Goal: Task Accomplishment & Management: Use online tool/utility

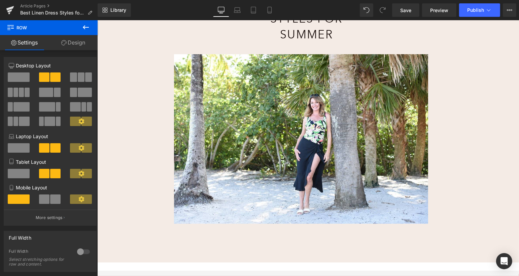
scroll to position [127, 0]
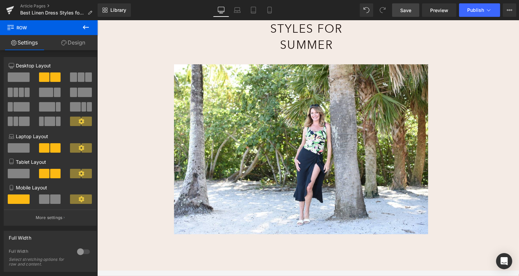
click at [405, 6] on link "Save" at bounding box center [405, 9] width 27 height 13
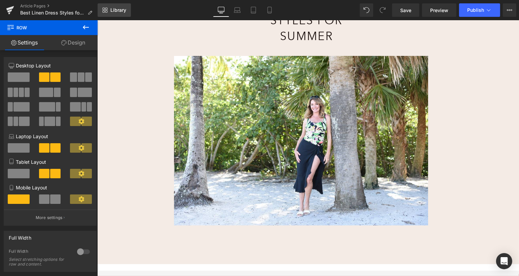
click at [118, 12] on span "Library" at bounding box center [118, 10] width 16 height 6
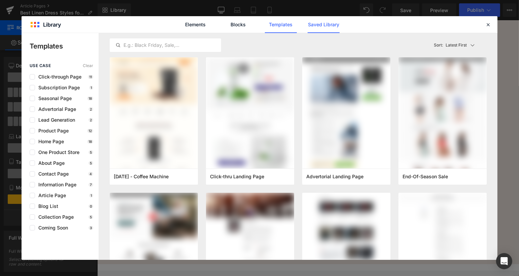
click at [0, 0] on link "Saved Library" at bounding box center [0, 0] width 0 height 0
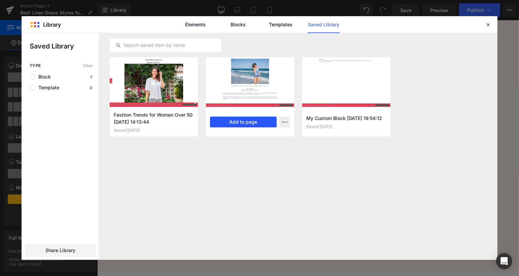
click at [244, 122] on button "Add to page" at bounding box center [243, 122] width 67 height 11
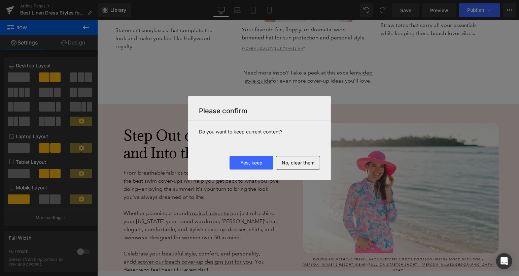
scroll to position [2799, 0]
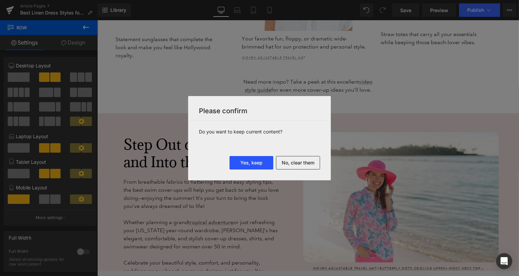
click at [261, 163] on button "Yes, keep" at bounding box center [252, 162] width 44 height 13
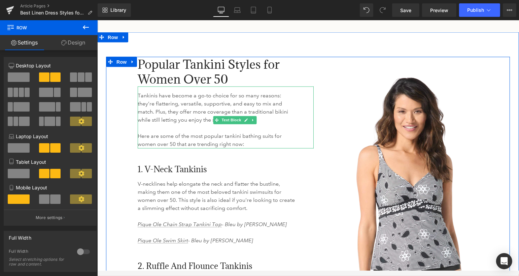
scroll to position [3442, 0]
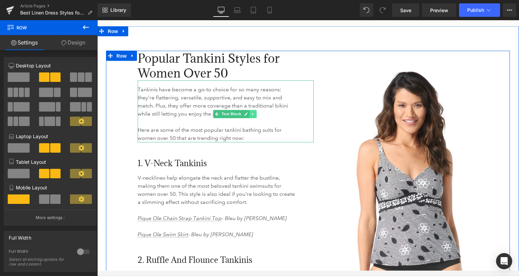
click at [253, 116] on icon at bounding box center [253, 114] width 4 height 4
drag, startPoint x: 249, startPoint y: 121, endPoint x: 257, endPoint y: 121, distance: 7.7
click at [257, 118] on li at bounding box center [249, 114] width 21 height 8
click at [257, 116] on icon at bounding box center [257, 114] width 4 height 4
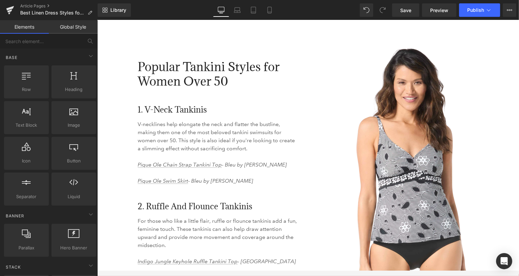
scroll to position [3433, 0]
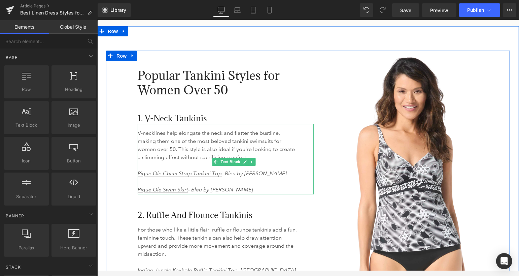
click at [173, 148] on p "V-necklines help elongate the neck and flatter the bustline, making them one of…" at bounding box center [217, 149] width 160 height 40
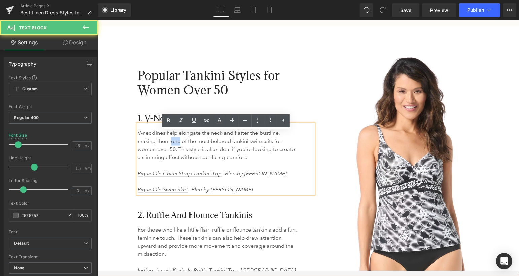
click at [173, 148] on p "V-necklines help elongate the neck and flatter the bustline, making them one of…" at bounding box center [217, 149] width 160 height 40
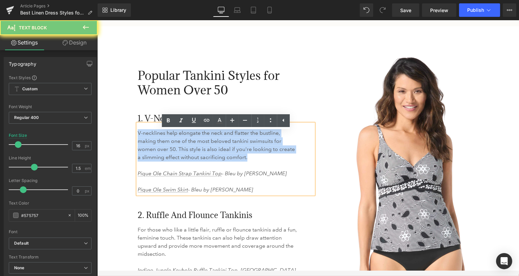
click at [173, 148] on p "V-necklines help elongate the neck and flatter the bustline, making them one of…" at bounding box center [217, 149] width 160 height 40
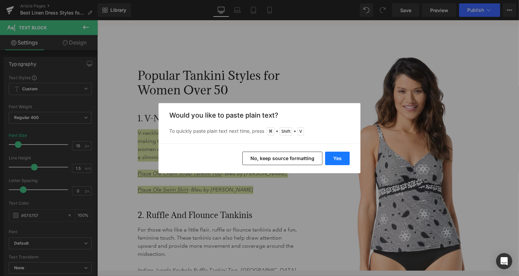
click at [344, 159] on button "Yes" at bounding box center [337, 158] width 25 height 13
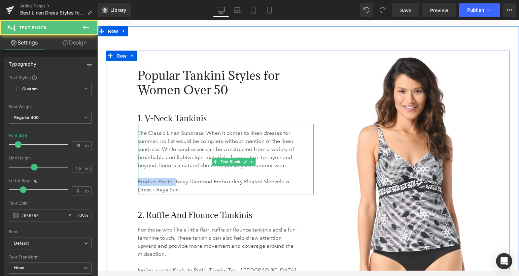
drag, startPoint x: 175, startPoint y: 189, endPoint x: 138, endPoint y: 189, distance: 37.1
click at [138, 189] on div "The Classic Linen Sundress: When it comes to linen dresses for summer, no list …" at bounding box center [225, 159] width 176 height 70
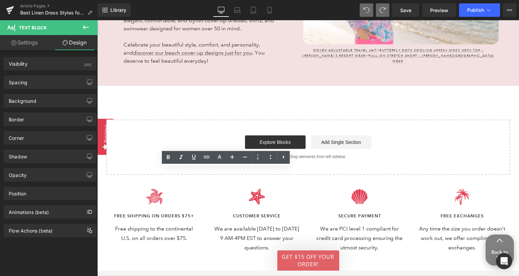
scroll to position [3020, 0]
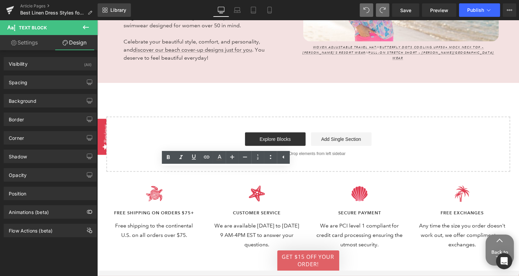
click at [119, 9] on span "Library" at bounding box center [118, 10] width 16 height 6
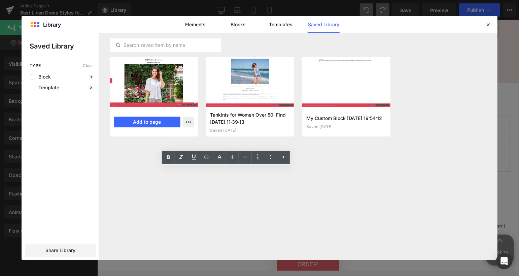
scroll to position [3011, 0]
click at [137, 79] on div at bounding box center [154, 82] width 88 height 50
click at [143, 120] on button "Add to page" at bounding box center [147, 122] width 67 height 11
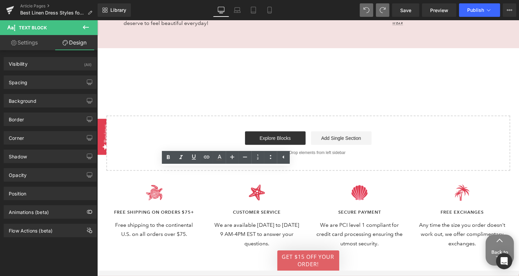
scroll to position [3048, 0]
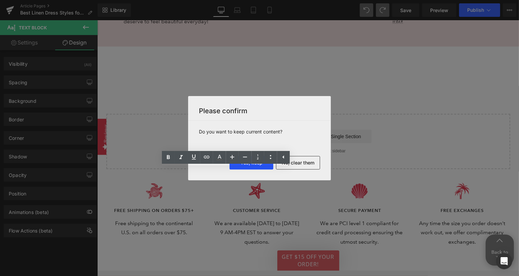
click at [257, 166] on button "Yes, keep" at bounding box center [252, 162] width 44 height 13
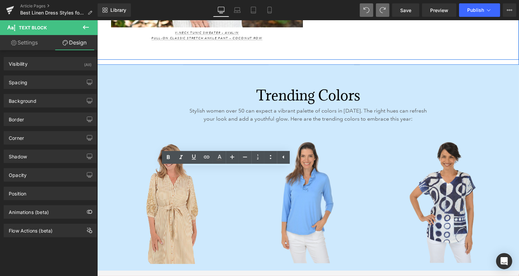
scroll to position [4167, 0]
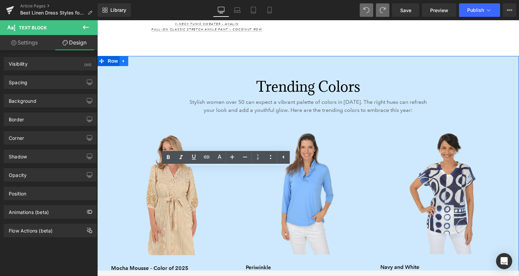
click at [124, 61] on icon at bounding box center [123, 60] width 1 height 3
click at [140, 61] on icon at bounding box center [141, 60] width 5 height 5
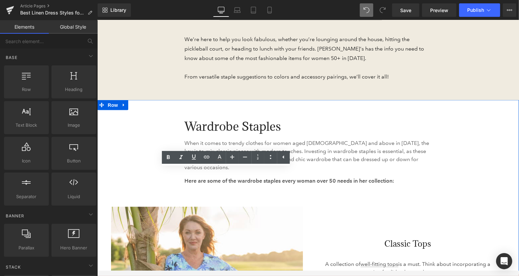
scroll to position [3320, 0]
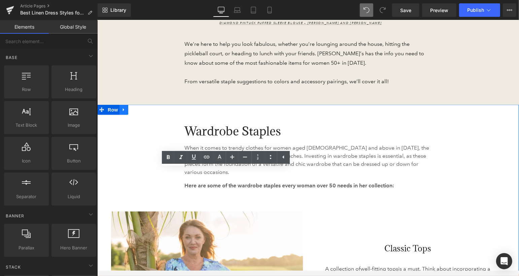
click at [126, 112] on icon at bounding box center [123, 109] width 5 height 5
click at [142, 112] on icon at bounding box center [141, 109] width 5 height 5
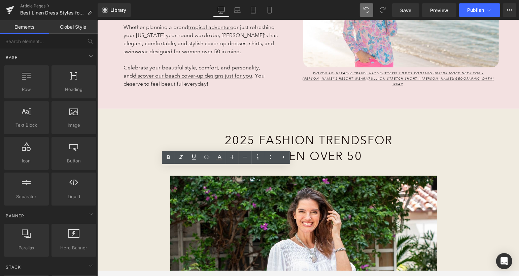
scroll to position [2993, 0]
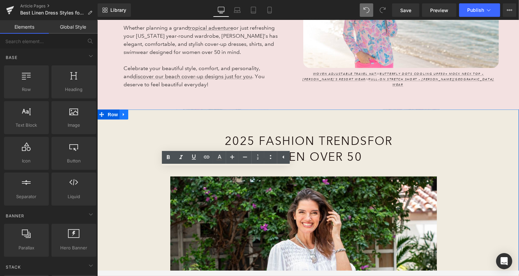
click at [124, 116] on icon at bounding box center [123, 114] width 1 height 3
click at [140, 117] on icon at bounding box center [141, 114] width 5 height 5
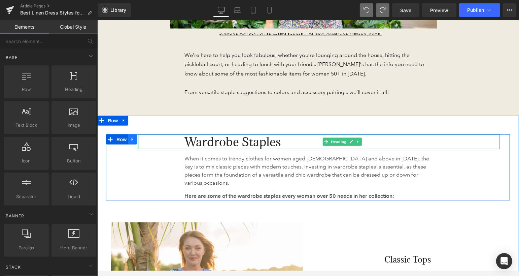
scroll to position [3325, 0]
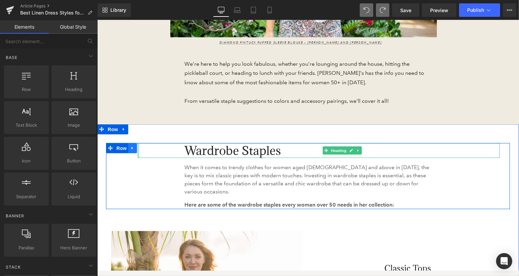
click at [134, 147] on icon at bounding box center [132, 148] width 5 height 5
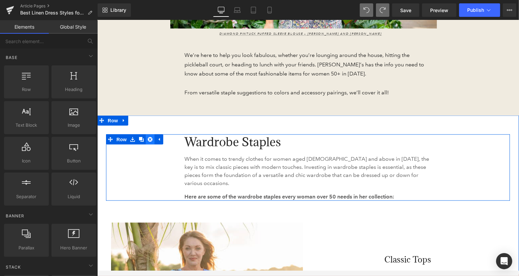
click at [150, 142] on icon at bounding box center [150, 139] width 5 height 5
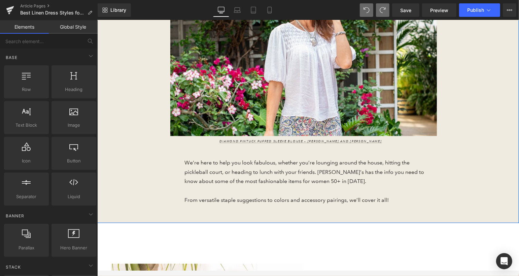
scroll to position [3278, 0]
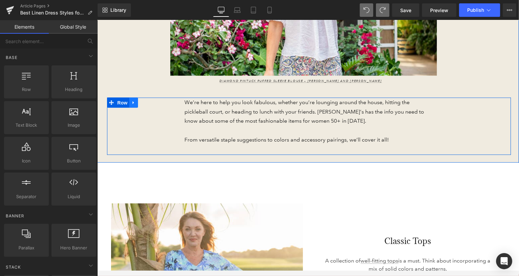
click at [133, 104] on icon at bounding box center [132, 102] width 1 height 3
click at [152, 105] on icon at bounding box center [151, 102] width 5 height 5
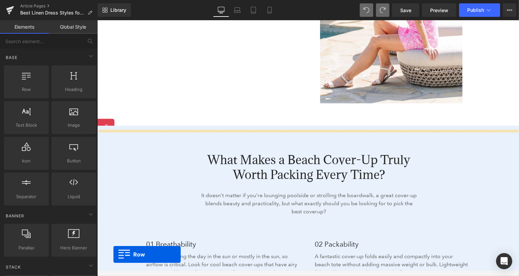
scroll to position [914, 0]
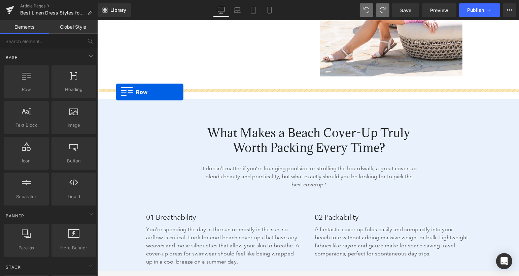
drag, startPoint x: 101, startPoint y: 143, endPoint x: 116, endPoint y: 92, distance: 53.6
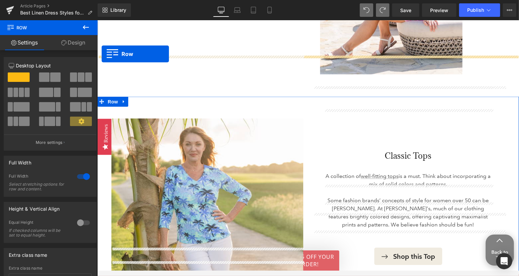
scroll to position [815, 0]
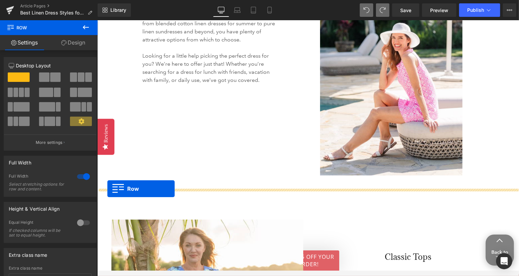
drag, startPoint x: 101, startPoint y: 58, endPoint x: 108, endPoint y: 188, distance: 130.9
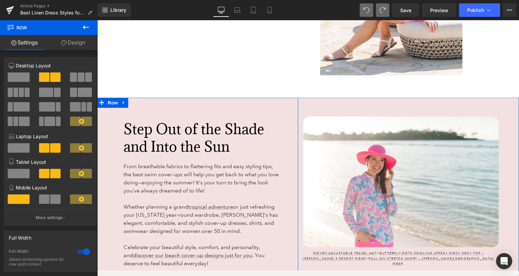
scroll to position [897, 0]
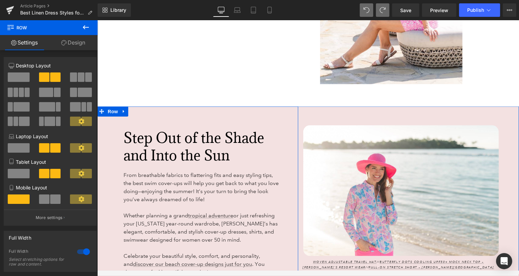
click at [202, 137] on span "Step Out of the Shade and Into the Sun" at bounding box center [193, 146] width 141 height 36
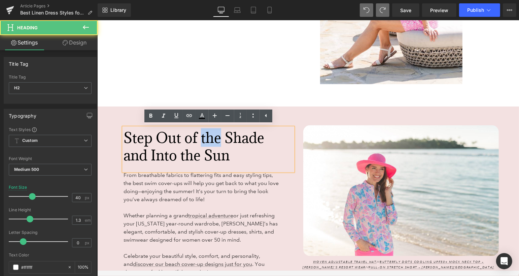
click at [202, 137] on span "Step Out of the Shade and Into the Sun" at bounding box center [193, 146] width 141 height 36
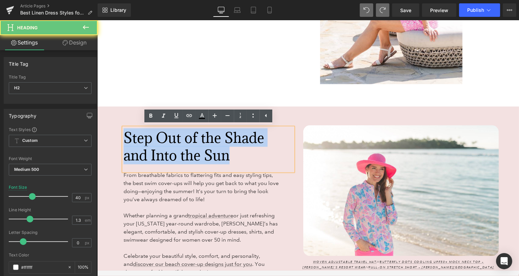
click at [202, 137] on span "Step Out of the Shade and Into the Sun" at bounding box center [193, 146] width 141 height 36
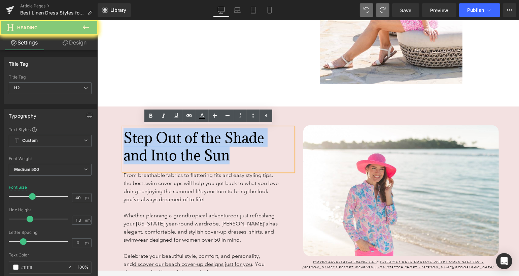
paste div
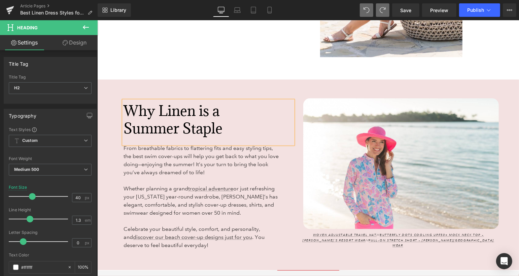
scroll to position [930, 0]
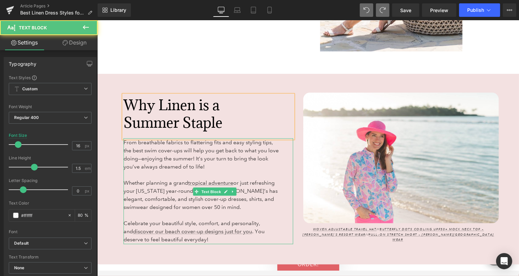
click at [166, 192] on span "Whether planning a grand tropical adventure or just refreshing your [US_STATE] …" at bounding box center [200, 194] width 154 height 31
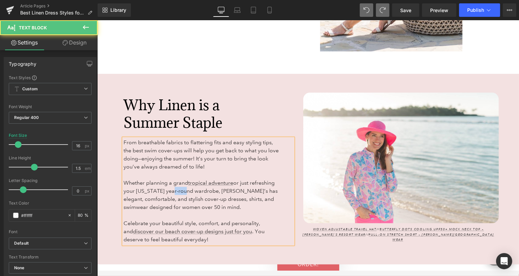
click at [166, 192] on span "Whether planning a grand tropical adventure or just refreshing your [US_STATE] …" at bounding box center [200, 194] width 154 height 31
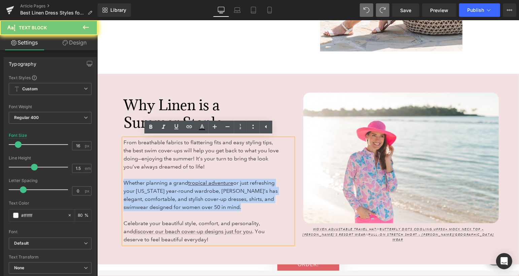
click at [166, 192] on span "Whether planning a grand tropical adventure or just refreshing your [US_STATE] …" at bounding box center [200, 194] width 154 height 31
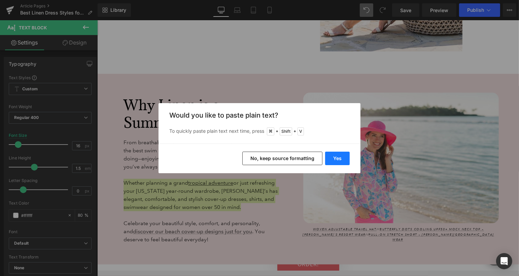
click at [342, 157] on button "Yes" at bounding box center [337, 158] width 25 height 13
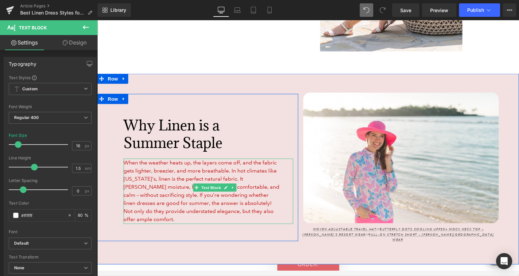
click at [137, 187] on font "When the weather heats up, the layers come off, and the fabric gets lighter, br…" at bounding box center [201, 190] width 156 height 63
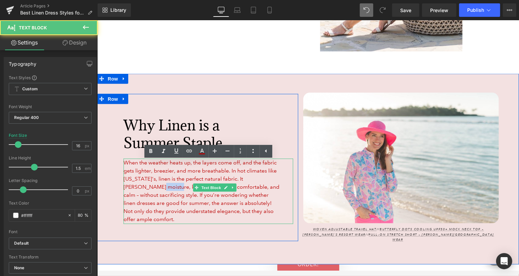
click at [137, 187] on font "When the weather heats up, the layers come off, and the fabric gets lighter, br…" at bounding box center [201, 190] width 156 height 63
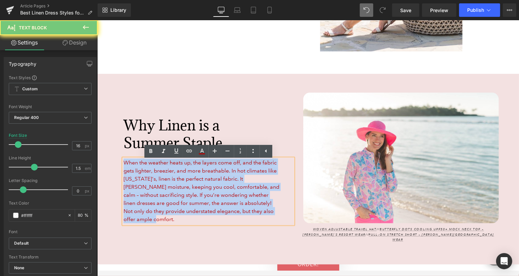
click at [137, 187] on font "When the weather heats up, the layers come off, and the fabric gets lighter, br…" at bounding box center [201, 190] width 156 height 63
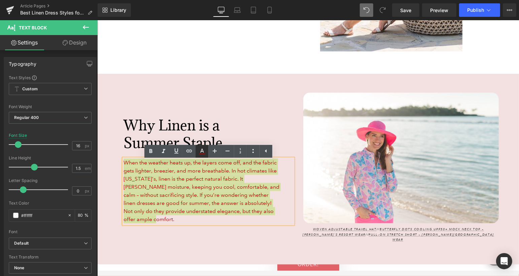
scroll to position [938, 0]
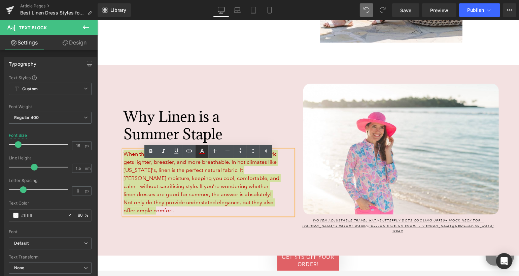
click at [203, 153] on icon at bounding box center [202, 151] width 8 height 8
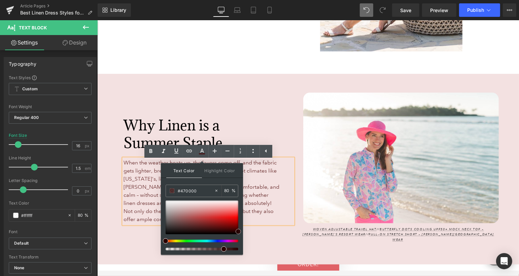
type input "#000000"
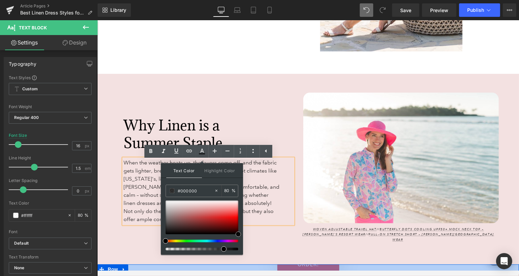
drag, startPoint x: 275, startPoint y: 229, endPoint x: 271, endPoint y: 264, distance: 35.3
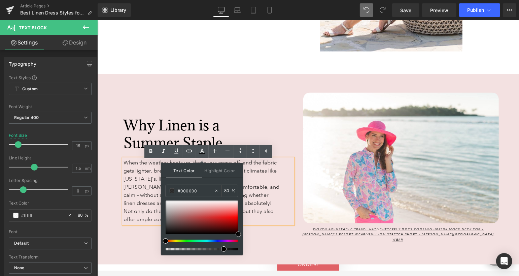
click at [273, 85] on div "Why Linen is a Summer Staple Heading When the weather heats up, the layers come…" at bounding box center [197, 167] width 201 height 188
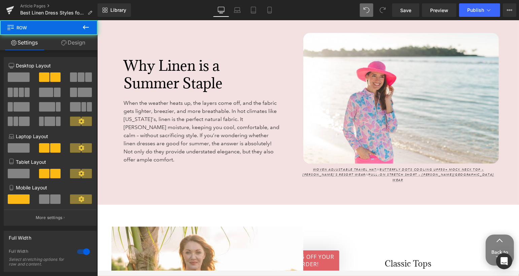
scroll to position [1000, 0]
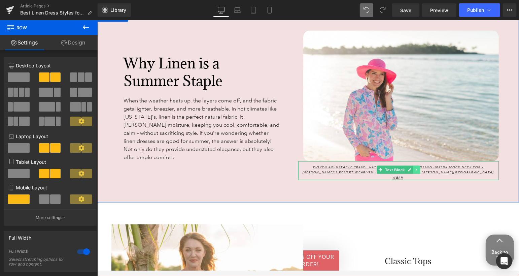
click at [416, 171] on icon at bounding box center [417, 169] width 4 height 4
click at [420, 171] on icon at bounding box center [420, 169] width 4 height 4
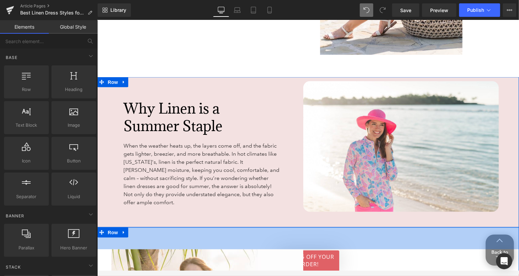
scroll to position [935, 0]
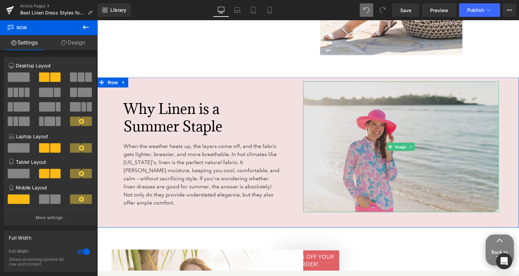
drag, startPoint x: 345, startPoint y: 77, endPoint x: 344, endPoint y: 87, distance: 9.8
click at [344, 87] on div "Why Linen is a Summer Staple Heading When the weather heats up, the layers come…" at bounding box center [308, 152] width 422 height 150
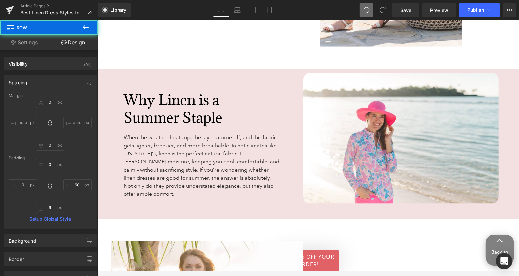
scroll to position [926, 0]
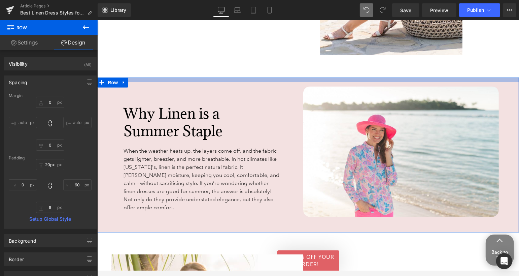
type input "21px"
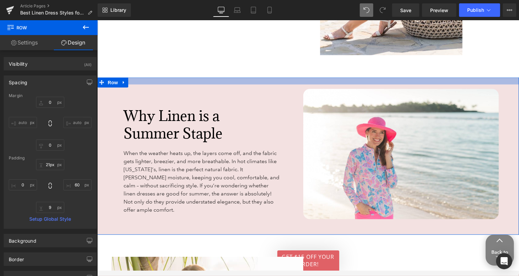
drag, startPoint x: 274, startPoint y: 77, endPoint x: 274, endPoint y: 85, distance: 7.4
click at [274, 85] on div "Why Linen is a Summer Staple Heading When the weather heats up, the layers come…" at bounding box center [308, 155] width 422 height 157
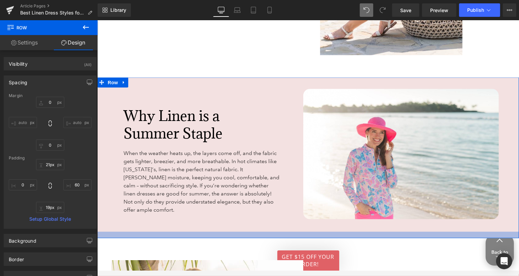
type input "20px"
drag, startPoint x: 260, startPoint y: 224, endPoint x: 260, endPoint y: 228, distance: 4.0
click at [260, 231] on div at bounding box center [308, 234] width 422 height 7
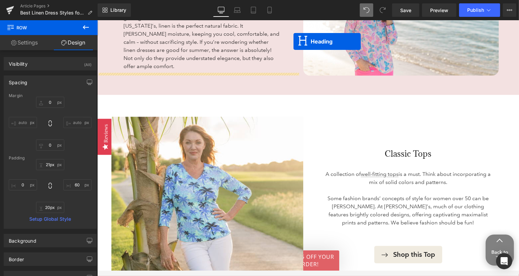
scroll to position [1051, 0]
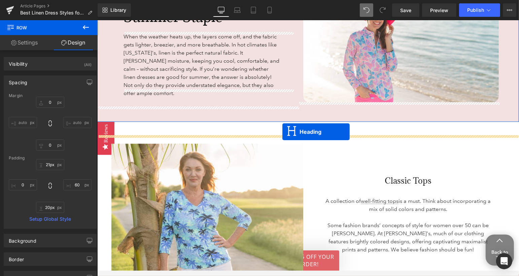
drag, startPoint x: 292, startPoint y: 150, endPoint x: 282, endPoint y: 131, distance: 20.8
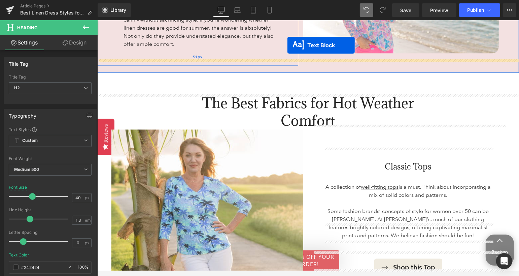
scroll to position [1085, 0]
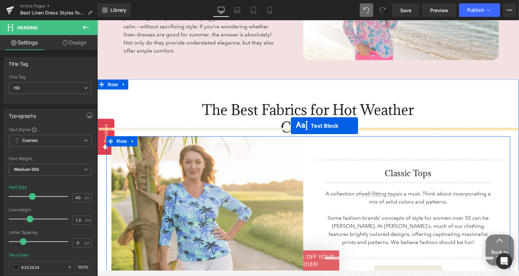
drag, startPoint x: 289, startPoint y: 178, endPoint x: 291, endPoint y: 125, distance: 52.6
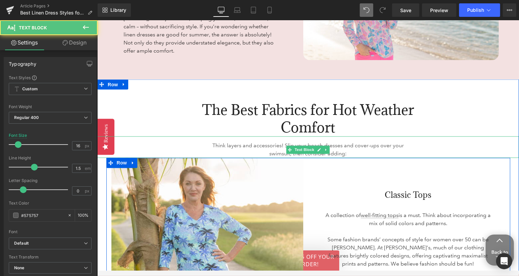
scroll to position [1094, 0]
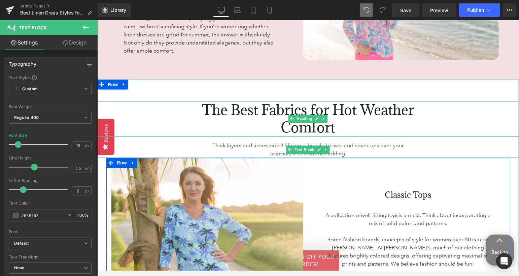
click at [291, 101] on h2 "The Best Fabrics for Hot Weather Comfort" at bounding box center [307, 118] width 225 height 35
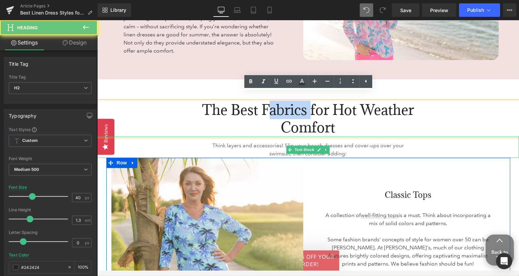
click at [291, 101] on h2 "The Best Fabrics for Hot Weather Comfort" at bounding box center [307, 118] width 225 height 35
paste div
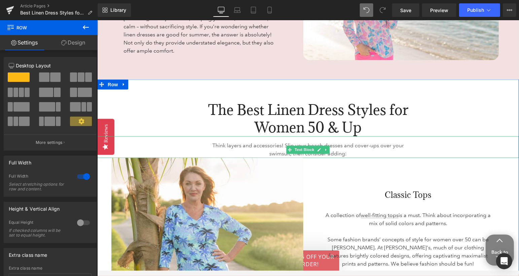
scroll to position [1085, 0]
click at [327, 148] on icon at bounding box center [326, 150] width 4 height 4
click at [330, 148] on icon at bounding box center [330, 150] width 4 height 4
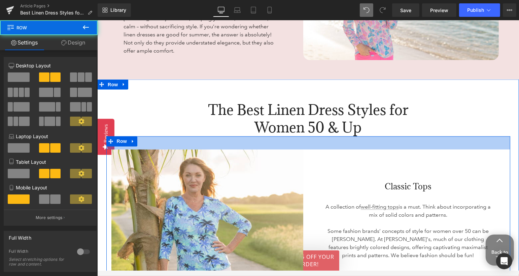
drag, startPoint x: 328, startPoint y: 128, endPoint x: 327, endPoint y: 141, distance: 13.2
click at [327, 141] on div "Image Palm Grove Classic UPF50+ V-Neck Top – [PERSON_NAME]’s Resort Wear Pull-O…" at bounding box center [308, 245] width 404 height 219
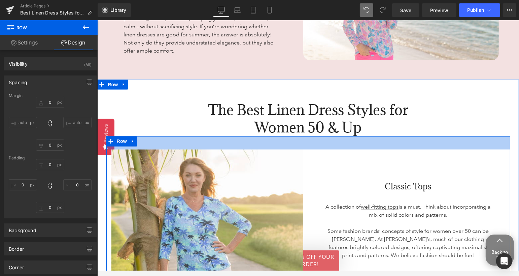
type input "0"
type input "56"
type input "39"
type input "0"
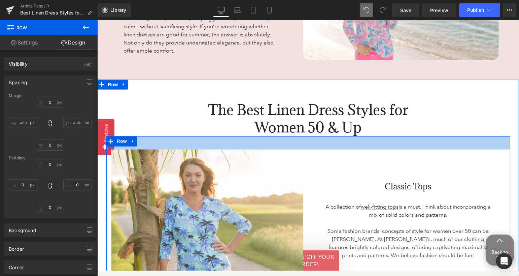
type input "0"
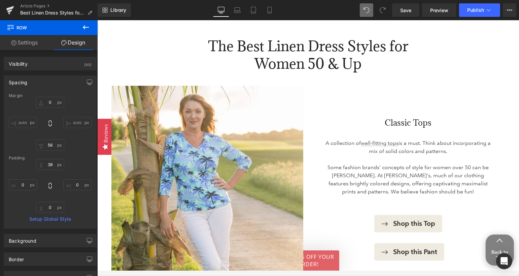
scroll to position [1152, 0]
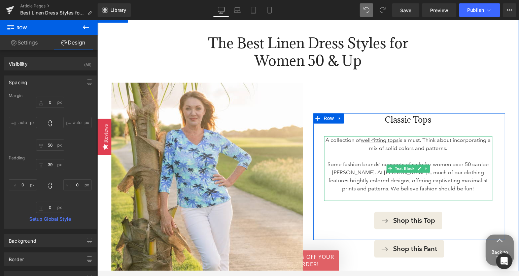
click at [349, 160] on p "Some fashion brands’ concepts of style for women over 50 can be [PERSON_NAME]. …" at bounding box center [408, 180] width 168 height 40
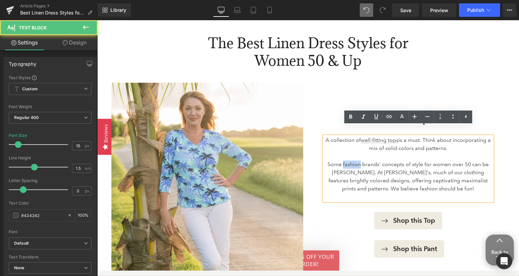
click at [349, 160] on p "Some fashion brands’ concepts of style for women over 50 can be [PERSON_NAME]. …" at bounding box center [408, 180] width 168 height 40
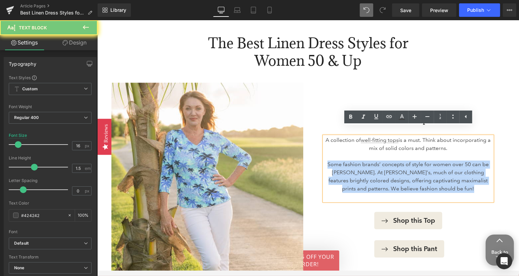
click at [349, 160] on p "Some fashion brands’ concepts of style for women over 50 can be [PERSON_NAME]. …" at bounding box center [408, 180] width 168 height 40
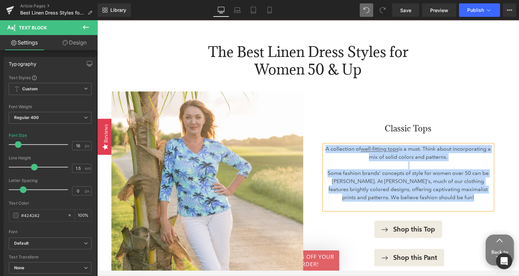
scroll to position [1160, 0]
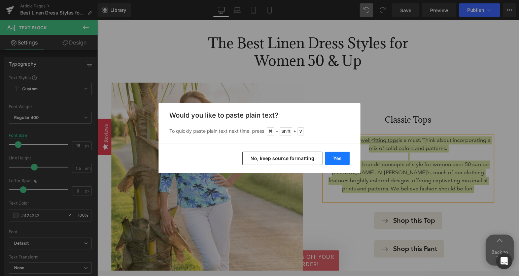
click at [340, 160] on button "Yes" at bounding box center [337, 158] width 25 height 13
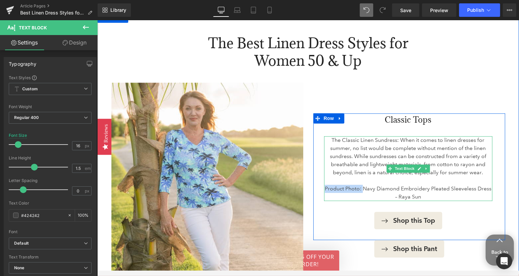
drag, startPoint x: 363, startPoint y: 180, endPoint x: 325, endPoint y: 179, distance: 38.1
click at [325, 185] on p "Product Photo: Navy Diamond Embroidery Pleated Sleeveless Dress – Raya Sun" at bounding box center [408, 193] width 168 height 16
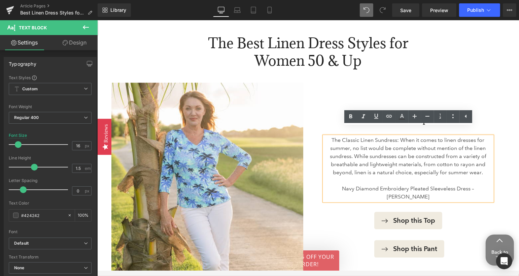
scroll to position [1165, 0]
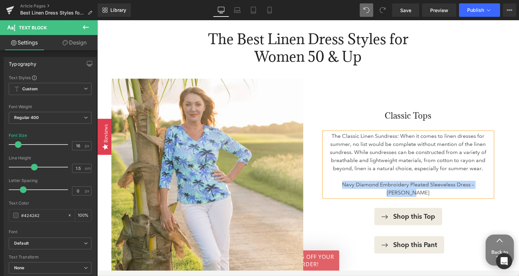
drag, startPoint x: 487, startPoint y: 180, endPoint x: 328, endPoint y: 179, distance: 159.3
click at [328, 181] on p "Navy Diamond Embroidery Pleated Sleeveless Dress – [PERSON_NAME]" at bounding box center [408, 189] width 168 height 16
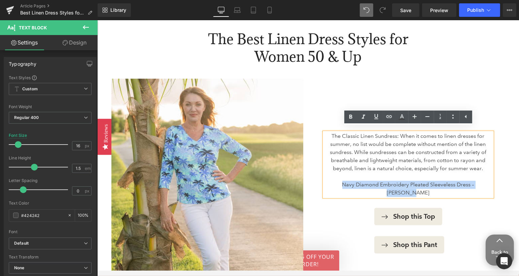
copy p "Navy Diamond Embroidery Pleated Sleeveless Dress – [PERSON_NAME]"
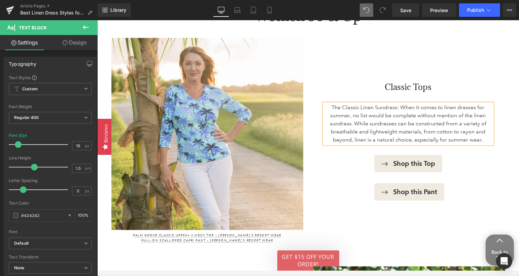
scroll to position [1207, 0]
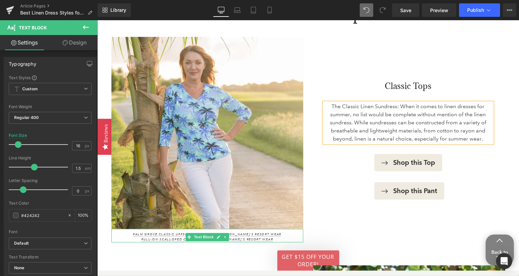
click at [269, 231] on p "Palm Grove Classic UPF50+ V-Neck Top – [PERSON_NAME]’s Resort Wear Pull-On Scal…" at bounding box center [207, 236] width 192 height 10
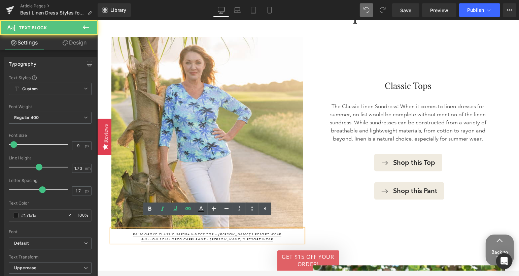
click at [269, 231] on p "Palm Grove Classic UPF50+ V-Neck Top – [PERSON_NAME]’s Resort Wear Pull-On Scal…" at bounding box center [207, 236] width 192 height 10
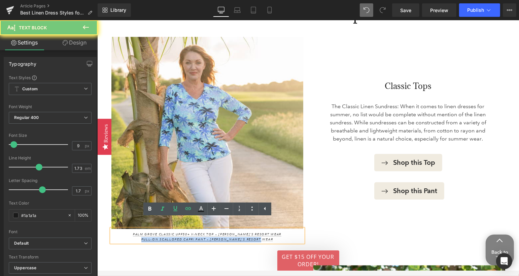
click at [269, 231] on p "Palm Grove Classic UPF50+ V-Neck Top – [PERSON_NAME]’s Resort Wear Pull-On Scal…" at bounding box center [207, 236] width 192 height 10
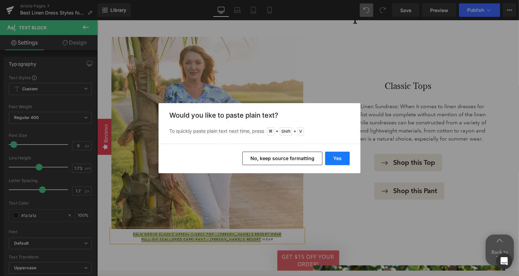
click at [342, 158] on button "Yes" at bounding box center [337, 158] width 25 height 13
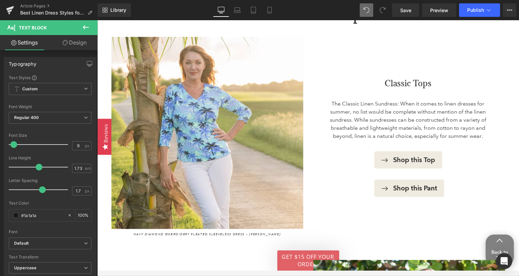
scroll to position [1198, 0]
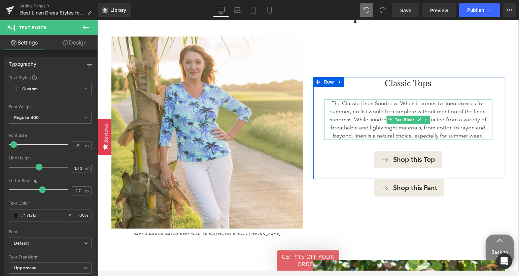
click at [378, 99] on p "The Classic Linen Sundress: When it comes to linen dresses for summer, no list …" at bounding box center [408, 119] width 168 height 40
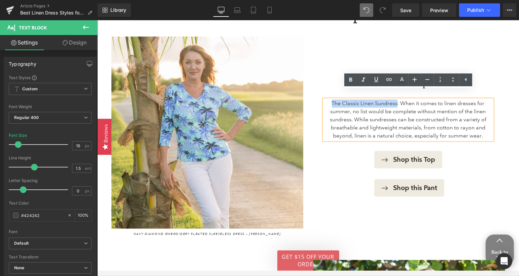
drag, startPoint x: 397, startPoint y: 95, endPoint x: 329, endPoint y: 94, distance: 68.4
click at [329, 99] on p "The Classic Linen Sundress: When it comes to linen dresses for summer, no list …" at bounding box center [408, 119] width 168 height 40
copy p "The Classic Linen Sundress"
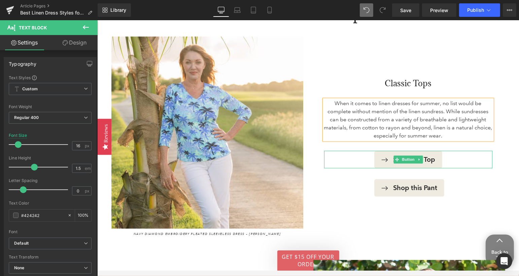
click at [343, 156] on div "Shop this Top" at bounding box center [408, 159] width 168 height 18
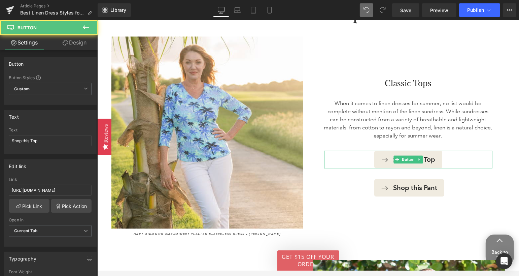
scroll to position [1165, 0]
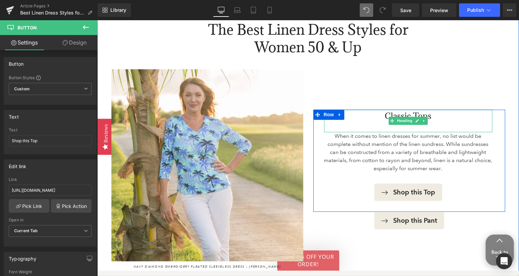
click at [396, 109] on h3 "Classic Tops" at bounding box center [408, 115] width 168 height 13
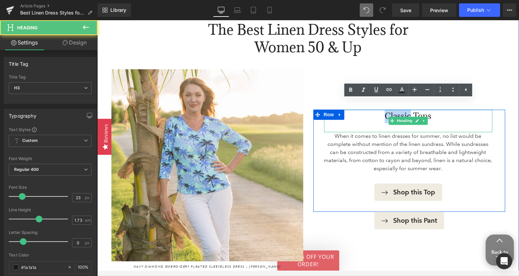
click at [396, 109] on h3 "Classic Tops" at bounding box center [408, 115] width 168 height 13
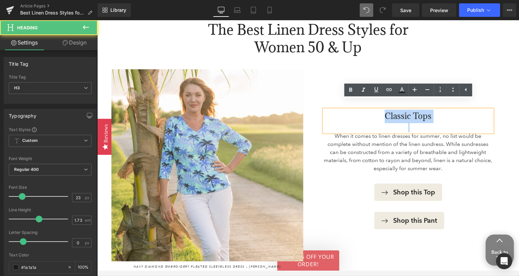
click at [396, 109] on h3 "Classic Tops" at bounding box center [408, 115] width 168 height 13
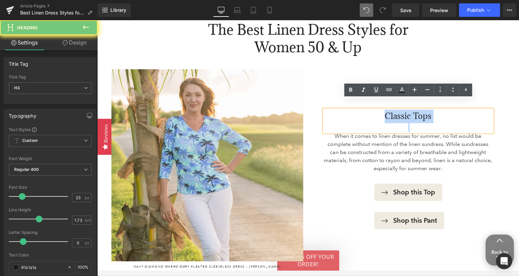
paste div
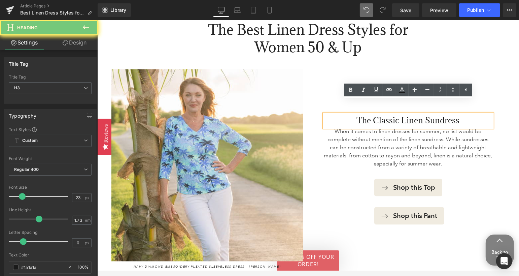
scroll to position [1170, 0]
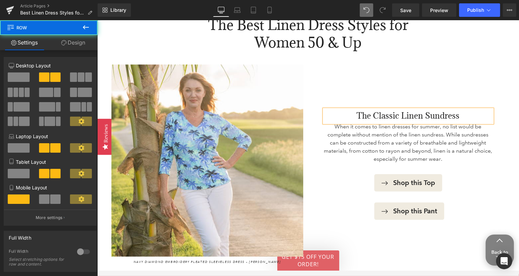
click at [402, 72] on div "The Classic Linen Sundress Heading When it comes to linen dresses for summer, n…" at bounding box center [409, 164] width 202 height 200
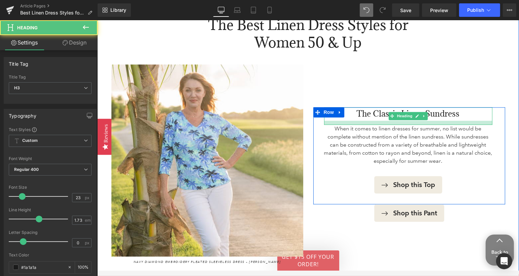
drag, startPoint x: 402, startPoint y: 114, endPoint x: 402, endPoint y: 118, distance: 4.0
click at [402, 118] on div "The Classic Linen Sundress Heading When it comes to linen dresses for summer, n…" at bounding box center [408, 150] width 168 height 86
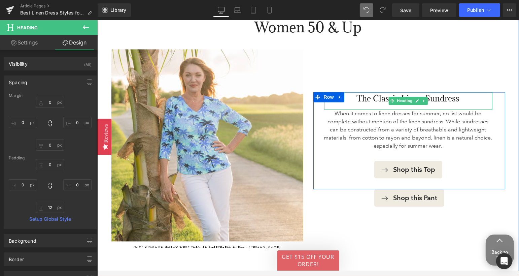
scroll to position [1199, 0]
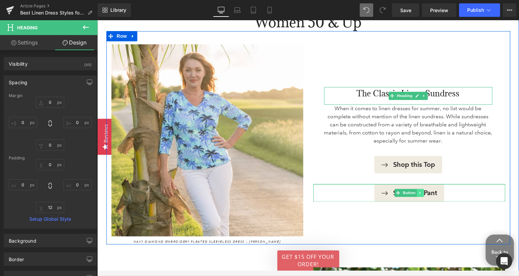
click at [422, 190] on icon at bounding box center [420, 192] width 4 height 4
click at [422, 190] on icon at bounding box center [424, 192] width 4 height 4
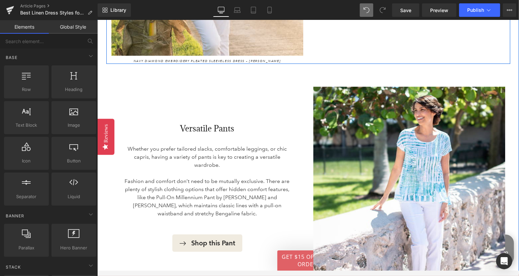
scroll to position [1388, 0]
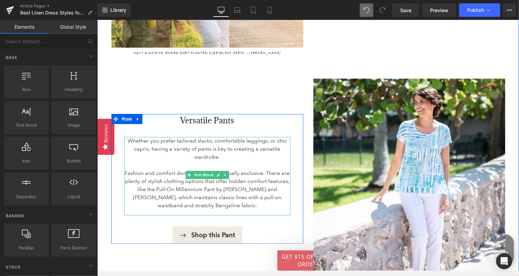
click at [161, 172] on p "Fashion and comfort don’t need to be mutually exclusive. There are plenty of st…" at bounding box center [207, 189] width 166 height 40
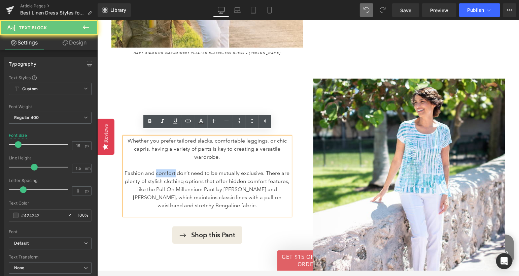
click at [161, 172] on p "Fashion and comfort don’t need to be mutually exclusive. There are plenty of st…" at bounding box center [207, 189] width 166 height 40
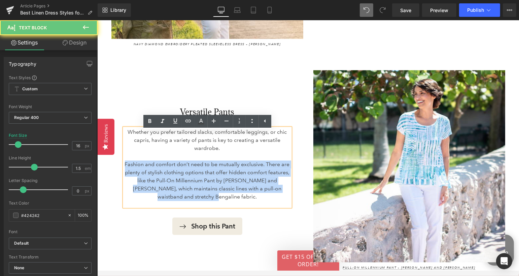
scroll to position [1379, 0]
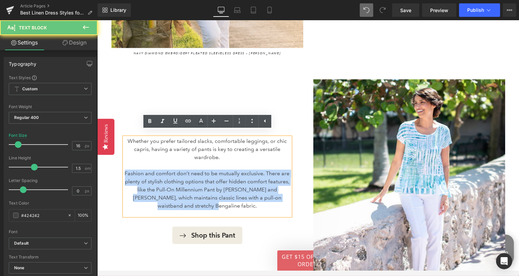
click at [161, 172] on p "Fashion and comfort don’t need to be mutually exclusive. There are plenty of st…" at bounding box center [207, 189] width 166 height 40
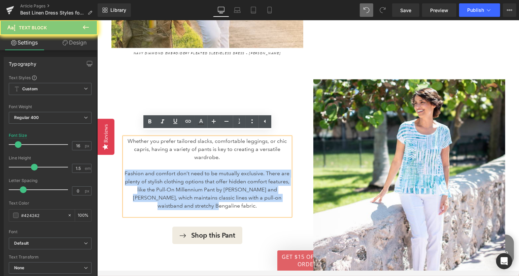
click at [161, 172] on p "Fashion and comfort don’t need to be mutually exclusive. There are plenty of st…" at bounding box center [207, 189] width 166 height 40
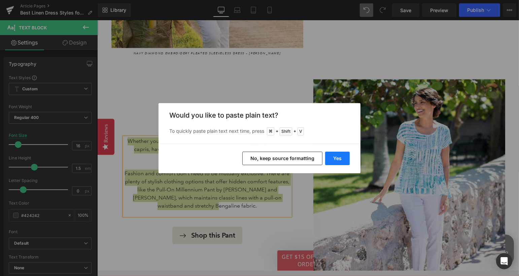
click at [341, 158] on button "Yes" at bounding box center [337, 158] width 25 height 13
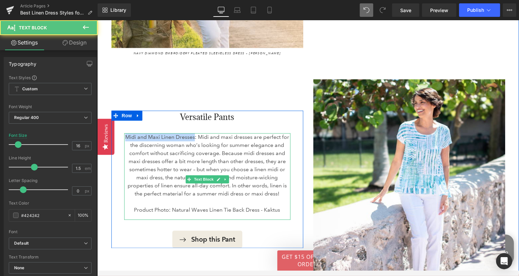
drag, startPoint x: 195, startPoint y: 129, endPoint x: 125, endPoint y: 128, distance: 70.4
click at [125, 133] on div "Midi and Maxi Linen Dresses: Midi and maxi dresses are perfect for the discerni…" at bounding box center [207, 176] width 166 height 87
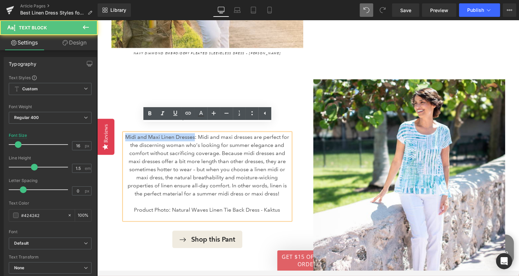
copy p "Midi and Maxi Linen Dresses"
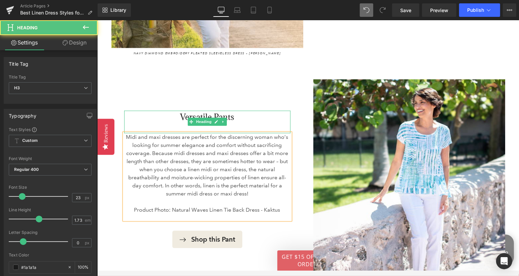
click at [183, 110] on h3 "Versatile Pants" at bounding box center [207, 116] width 166 height 13
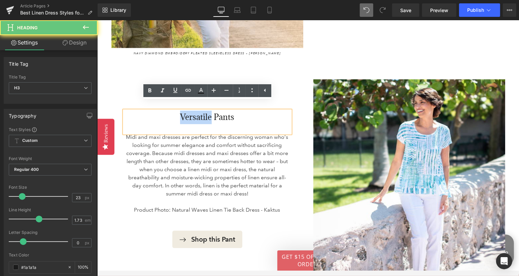
click at [183, 110] on h3 "Versatile Pants" at bounding box center [207, 116] width 166 height 13
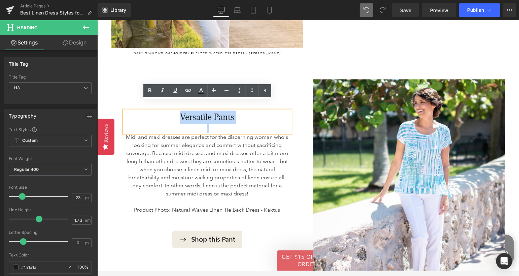
paste div
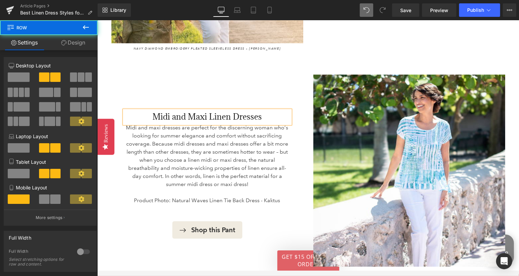
click at [267, 79] on div "Midi and Maxi Linen Dresses Heading Midi and maxi dresses are perfect for the d…" at bounding box center [207, 174] width 202 height 200
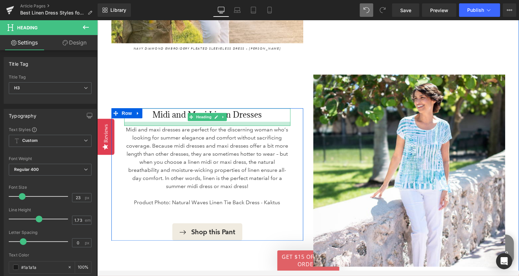
drag, startPoint x: 253, startPoint y: 113, endPoint x: 253, endPoint y: 118, distance: 4.4
click at [253, 118] on div "Midi and Maxi Linen Dresses Heading Midi and maxi dresses are perfect for the d…" at bounding box center [207, 174] width 166 height 132
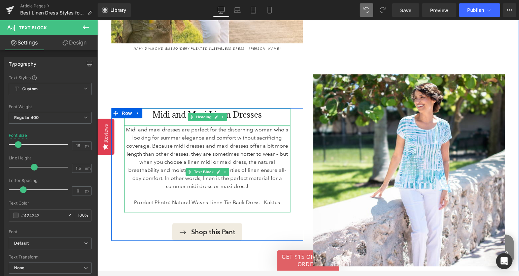
drag, startPoint x: 283, startPoint y: 196, endPoint x: 132, endPoint y: 192, distance: 151.3
click at [132, 198] on p "Product Photo: Natural Waves Linen Tie Back Dress - Kaktus" at bounding box center [207, 202] width 166 height 8
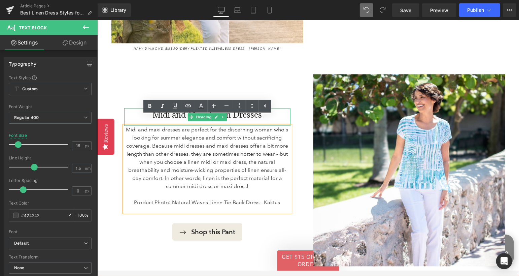
copy p "Product Photo: Natural Waves Linen Tie Back Dress - Kaktus"
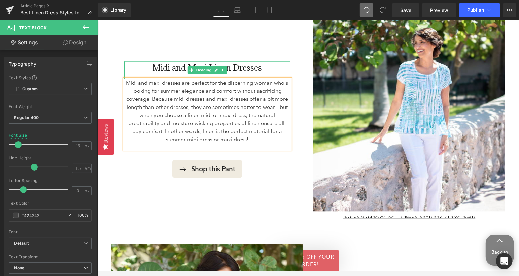
scroll to position [1448, 0]
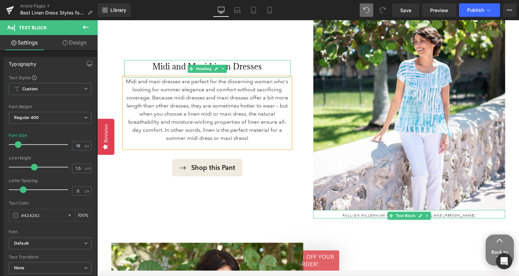
click at [457, 213] on p "Pull-On Millennium Pant – [PERSON_NAME] and [PERSON_NAME]" at bounding box center [409, 215] width 192 height 5
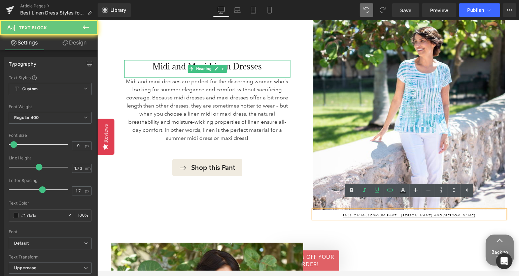
click at [457, 213] on p "Pull-On Millennium Pant – [PERSON_NAME] and [PERSON_NAME]" at bounding box center [409, 215] width 192 height 5
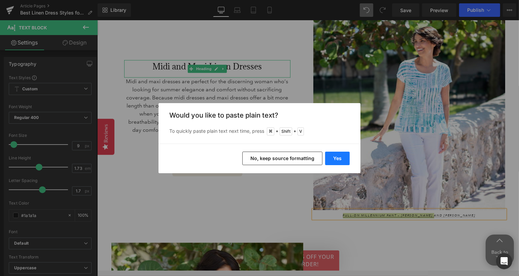
click at [340, 157] on button "Yes" at bounding box center [337, 158] width 25 height 13
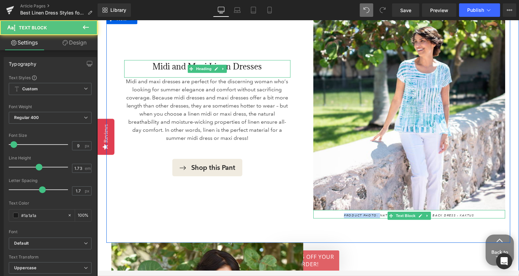
drag, startPoint x: 380, startPoint y: 206, endPoint x: 342, endPoint y: 206, distance: 37.4
click at [342, 213] on p "Product Photo: Natural Waves Linen Tie Back Dress - Kaktus" at bounding box center [409, 215] width 192 height 5
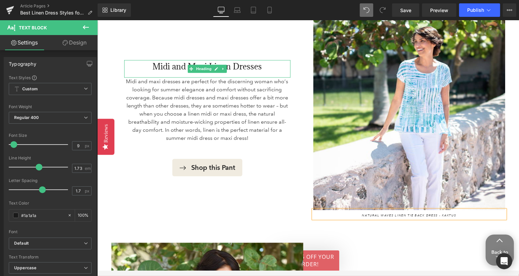
click at [249, 199] on div "Midi and Maxi Linen Dresses Heading Midi and maxi dresses are perfect for the d…" at bounding box center [207, 118] width 202 height 200
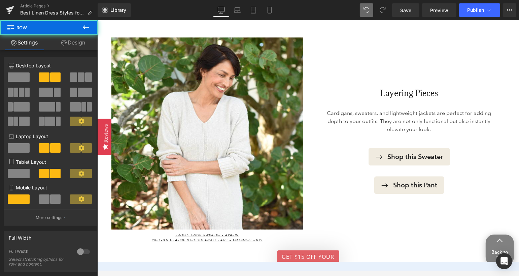
scroll to position [1659, 0]
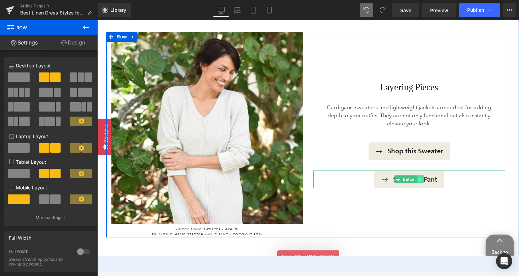
click at [421, 177] on icon at bounding box center [420, 179] width 4 height 4
click at [423, 177] on icon at bounding box center [424, 179] width 4 height 4
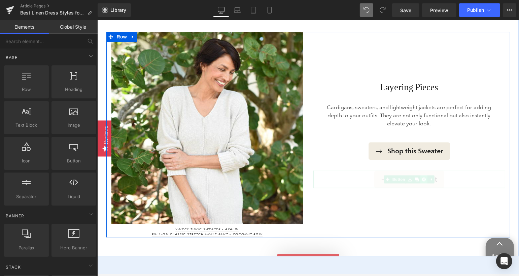
scroll to position [1651, 0]
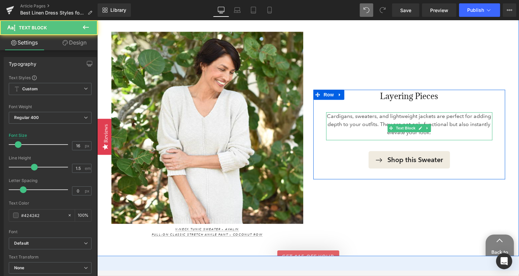
click at [342, 112] on p "Cardigans, sweaters, and lightweight jackets are perfect for adding depth to yo…" at bounding box center [409, 124] width 166 height 24
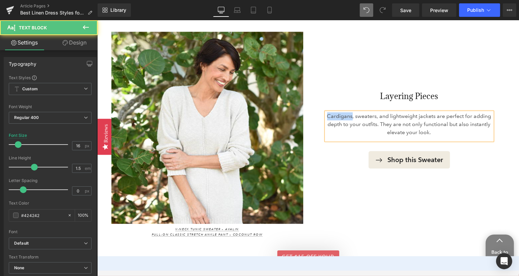
click at [342, 112] on p "Cardigans, sweaters, and lightweight jackets are perfect for adding depth to yo…" at bounding box center [409, 124] width 166 height 24
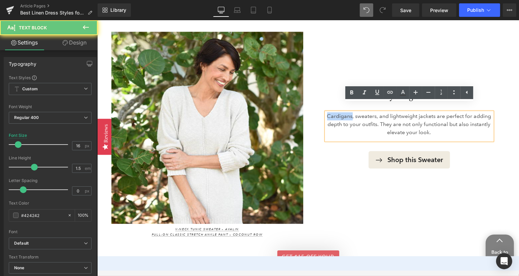
click at [342, 112] on p "Cardigans, sweaters, and lightweight jackets are perfect for adding depth to yo…" at bounding box center [409, 124] width 166 height 24
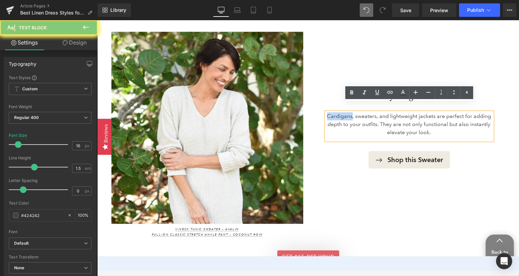
click at [342, 112] on p "Cardigans, sweaters, and lightweight jackets are perfect for adding depth to yo…" at bounding box center [409, 124] width 166 height 24
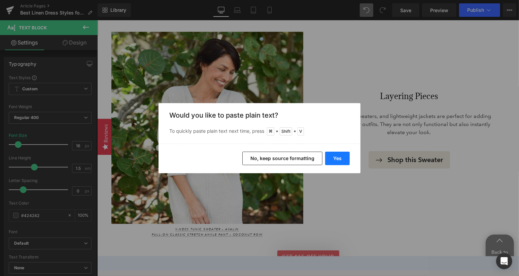
click at [339, 162] on button "Yes" at bounding box center [337, 158] width 25 height 13
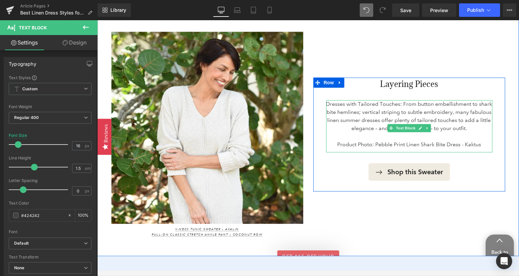
drag, startPoint x: 487, startPoint y: 135, endPoint x: 378, endPoint y: 136, distance: 109.8
click at [378, 140] on p "Product Photo: Pebble Print Linen Shark Bite Dress - Kaktus" at bounding box center [409, 144] width 166 height 8
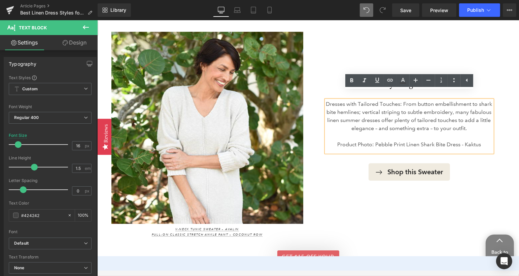
copy p "Pebble Print Linen Shark Bite Dress - Kaktus"
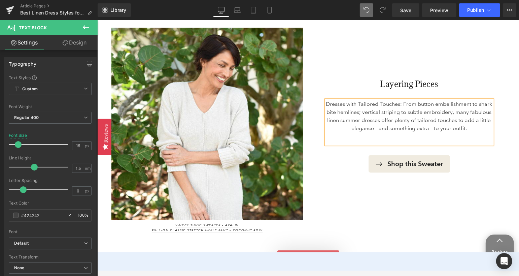
scroll to position [1667, 0]
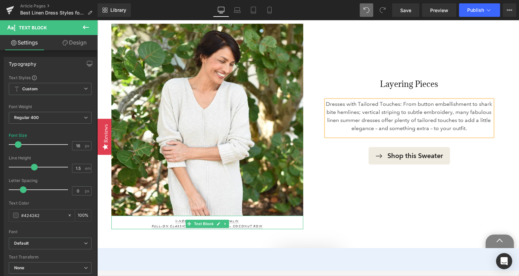
click at [259, 218] on p "V-Neck Tunic Sweater – Avalin Pull-On Classic Stretch Ankle Pant – Coconut Row" at bounding box center [207, 223] width 192 height 10
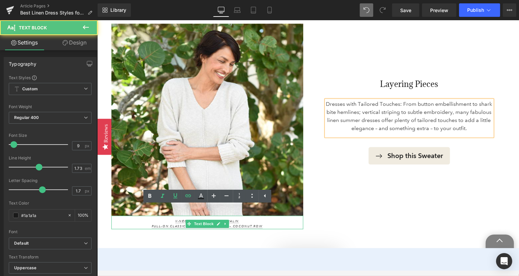
click at [259, 218] on p "V-Neck Tunic Sweater – Avalin Pull-On Classic Stretch Ankle Pant – Coconut Row" at bounding box center [207, 223] width 192 height 10
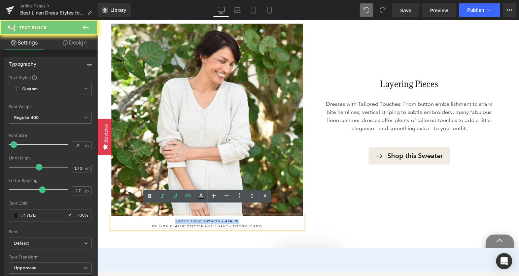
click at [259, 218] on p "V-Neck Tunic Sweater – Avalin Pull-On Classic Stretch Ankle Pant – Coconut Row" at bounding box center [207, 223] width 192 height 10
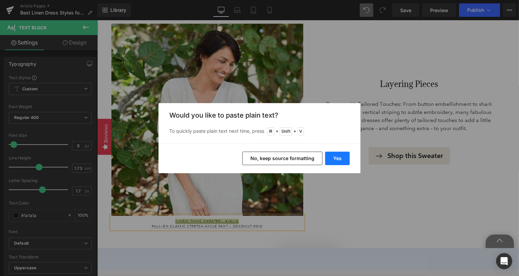
click at [340, 155] on button "Yes" at bounding box center [337, 158] width 25 height 13
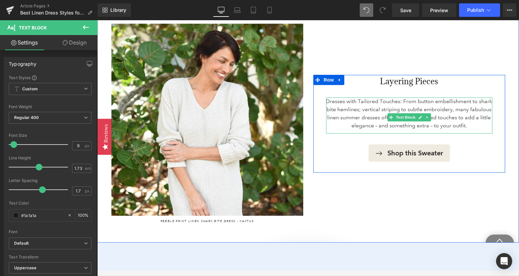
click at [377, 97] on p "Dresses with Tailored Touches: From button embellishment to shark bite hemlines…" at bounding box center [409, 113] width 166 height 32
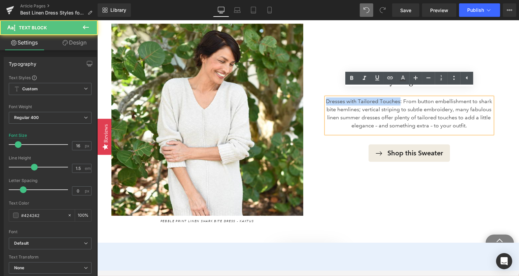
drag, startPoint x: 399, startPoint y: 94, endPoint x: 325, endPoint y: 93, distance: 73.8
click at [326, 97] on p "Dresses with Tailored Touches: From button embellishment to shark bite hemlines…" at bounding box center [409, 113] width 166 height 32
copy p ": From button embellishment to shark bite hemlines; vertical striping to subtle…"
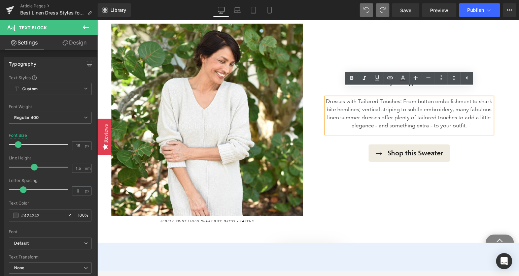
scroll to position [1659, 0]
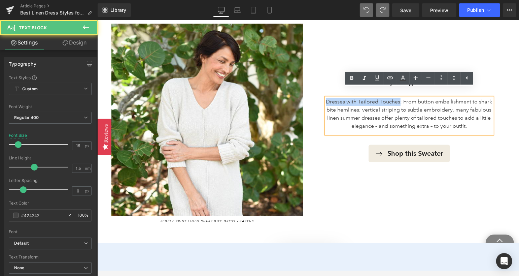
drag, startPoint x: 400, startPoint y: 93, endPoint x: 326, endPoint y: 92, distance: 73.1
click at [326, 97] on p "Dresses with Tailored Touches: From button embellishment to shark bite hemlines…" at bounding box center [409, 113] width 166 height 32
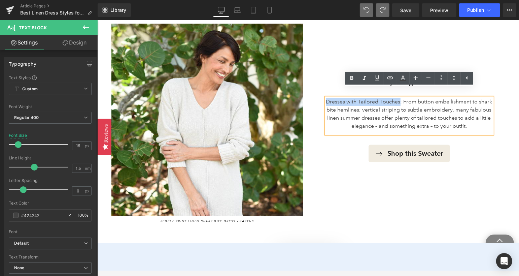
copy p "Dresses with Tailored Touches"
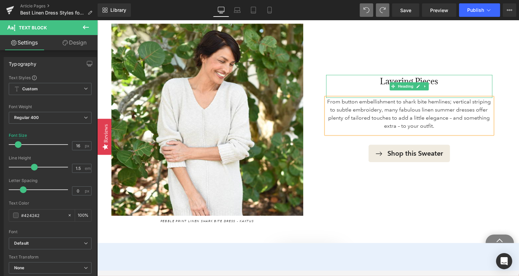
click at [381, 74] on h3 "Layering Pieces" at bounding box center [409, 80] width 166 height 13
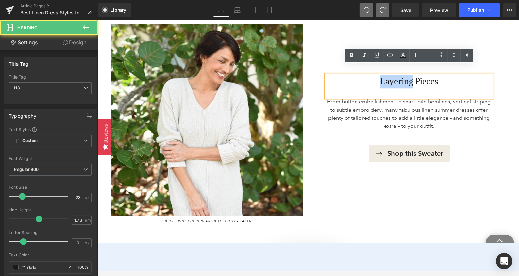
click at [381, 74] on h3 "Layering Pieces" at bounding box center [409, 80] width 166 height 13
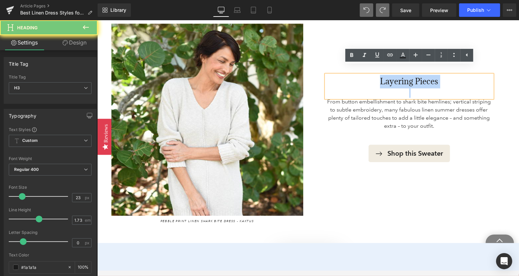
click at [381, 74] on h3 "Layering Pieces" at bounding box center [409, 80] width 166 height 13
paste div
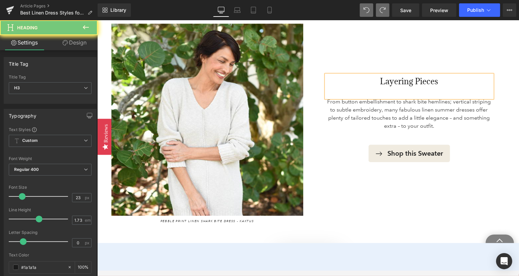
scroll to position [1663, 0]
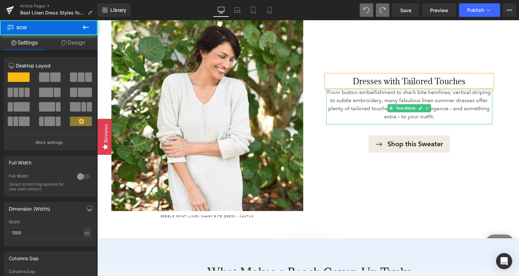
click at [334, 125] on div "Dresses with Tailored Touches Heading From button embellishment to shark bite h…" at bounding box center [409, 113] width 166 height 78
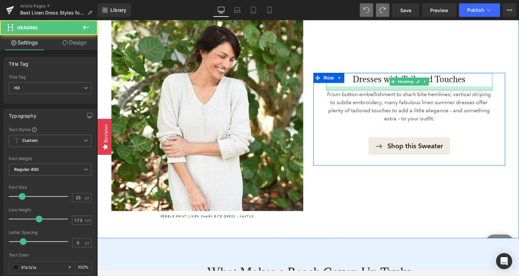
drag, startPoint x: 371, startPoint y: 77, endPoint x: 371, endPoint y: 81, distance: 3.7
click at [371, 81] on div "Dresses with Tailored Touches Heading From button embellishment to shark bite h…" at bounding box center [409, 113] width 166 height 82
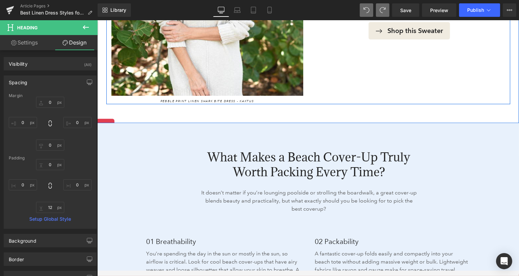
scroll to position [1785, 0]
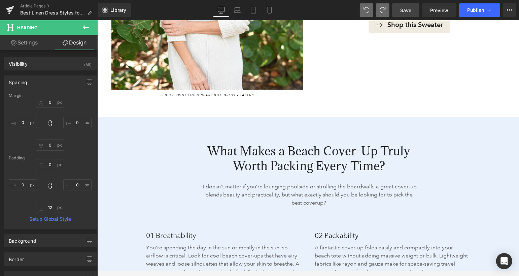
click at [409, 7] on span "Save" at bounding box center [406, 10] width 11 height 7
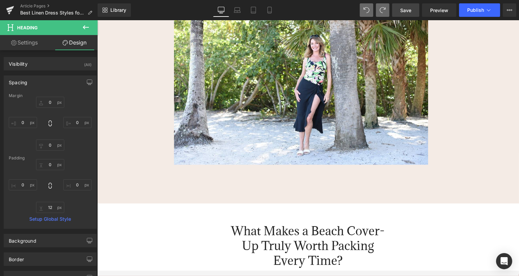
scroll to position [214, 0]
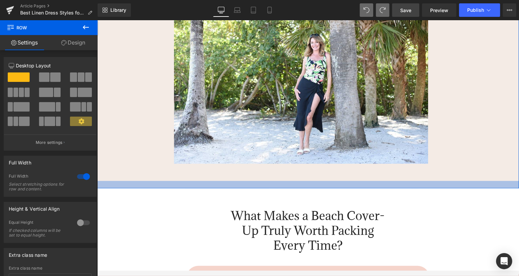
drag, startPoint x: 301, startPoint y: 199, endPoint x: 301, endPoint y: 185, distance: 14.1
click at [301, 185] on div at bounding box center [308, 184] width 422 height 7
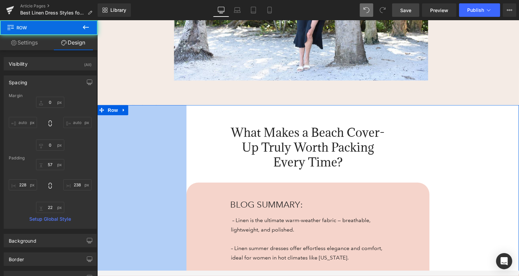
scroll to position [299, 0]
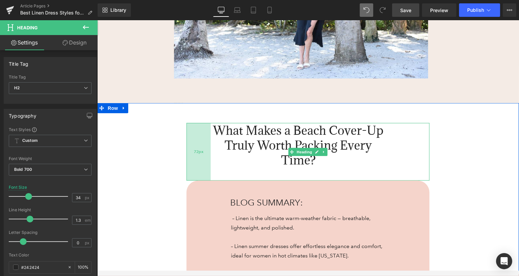
drag, startPoint x: 223, startPoint y: 136, endPoint x: 204, endPoint y: 136, distance: 19.2
click at [204, 136] on div "72px" at bounding box center [198, 152] width 24 height 58
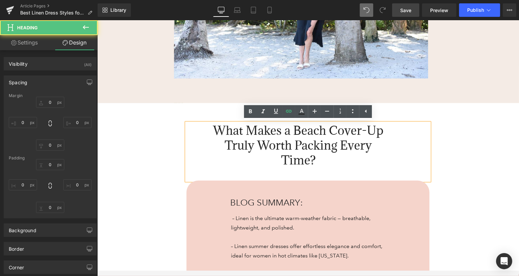
type input "0"
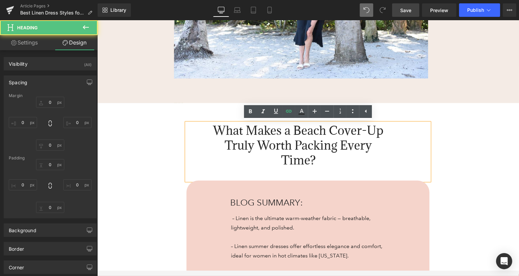
type input "129"
type input "39"
type input "72"
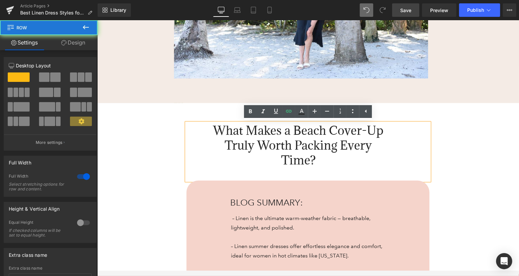
click at [467, 162] on div "What Makes a Beach Cover-Up Truly Worth Packing Every Time? Heading 39px 72px 1…" at bounding box center [308, 269] width 422 height 332
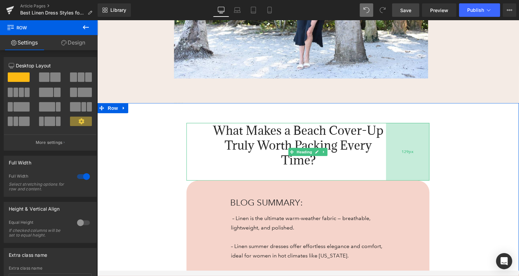
scroll to position [290, 0]
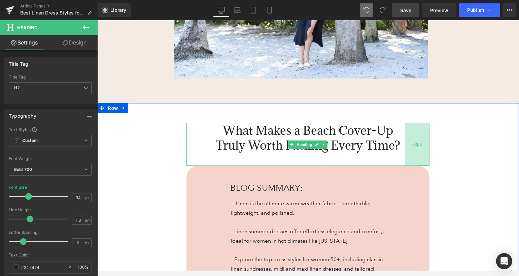
drag, startPoint x: 395, startPoint y: 149, endPoint x: 414, endPoint y: 149, distance: 19.5
click at [414, 149] on div "72px" at bounding box center [417, 144] width 24 height 43
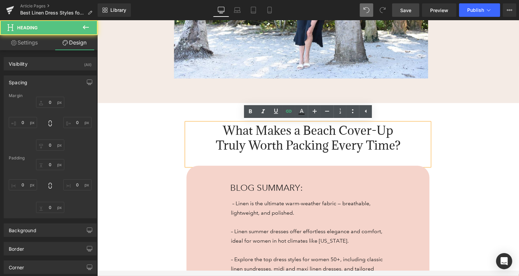
type input "0"
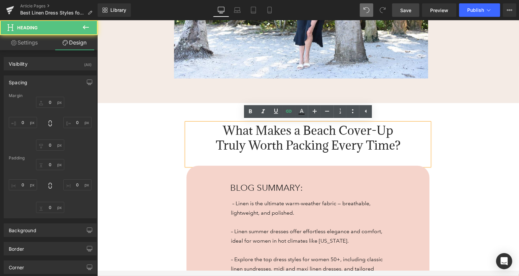
type input "71"
type input "39"
type input "72"
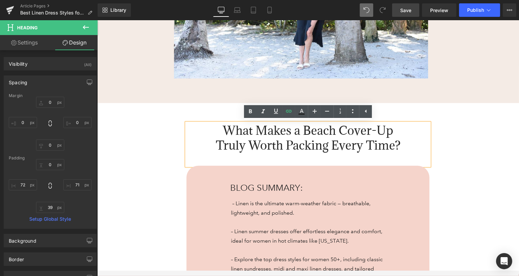
click at [131, 145] on div "What Makes a Beach Cover-Up Truly Worth Packing Every Time? Heading 39px 72px 7…" at bounding box center [308, 261] width 422 height 317
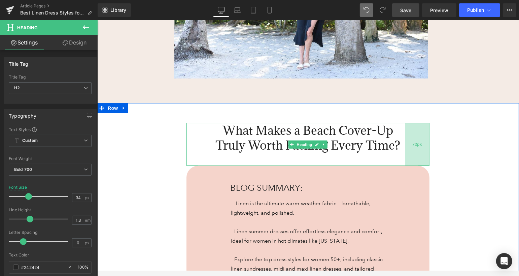
click at [418, 154] on div "72px" at bounding box center [417, 144] width 24 height 43
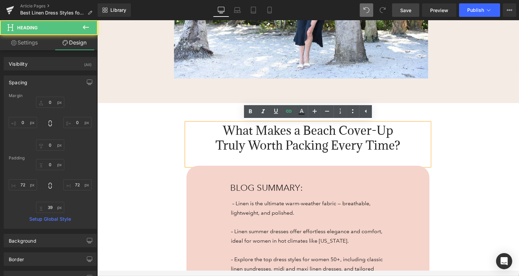
click at [407, 9] on span "Save" at bounding box center [406, 10] width 11 height 7
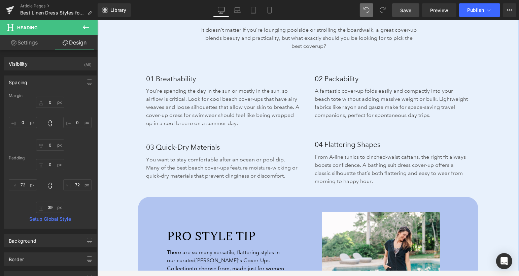
scroll to position [1788, 0]
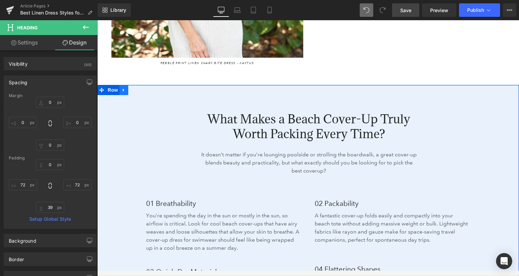
click at [123, 87] on icon at bounding box center [123, 89] width 5 height 5
click at [142, 87] on icon at bounding box center [141, 89] width 5 height 5
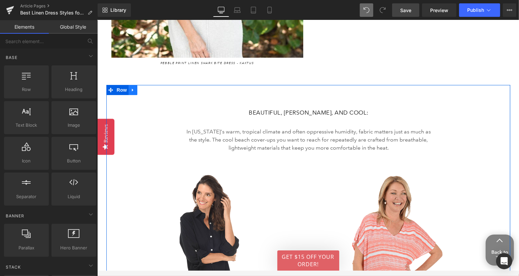
click at [133, 87] on icon at bounding box center [132, 89] width 5 height 5
click at [150, 87] on icon at bounding box center [150, 89] width 5 height 5
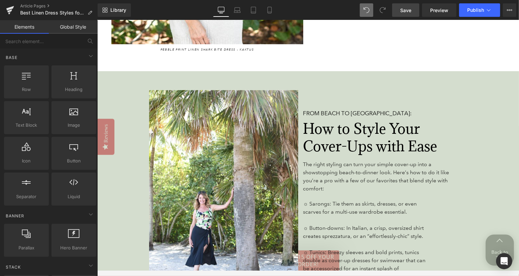
scroll to position [1819, 0]
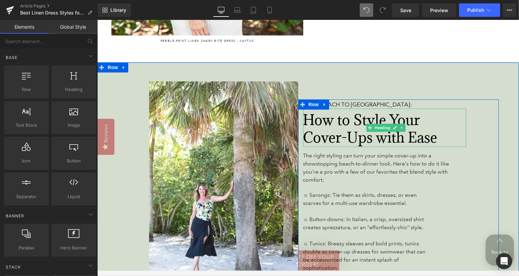
click at [324, 124] on span "How to Style Your Cover-Ups with Ease" at bounding box center [370, 128] width 134 height 36
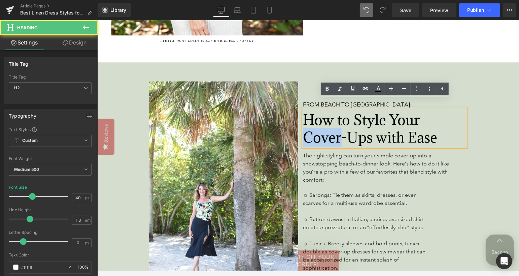
click at [324, 124] on span "How to Style Your Cover-Ups with Ease" at bounding box center [370, 128] width 134 height 36
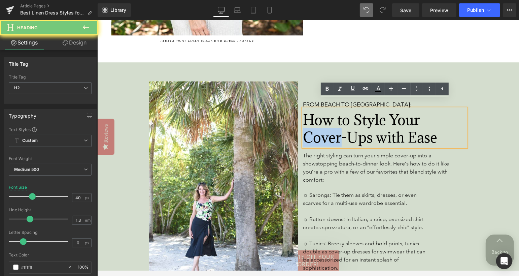
paste div
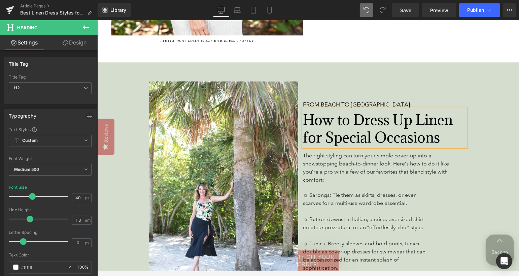
click at [478, 164] on div "From Beach to Brunch: Heading How to Dress Up Linen for Special Occasions Headi…" at bounding box center [398, 199] width 201 height 200
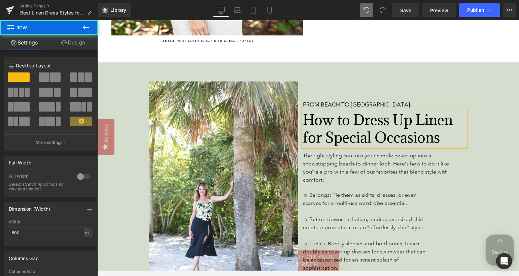
scroll to position [1810, 0]
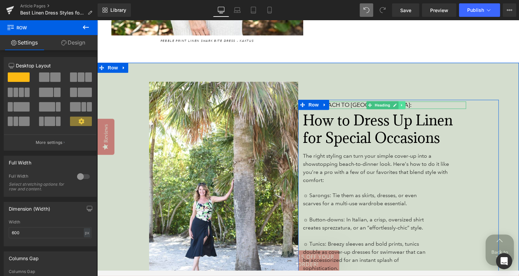
click at [401, 103] on icon at bounding box center [401, 104] width 1 height 2
click at [408, 101] on link at bounding box center [405, 105] width 7 height 8
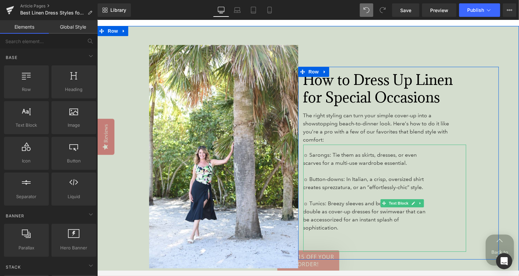
scroll to position [1848, 0]
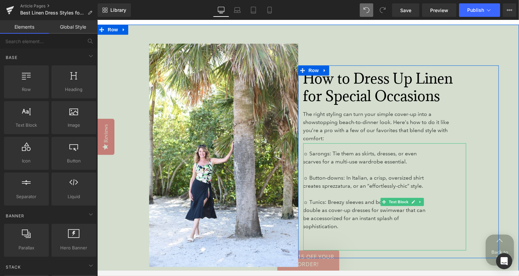
click at [333, 199] on span "☼ Tunics: Breezy sleeves and bold prints, tunics double as cover-up dresses for…" at bounding box center [364, 213] width 123 height 31
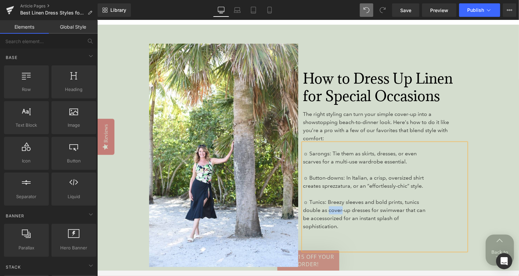
click at [333, 199] on span "☼ Tunics: Breezy sleeves and bold prints, tunics double as cover-up dresses for…" at bounding box center [364, 213] width 123 height 31
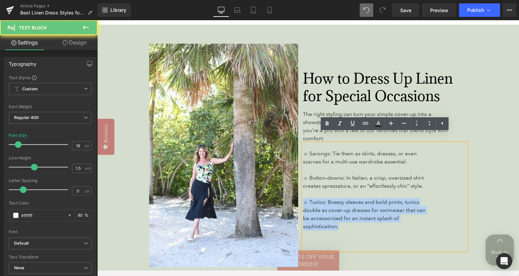
click at [333, 199] on span "☼ Tunics: Breezy sleeves and bold prints, tunics double as cover-up dresses for…" at bounding box center [364, 213] width 123 height 31
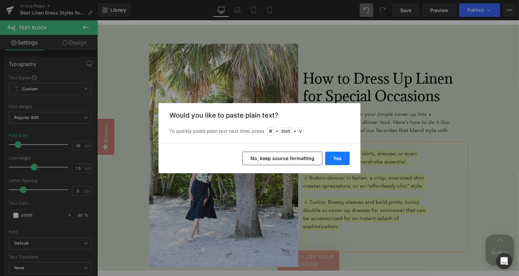
click at [340, 157] on button "Yes" at bounding box center [337, 158] width 25 height 13
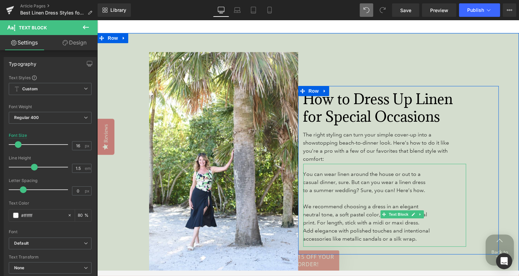
scroll to position [1856, 0]
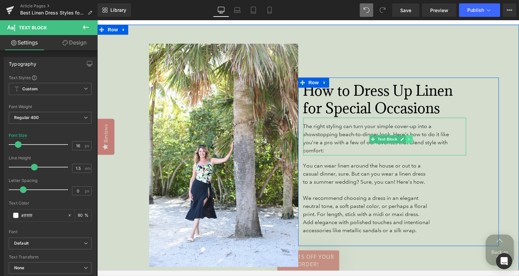
click at [408, 137] on icon at bounding box center [409, 139] width 4 height 4
click at [413, 137] on icon at bounding box center [413, 139] width 4 height 4
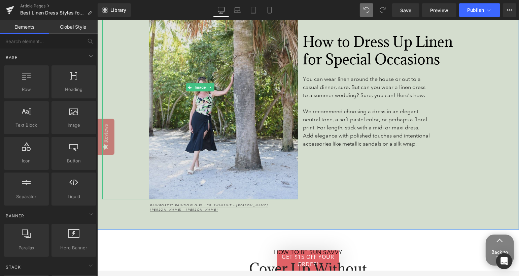
scroll to position [1917, 0]
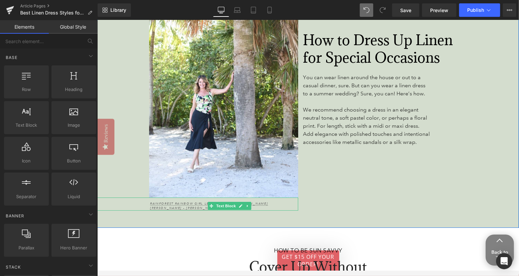
click at [263, 201] on p "Rainforest Rainbow Girl Leg Swimsuit – [PERSON_NAME]" at bounding box center [218, 203] width 137 height 5
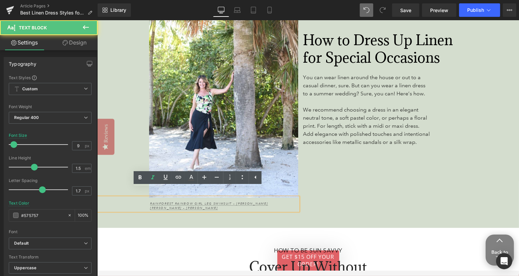
click at [263, 201] on p "Rainforest Rainbow Girl Leg Swimsuit – [PERSON_NAME]" at bounding box center [218, 203] width 137 height 5
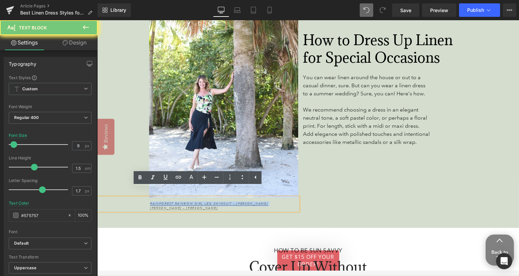
click at [263, 201] on p "Rainforest Rainbow Girl Leg Swimsuit – [PERSON_NAME]" at bounding box center [218, 203] width 137 height 5
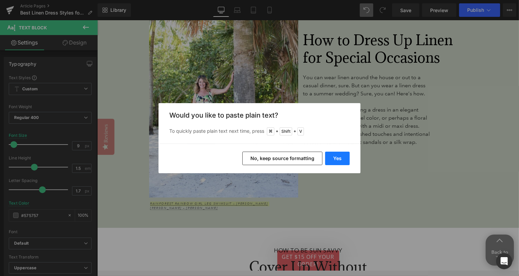
click at [337, 159] on button "Yes" at bounding box center [337, 158] width 25 height 13
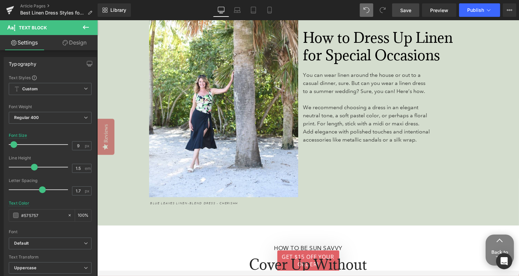
click at [416, 8] on link "Save" at bounding box center [405, 9] width 27 height 13
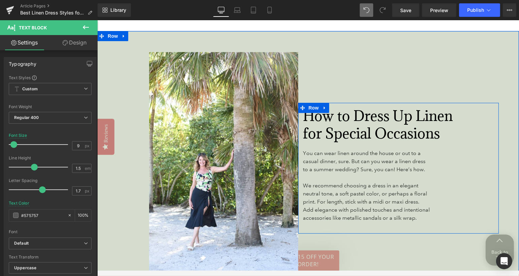
scroll to position [1833, 0]
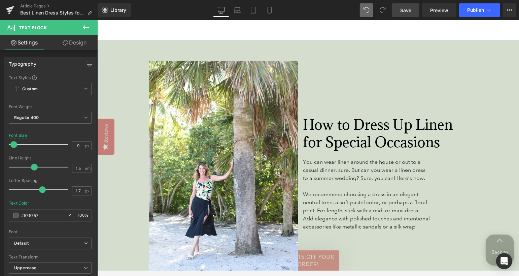
click at [410, 9] on span "Save" at bounding box center [406, 10] width 11 height 7
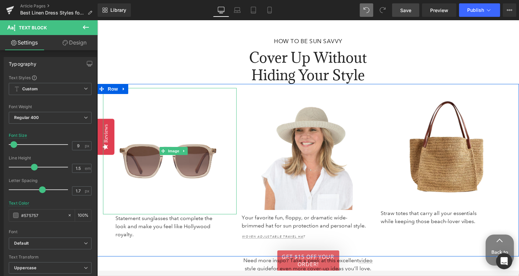
scroll to position [2143, 0]
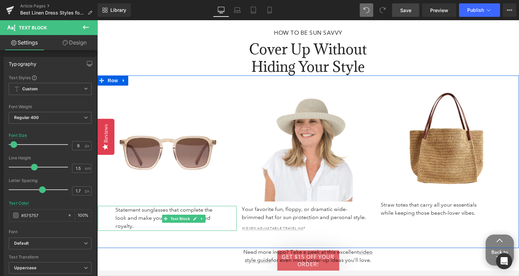
click at [161, 206] on span "Statement sunglasses that complete the look and make you feel like Hollywood ro…" at bounding box center [163, 217] width 97 height 23
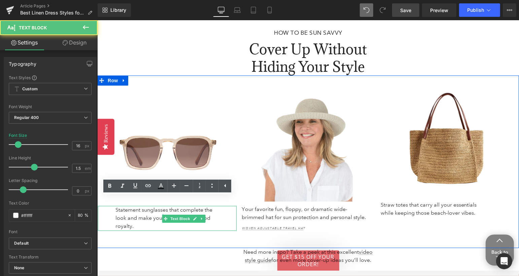
click at [161, 206] on span "Statement sunglasses that complete the look and make you feel like Hollywood ro…" at bounding box center [163, 217] width 97 height 23
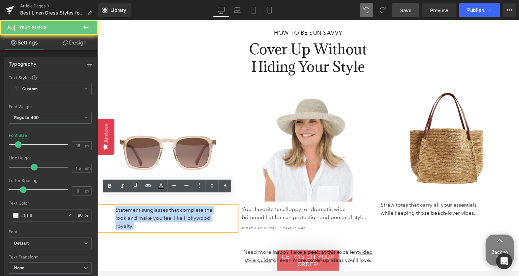
click at [161, 206] on span "Statement sunglasses that complete the look and make you feel like Hollywood ro…" at bounding box center [163, 217] width 97 height 23
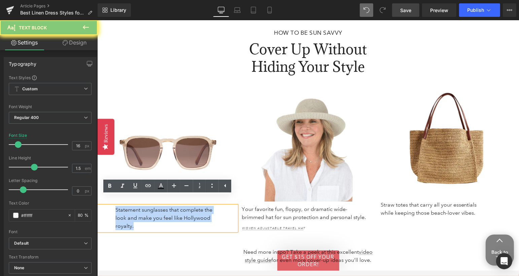
click at [161, 206] on span "Statement sunglasses that complete the look and make you feel like Hollywood ro…" at bounding box center [163, 217] width 97 height 23
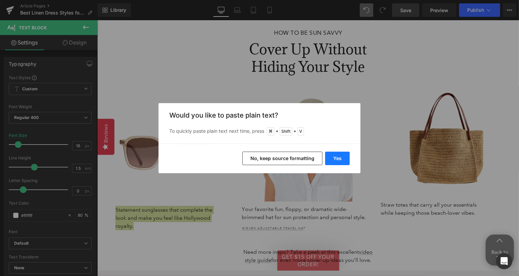
click at [343, 157] on button "Yes" at bounding box center [337, 158] width 25 height 13
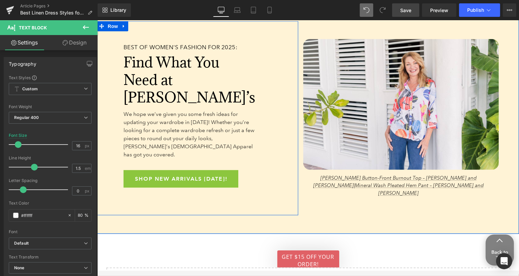
scroll to position [2944, 0]
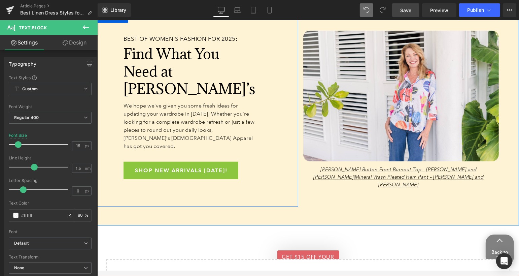
click at [163, 75] on font "Find What You Need at [PERSON_NAME]’s" at bounding box center [189, 71] width 132 height 54
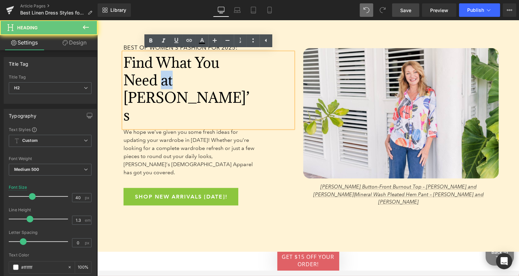
click at [163, 75] on font "Find What You Need at [PERSON_NAME]’s" at bounding box center [186, 88] width 126 height 71
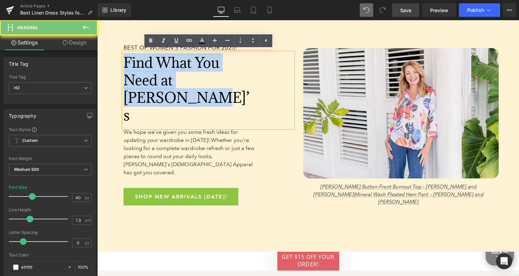
click at [163, 75] on font "Find What You Need at [PERSON_NAME]’s" at bounding box center [186, 88] width 126 height 71
paste div
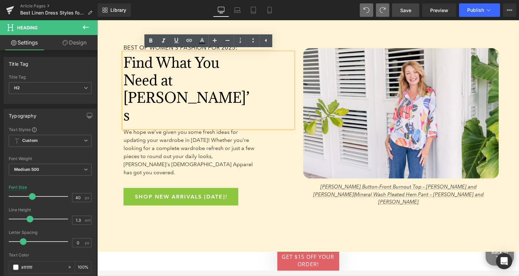
click at [193, 73] on font "Find What You Need at [PERSON_NAME]’s" at bounding box center [186, 88] width 126 height 71
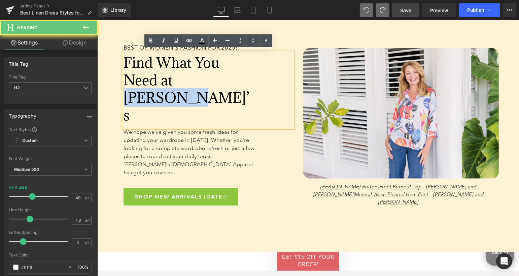
click at [193, 73] on font "Find What You Need at [PERSON_NAME]’s" at bounding box center [186, 88] width 126 height 71
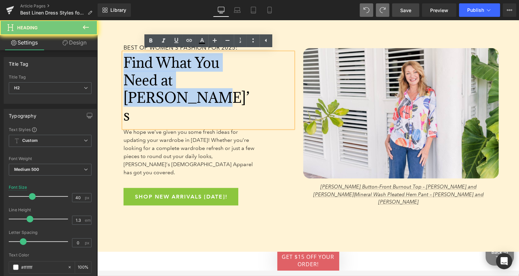
click at [193, 73] on font "Find What You Need at [PERSON_NAME]’s" at bounding box center [186, 88] width 126 height 71
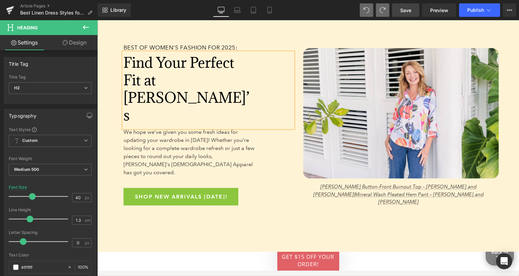
click at [264, 144] on div "BEST OF WOMEN'S FASHION FOR 2025: Heading Find Your Perfect Fit at [PERSON_NAME…" at bounding box center [208, 123] width 180 height 163
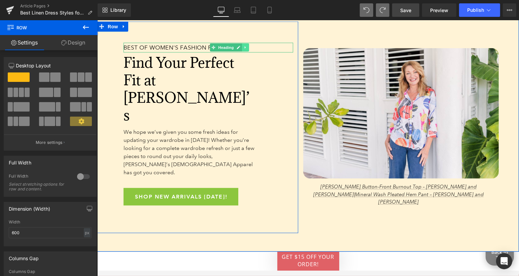
click at [245, 46] on icon at bounding box center [245, 47] width 1 height 2
click at [250, 46] on icon at bounding box center [249, 47] width 4 height 4
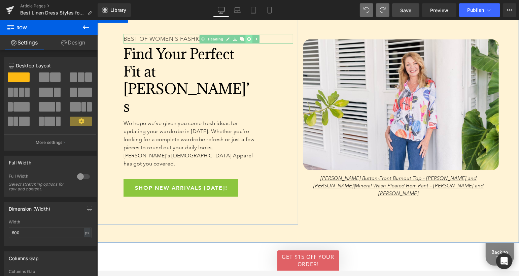
scroll to position [2936, 0]
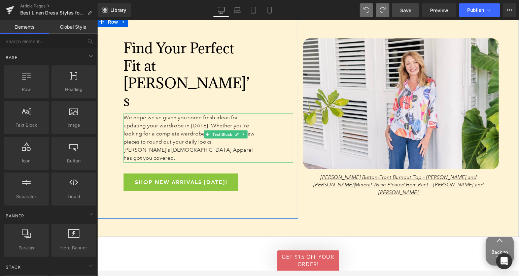
click at [208, 113] on p "We hope we’ve given you some fresh ideas for updating your wardrobe in [DATE]! …" at bounding box center [190, 137] width 134 height 49
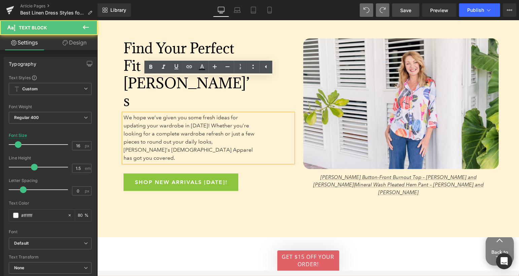
click at [208, 113] on p "We hope we’ve given you some fresh ideas for updating your wardrobe in [DATE]! …" at bounding box center [190, 137] width 134 height 49
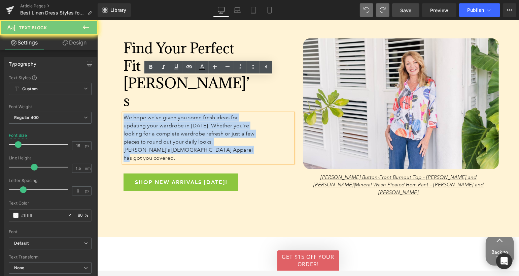
click at [208, 113] on p "We hope we’ve given you some fresh ideas for updating your wardrobe in [DATE]! …" at bounding box center [190, 137] width 134 height 49
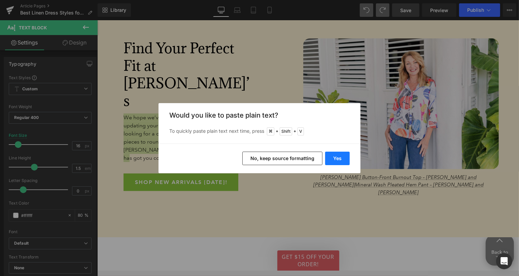
click at [333, 153] on button "Yes" at bounding box center [337, 158] width 25 height 13
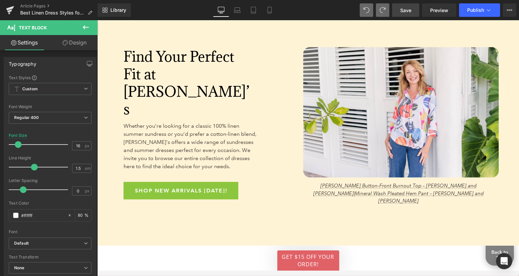
scroll to position [2944, 0]
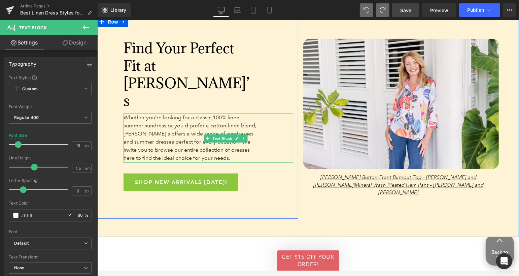
click at [188, 114] on span "Whether you’re looking for a classic 100% linen summer sundress or you’d prefer…" at bounding box center [189, 137] width 133 height 47
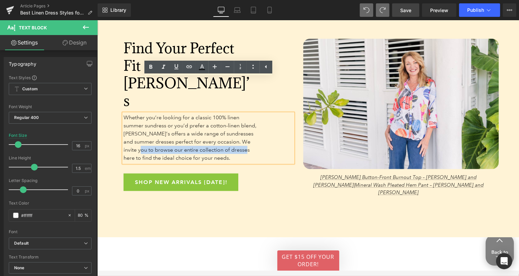
drag, startPoint x: 141, startPoint y: 114, endPoint x: 247, endPoint y: 112, distance: 105.4
click at [247, 114] on span "Whether you’re looking for a classic 100% linen summer sundress or you’d prefer…" at bounding box center [189, 137] width 133 height 47
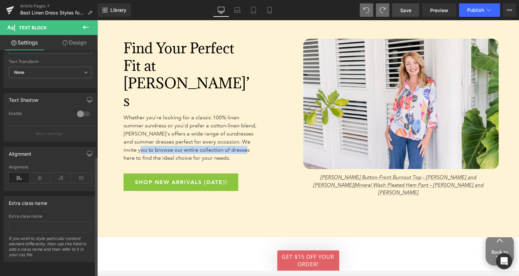
scroll to position [198, 0]
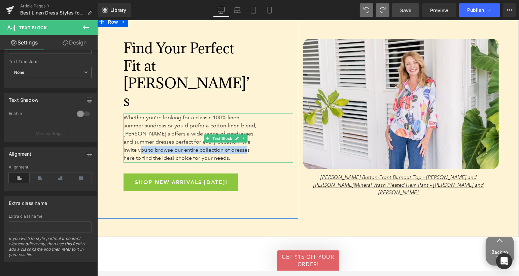
click at [199, 114] on span "Whether you’re looking for a classic 100% linen summer sundress or you’d prefer…" at bounding box center [189, 137] width 133 height 47
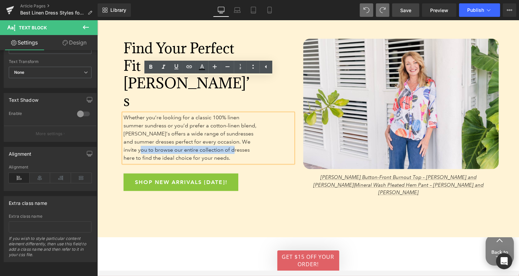
drag, startPoint x: 235, startPoint y: 114, endPoint x: 140, endPoint y: 114, distance: 94.7
click at [140, 114] on span "Whether you’re looking for a classic 100% linen summer sundress or you’d prefer…" at bounding box center [189, 137] width 133 height 47
click at [190, 68] on icon at bounding box center [189, 67] width 8 height 8
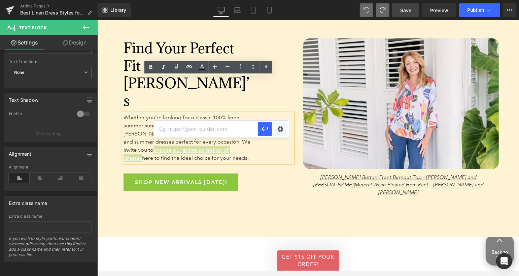
click at [183, 130] on input "text" at bounding box center [206, 129] width 104 height 17
paste input "[URL][DOMAIN_NAME]"
type input "[URL][DOMAIN_NAME]"
click at [265, 130] on icon "button" at bounding box center [265, 129] width 8 height 8
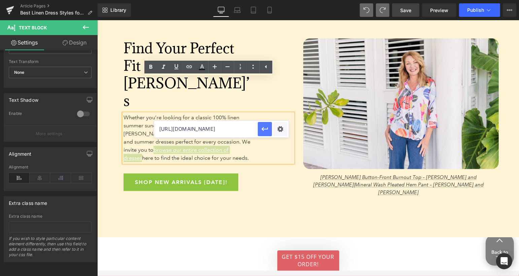
scroll to position [0, 0]
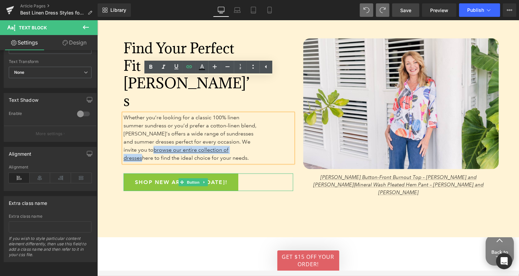
click at [261, 173] on div "Shop New Arrivals [DATE]!" at bounding box center [208, 182] width 170 height 18
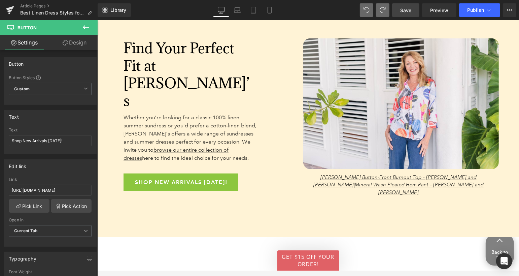
click at [409, 10] on span "Save" at bounding box center [406, 10] width 11 height 7
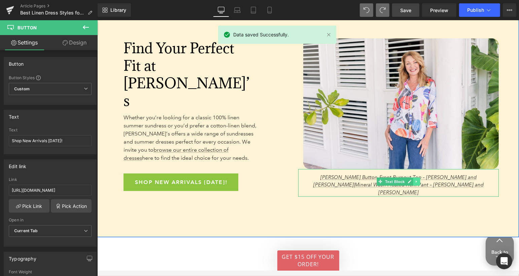
click at [417, 179] on icon at bounding box center [417, 181] width 4 height 4
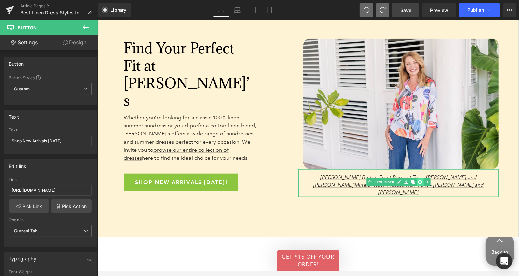
click at [419, 180] on icon at bounding box center [420, 182] width 4 height 4
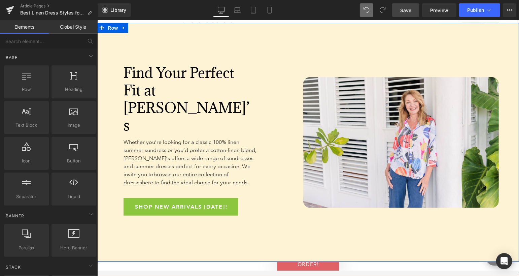
scroll to position [2918, 0]
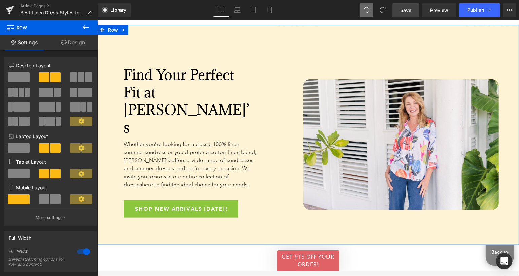
drag, startPoint x: 369, startPoint y: 226, endPoint x: 366, endPoint y: 207, distance: 19.3
click at [366, 207] on div "Find Your Perfect Fit at [PERSON_NAME]’s Heading Whether you’re looking for a c…" at bounding box center [308, 135] width 422 height 220
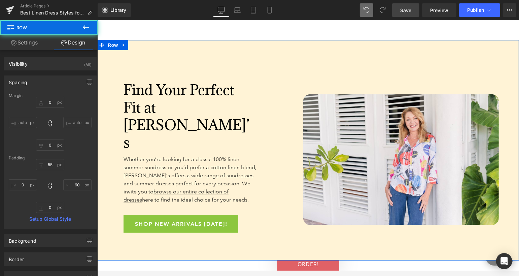
scroll to position [2900, 0]
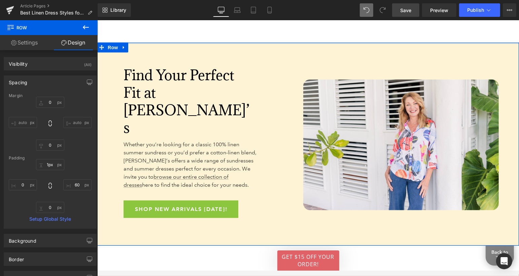
type input "0px"
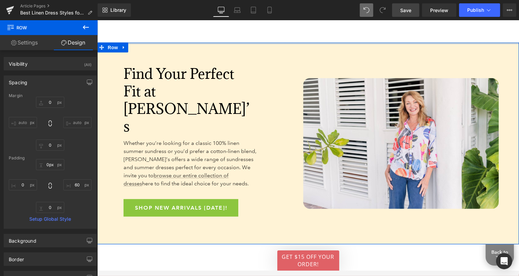
drag, startPoint x: 335, startPoint y: 54, endPoint x: 334, endPoint y: 34, distance: 19.5
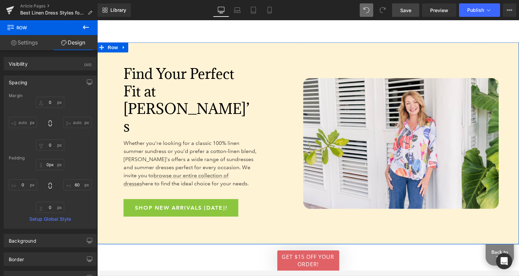
click at [407, 7] on span "Save" at bounding box center [406, 10] width 11 height 7
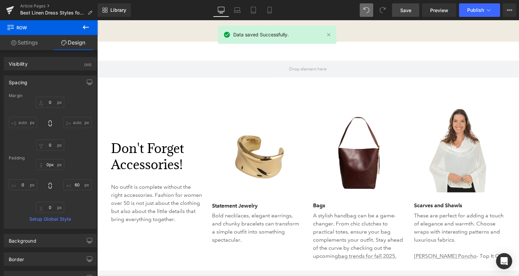
scroll to position [2641, 0]
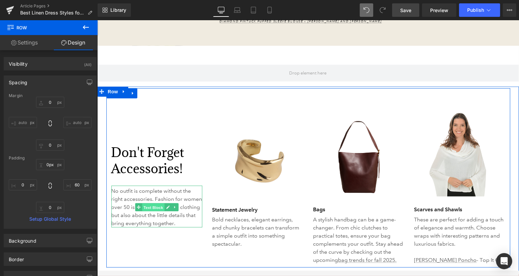
click at [142, 204] on span "Text Block" at bounding box center [153, 207] width 22 height 8
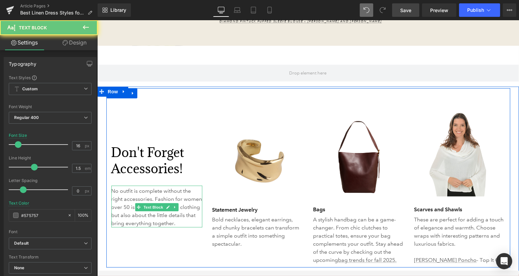
click at [140, 193] on p "No outfit is complete without the right accessories. Fashion for women over 50 …" at bounding box center [156, 207] width 91 height 40
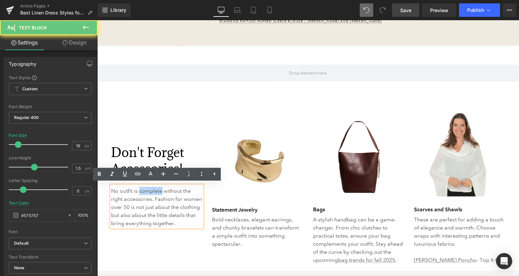
click at [140, 193] on p "No outfit is complete without the right accessories. Fashion for women over 50 …" at bounding box center [156, 207] width 91 height 40
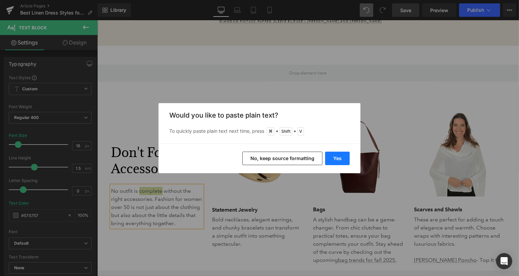
click at [335, 156] on button "Yes" at bounding box center [337, 158] width 25 height 13
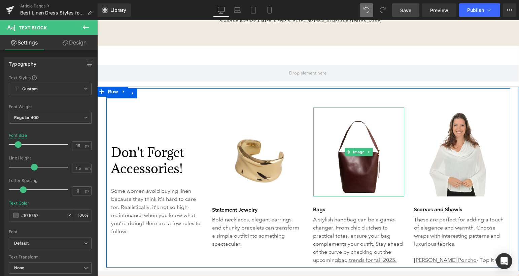
scroll to position [2650, 0]
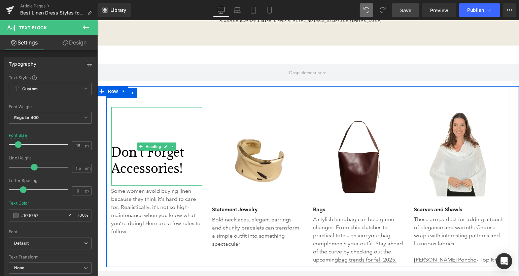
click at [136, 161] on h2 "Don't Forget Accessories!" at bounding box center [156, 160] width 91 height 32
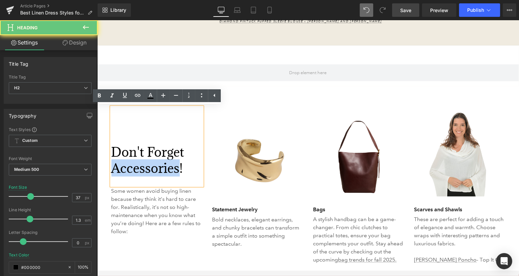
click at [136, 161] on h2 "Don't Forget Accessories!" at bounding box center [156, 160] width 91 height 32
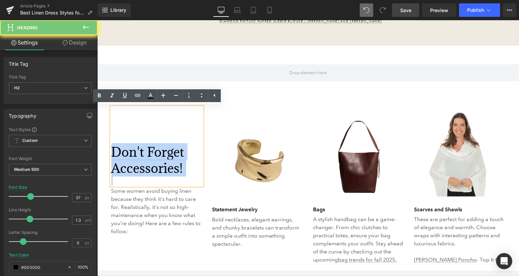
click at [136, 161] on h2 "Don't Forget Accessories!" at bounding box center [156, 160] width 91 height 32
paste div
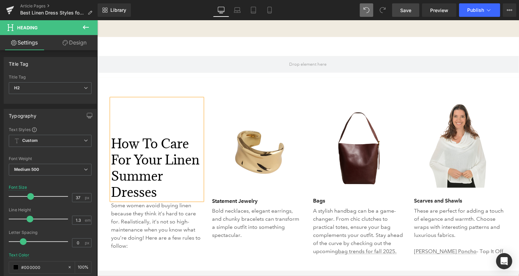
scroll to position [2641, 0]
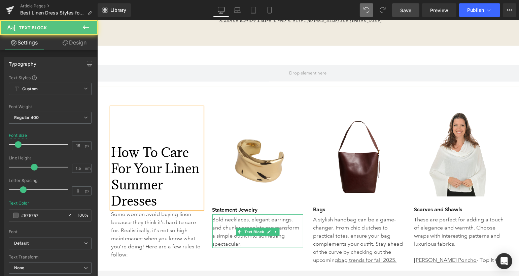
click at [227, 225] on p "Bold necklaces, elegant earrings, and chunky bracelets can transform a simple o…" at bounding box center [257, 231] width 91 height 32
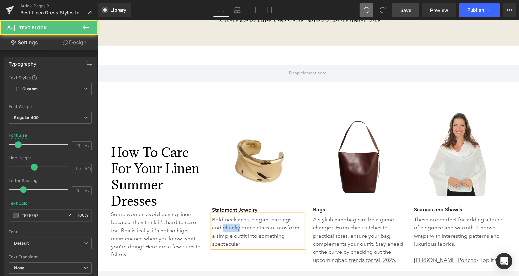
click at [227, 225] on p "Bold necklaces, elegant earrings, and chunky bracelets can transform a simple o…" at bounding box center [257, 231] width 91 height 32
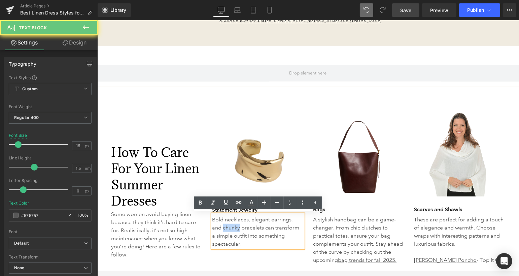
click at [227, 225] on p "Bold necklaces, elegant earrings, and chunky bracelets can transform a simple o…" at bounding box center [257, 231] width 91 height 32
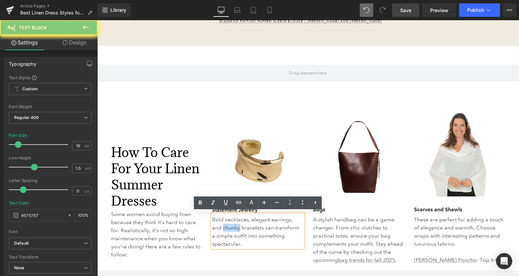
click at [227, 225] on p "Bold necklaces, elegant earrings, and chunky bracelets can transform a simple o…" at bounding box center [257, 231] width 91 height 32
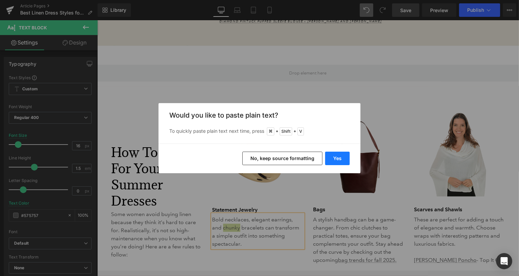
click at [334, 157] on button "Yes" at bounding box center [337, 158] width 25 height 13
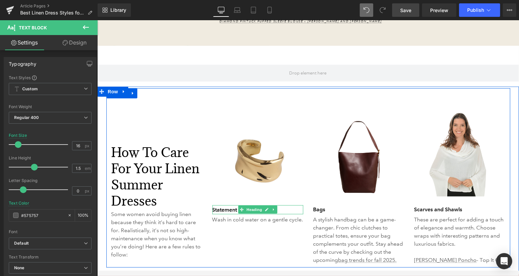
click at [216, 209] on h3 "Statement Jewelry" at bounding box center [257, 209] width 91 height 9
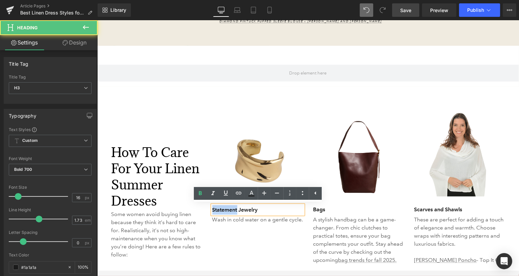
click at [216, 209] on h3 "Statement Jewelry" at bounding box center [257, 209] width 91 height 9
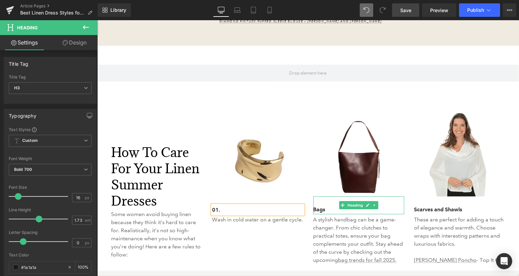
click at [320, 206] on h3 "Bags" at bounding box center [358, 208] width 91 height 9
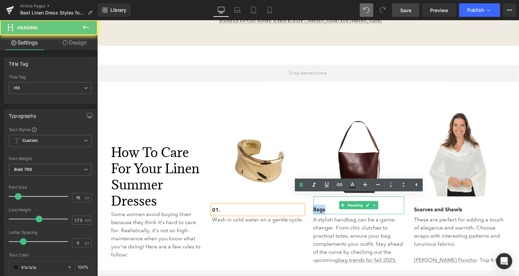
click at [320, 206] on h3 "Bags" at bounding box center [358, 208] width 91 height 9
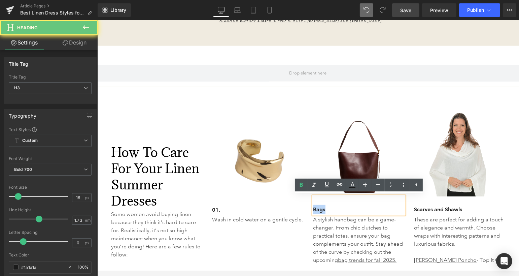
click at [320, 206] on h3 "Bags" at bounding box center [358, 208] width 91 height 9
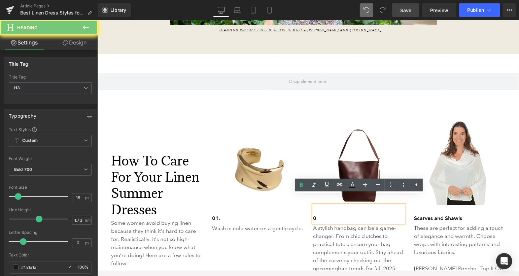
scroll to position [2650, 0]
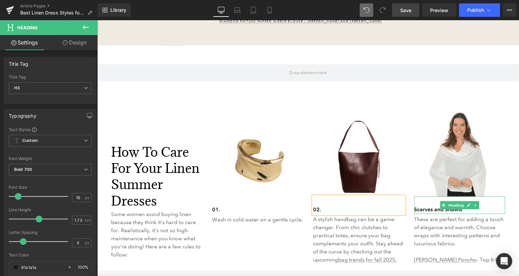
click at [422, 209] on h3 "Scarves and Shawls" at bounding box center [459, 208] width 91 height 9
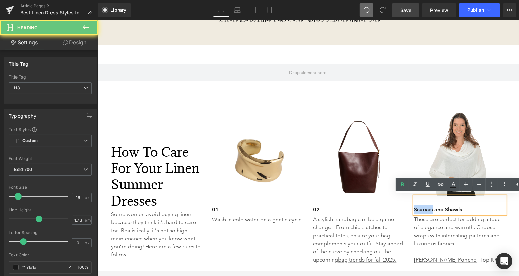
click at [422, 209] on h3 "Scarves and Shawls" at bounding box center [459, 208] width 91 height 9
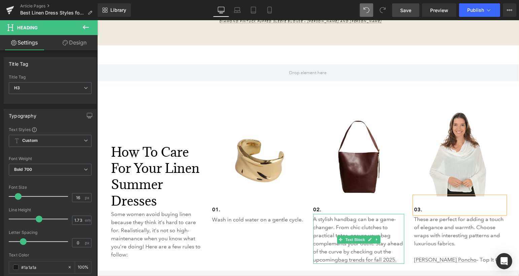
click at [324, 233] on p "A stylish handbag can be a game-changer. From chic clutches to practical totes,…" at bounding box center [358, 239] width 91 height 49
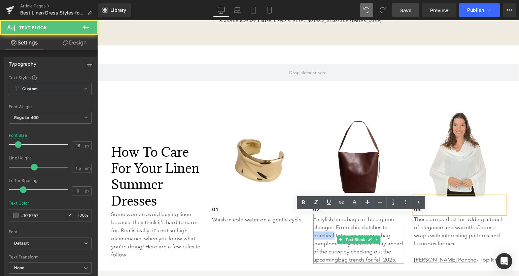
click at [324, 233] on p "A stylish handbag can be a game-changer. From chic clutches to practical totes,…" at bounding box center [358, 239] width 91 height 49
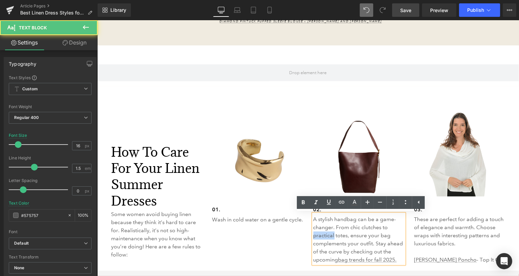
click at [324, 233] on p "A stylish handbag can be a game-changer. From chic clutches to practical totes,…" at bounding box center [358, 239] width 91 height 49
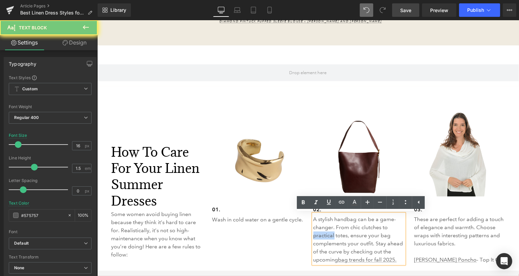
click at [324, 233] on p "A stylish handbag can be a game-changer. From chic clutches to practical totes,…" at bounding box center [358, 239] width 91 height 49
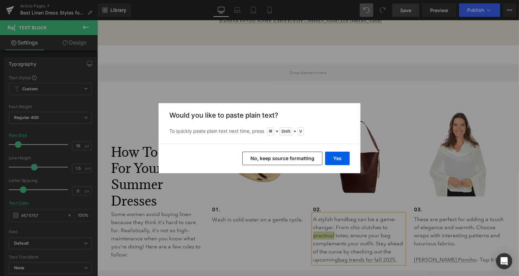
click at [339, 151] on div "Yes No, keep source formatting" at bounding box center [260, 159] width 202 height 30
click at [339, 157] on button "Yes" at bounding box center [337, 158] width 25 height 13
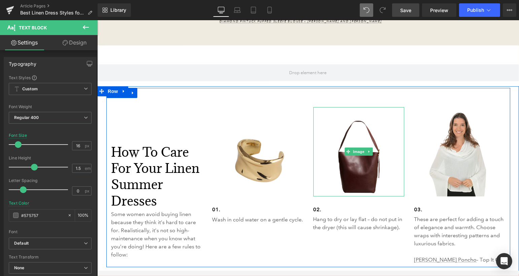
scroll to position [2641, 0]
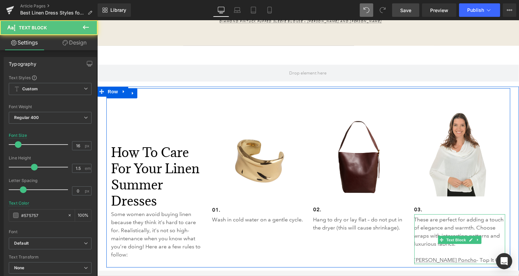
click at [435, 224] on p "These are perfect for adding a touch of elegance and warmth. Choose wraps with …" at bounding box center [459, 231] width 91 height 32
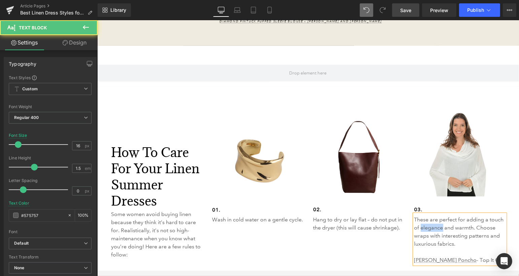
click at [435, 224] on p "These are perfect for adding a touch of elegance and warmth. Choose wraps with …" at bounding box center [459, 231] width 91 height 32
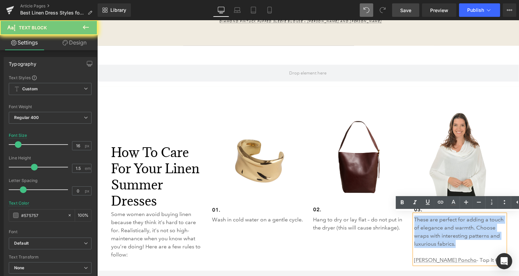
click at [435, 224] on p "These are perfect for adding a touch of elegance and warmth. Choose wraps with …" at bounding box center [459, 231] width 91 height 32
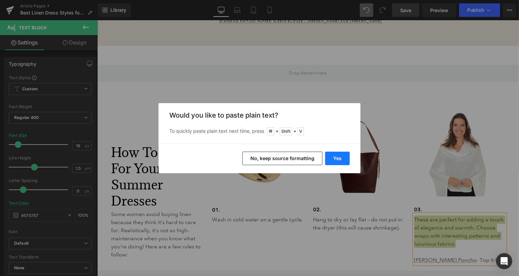
click at [342, 158] on button "Yes" at bounding box center [337, 158] width 25 height 13
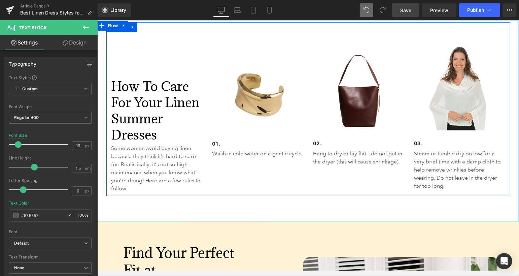
scroll to position [2710, 0]
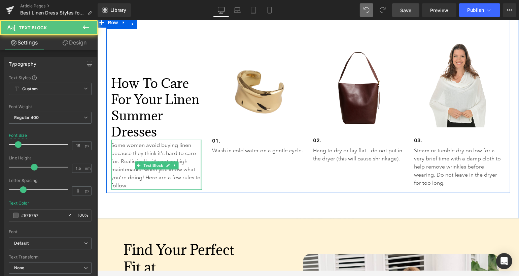
drag, startPoint x: 201, startPoint y: 154, endPoint x: 225, endPoint y: 154, distance: 23.9
click at [225, 154] on div "How to Care for Your Linen Summer Dresses Heading Some women avoid buying linen…" at bounding box center [308, 106] width 404 height 174
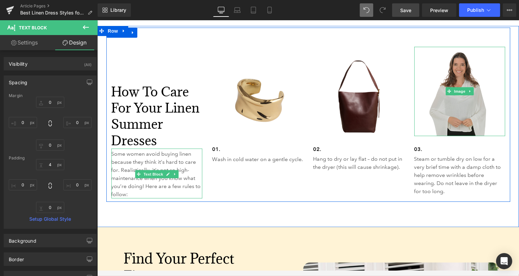
scroll to position [2719, 0]
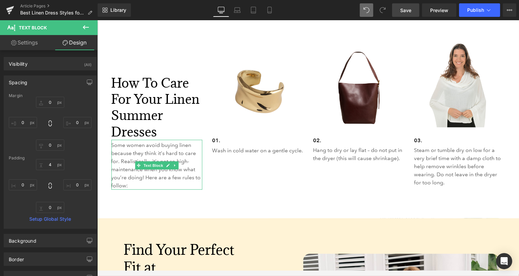
click at [408, 11] on span "Save" at bounding box center [406, 10] width 11 height 7
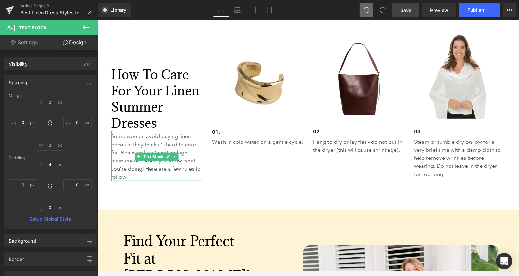
scroll to position [2710, 0]
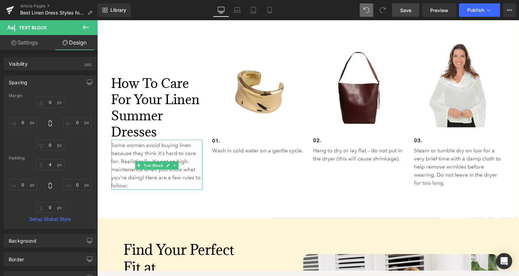
click at [408, 7] on span "Save" at bounding box center [406, 10] width 11 height 7
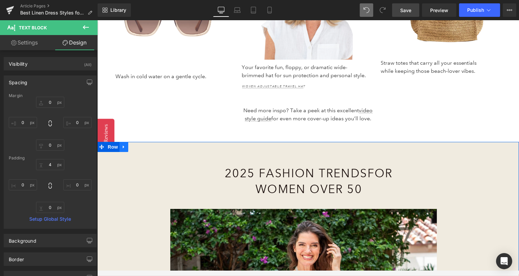
scroll to position [2272, 0]
click at [123, 147] on icon at bounding box center [123, 146] width 1 height 3
click at [140, 147] on icon at bounding box center [141, 146] width 5 height 5
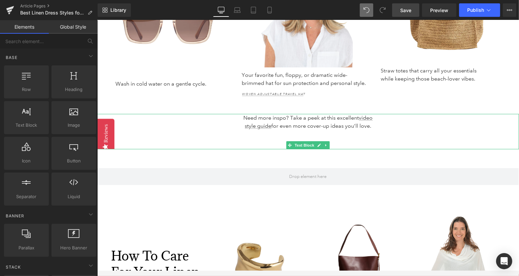
scroll to position [2261, 0]
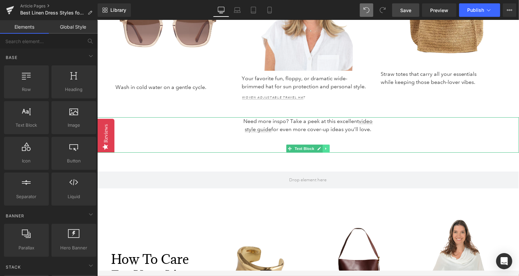
click at [327, 146] on icon at bounding box center [326, 148] width 4 height 4
click at [331, 146] on icon at bounding box center [330, 148] width 4 height 4
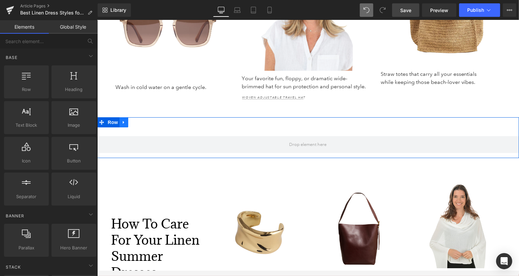
click at [122, 120] on icon at bounding box center [123, 122] width 5 height 5
click at [142, 120] on icon at bounding box center [141, 122] width 5 height 5
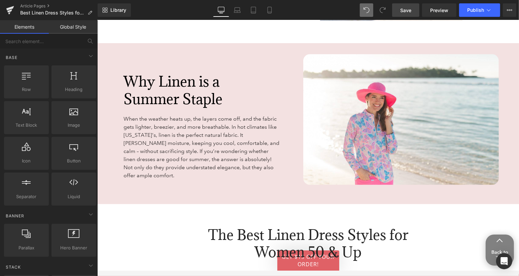
scroll to position [944, 0]
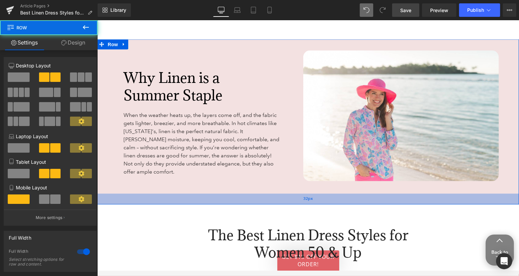
drag, startPoint x: 258, startPoint y: 188, endPoint x: 258, endPoint y: 192, distance: 4.0
click at [258, 193] on div "32px" at bounding box center [308, 198] width 422 height 11
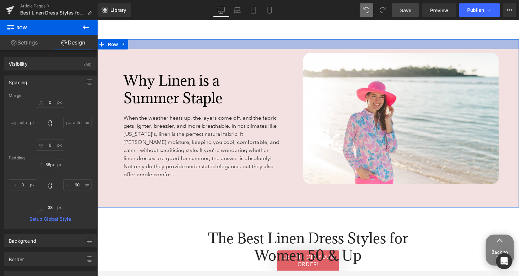
type input "37px"
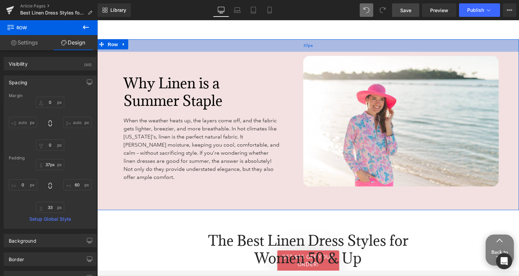
drag, startPoint x: 277, startPoint y: 40, endPoint x: 277, endPoint y: 46, distance: 5.4
click at [277, 46] on div "37px" at bounding box center [308, 45] width 422 height 12
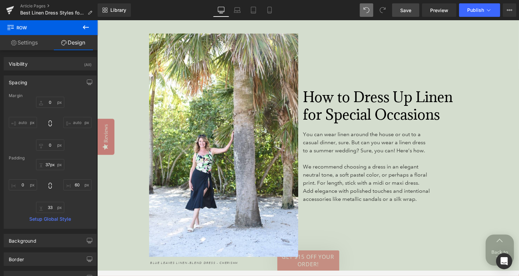
scroll to position [1850, 0]
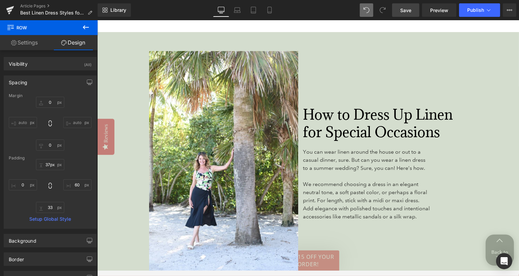
click at [412, 9] on span "Save" at bounding box center [406, 10] width 11 height 7
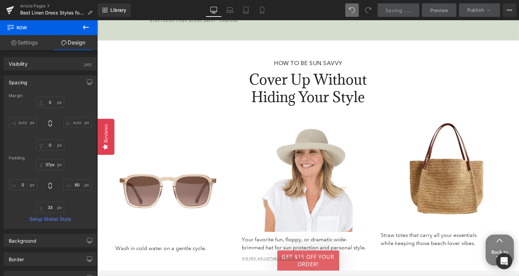
scroll to position [2117, 0]
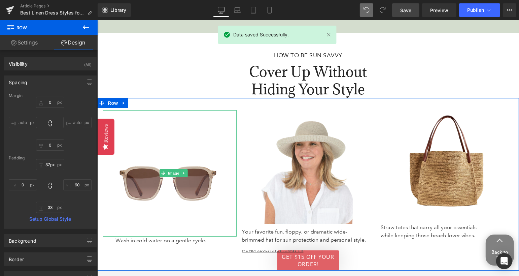
click at [191, 124] on img at bounding box center [170, 173] width 134 height 126
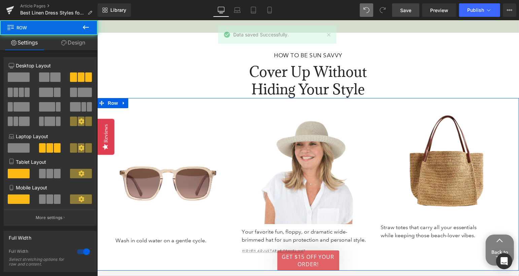
click at [187, 98] on div "Image Wash in cold water on a gentle cycle. Text Block" at bounding box center [167, 177] width 139 height 159
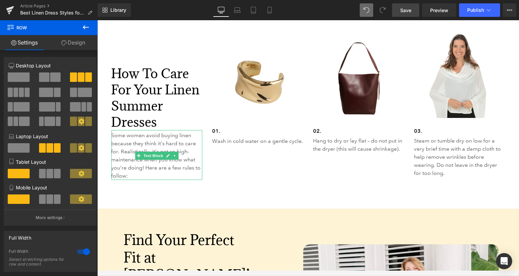
scroll to position [2335, 0]
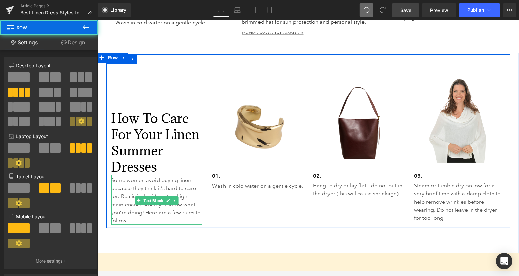
click at [204, 63] on div "How to Care for Your Linen Summer Dresses Heading Some women avoid buying linen…" at bounding box center [308, 141] width 404 height 174
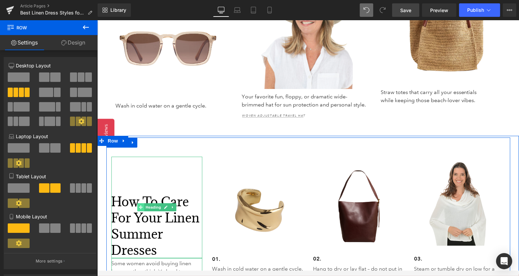
scroll to position [2252, 0]
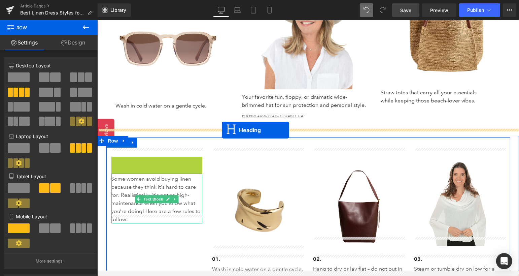
drag, startPoint x: 139, startPoint y: 200, endPoint x: 222, endPoint y: 130, distance: 107.8
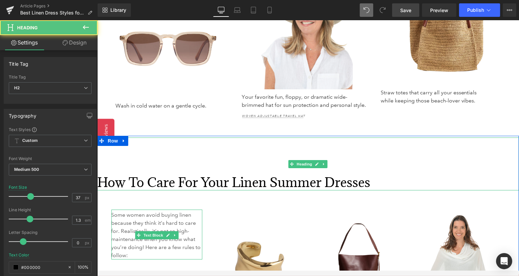
click at [205, 174] on h2 "How to Care for Your Linen Summer Dresses" at bounding box center [308, 182] width 422 height 16
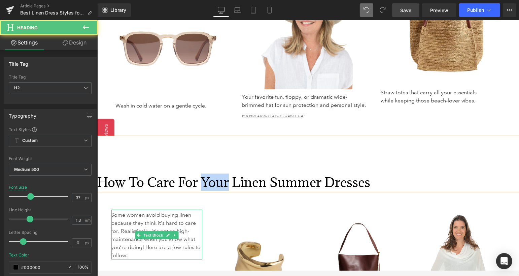
click at [205, 174] on h2 "How to Care for Your Linen Summer Dresses" at bounding box center [308, 182] width 422 height 16
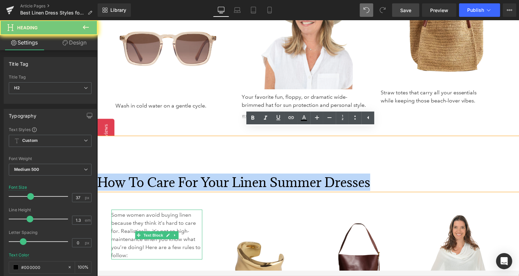
click at [205, 174] on h2 "How to Care for Your Linen Summer Dresses" at bounding box center [308, 182] width 422 height 16
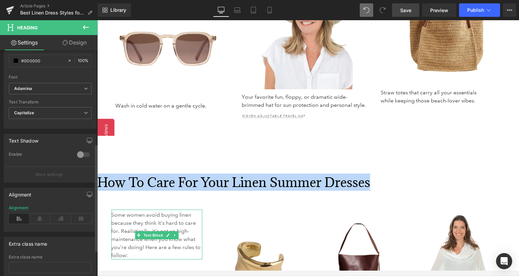
scroll to position [214, 0]
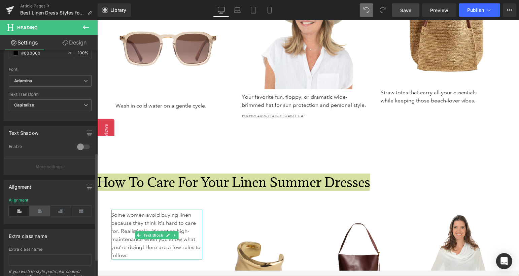
click at [44, 208] on icon at bounding box center [40, 211] width 21 height 10
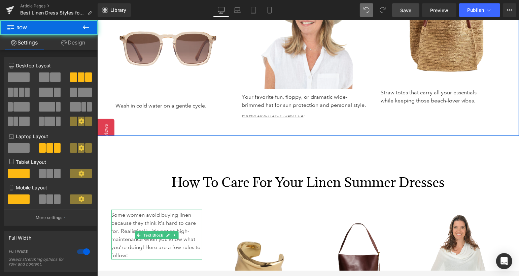
click at [178, 116] on div "Image Wash in cold water on a gentle cycle. Text Block Image Your favorite fun,…" at bounding box center [308, 49] width 422 height 172
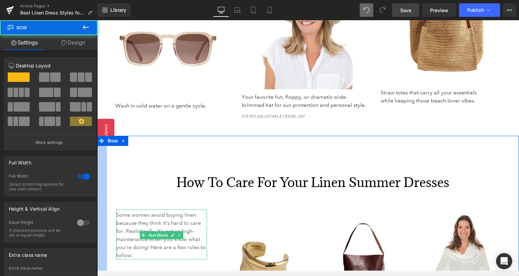
drag, startPoint x: 98, startPoint y: 171, endPoint x: 108, endPoint y: 171, distance: 10.1
click at [108, 171] on div "How to Care for Your Linen Summer Dresses Heading Some women avoid buying linen…" at bounding box center [308, 260] width 422 height 251
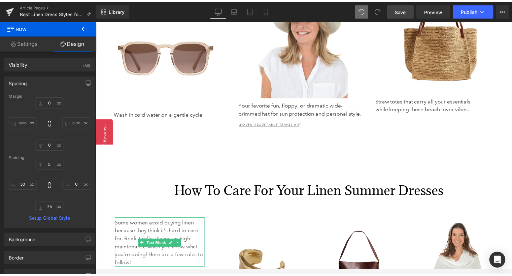
scroll to position [2261, 0]
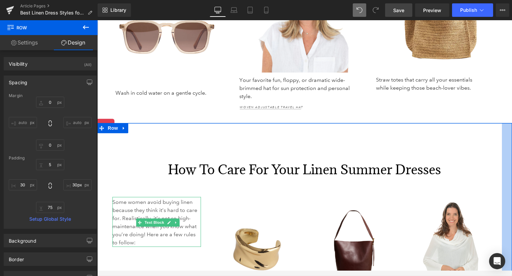
type input "31px"
drag, startPoint x: 511, startPoint y: 173, endPoint x: 500, endPoint y: 175, distance: 10.6
click at [500, 175] on div "How to Care for Your Linen Summer Dresses Heading Some women avoid buying linen…" at bounding box center [304, 247] width 415 height 249
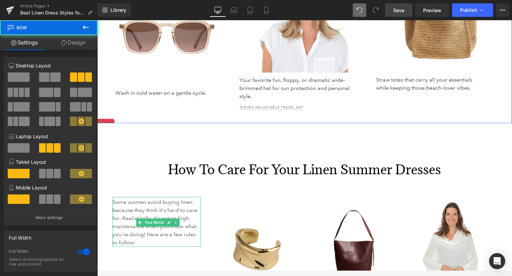
click at [457, 110] on div "Image Straw totes that carry all your essentials while keeping those beach-love…" at bounding box center [439, 31] width 136 height 157
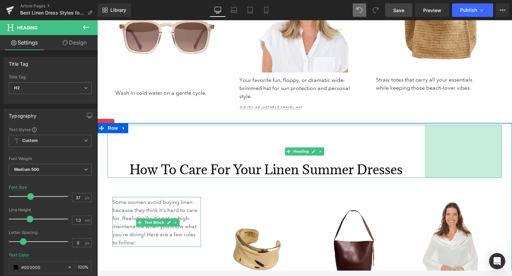
drag, startPoint x: 501, startPoint y: 169, endPoint x: 424, endPoint y: 172, distance: 76.9
click at [425, 172] on div "228px" at bounding box center [463, 151] width 77 height 53
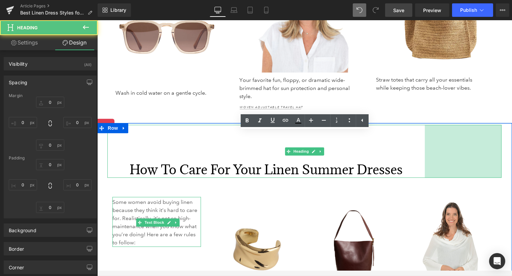
type input "0"
type input "109"
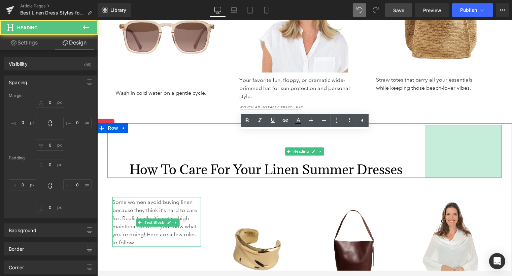
type input "228"
type input "0"
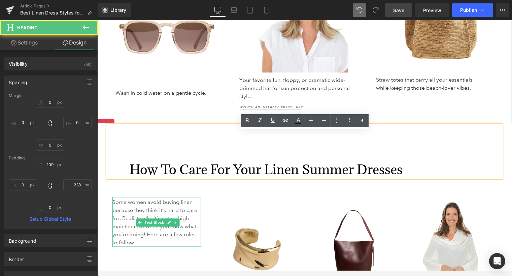
click at [442, 110] on div "Image Straw totes that carry all your essentials while keeping those beach-love…" at bounding box center [439, 31] width 136 height 157
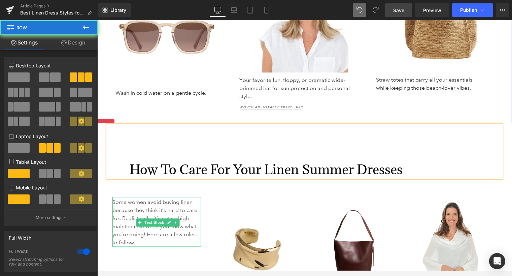
scroll to position [2252, 0]
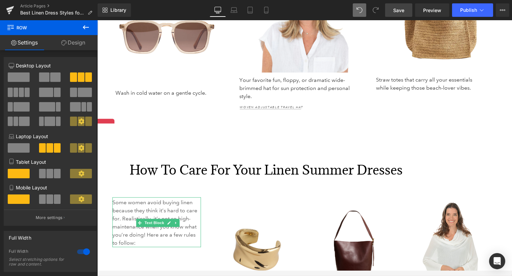
click at [408, 121] on div "Image Wash in cold water on a gentle cycle. Text Block Image Your favorite fun,…" at bounding box center [304, 39] width 415 height 170
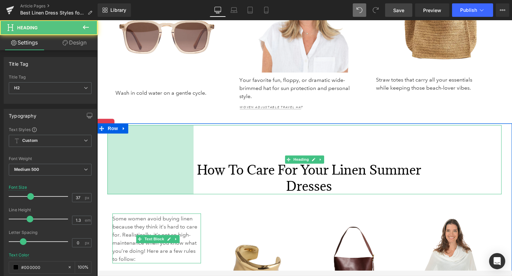
drag, startPoint x: 108, startPoint y: 159, endPoint x: 194, endPoint y: 162, distance: 86.3
click at [194, 162] on div "How to Care for Your Linen Summer Dresses Heading 256px 228px" at bounding box center [304, 159] width 394 height 69
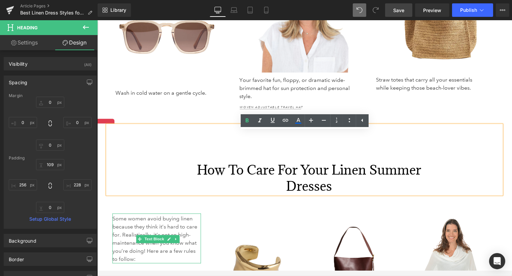
click at [207, 177] on h2 "How to Care for Your Linen Summer Dresses" at bounding box center [308, 178] width 231 height 32
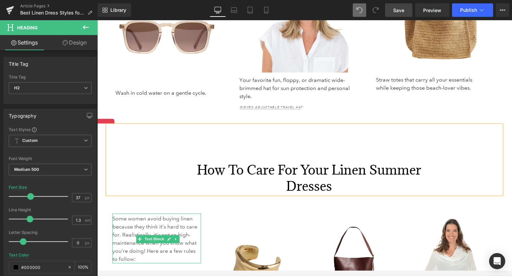
click at [231, 158] on div "How to Care for Your Linen Summer Dresses" at bounding box center [304, 159] width 394 height 69
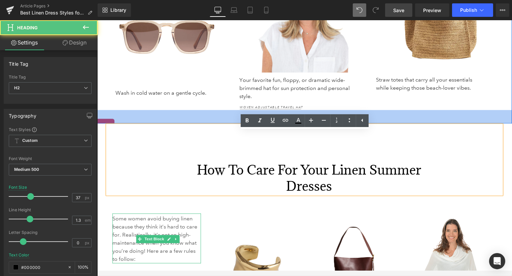
click at [216, 117] on div "40px" at bounding box center [304, 116] width 415 height 13
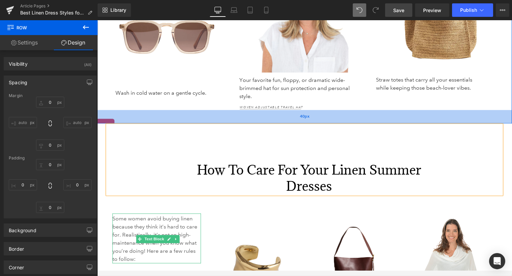
type input "0"
type input "14"
type input "40"
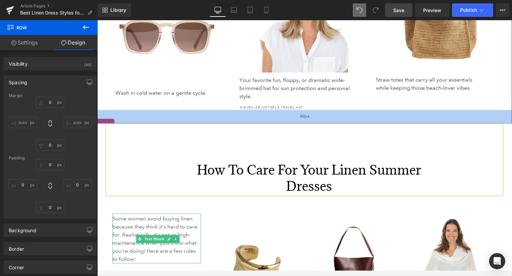
type input "2"
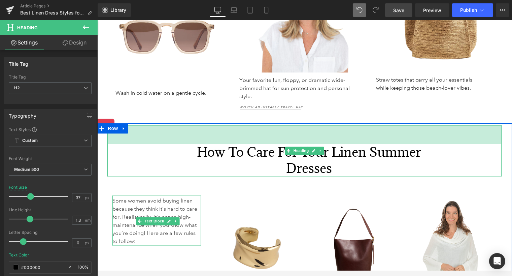
drag, startPoint x: 238, startPoint y: 133, endPoint x: 239, endPoint y: 115, distance: 17.9
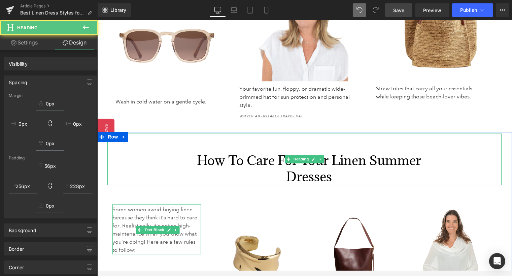
scroll to position [2261, 0]
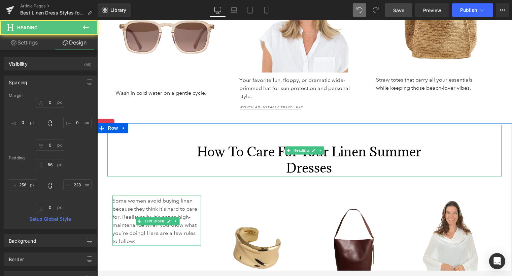
click at [218, 120] on div "Image Wash in cold water on a gentle cycle. Text Block Image Your favorite fun,…" at bounding box center [304, 38] width 415 height 170
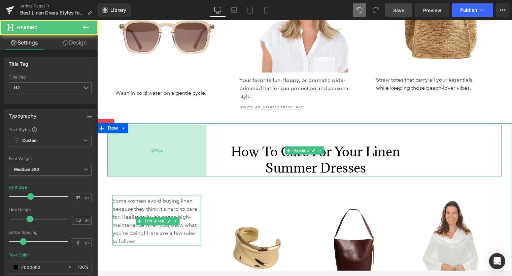
drag, startPoint x: 181, startPoint y: 172, endPoint x: 186, endPoint y: 172, distance: 5.7
click at [186, 172] on div "294px" at bounding box center [156, 150] width 99 height 51
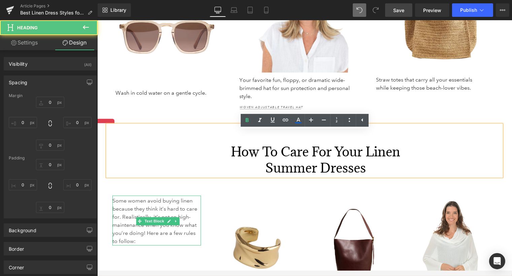
type input "0"
type input "56"
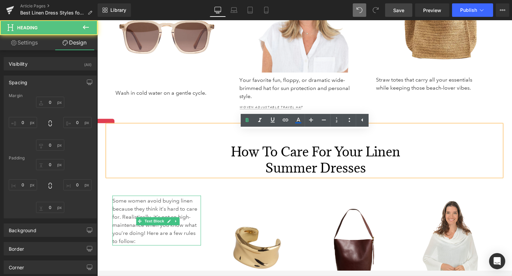
type input "228"
type input "0"
type input "294"
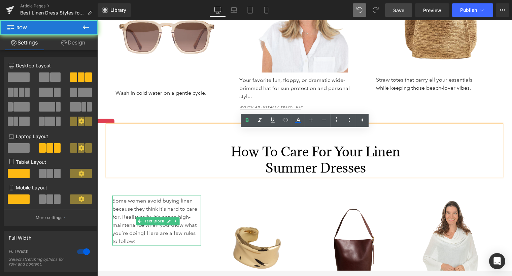
click at [471, 110] on div "Image Straw totes that carry all your essentials while keeping those beach-love…" at bounding box center [439, 31] width 136 height 157
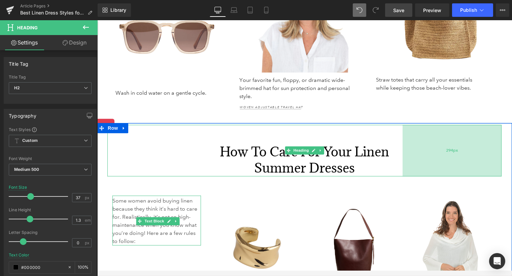
drag, startPoint x: 486, startPoint y: 161, endPoint x: 464, endPoint y: 168, distance: 23.5
click at [464, 168] on div "294px" at bounding box center [452, 150] width 99 height 51
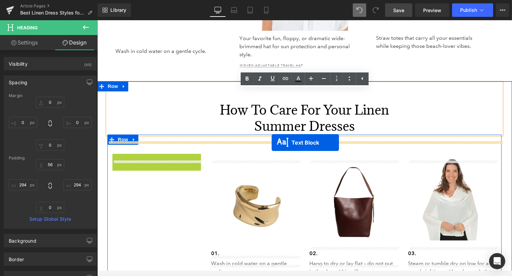
scroll to position [2294, 0]
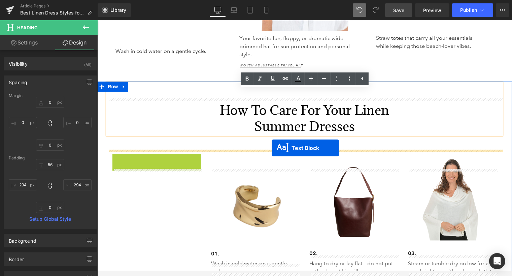
drag, startPoint x: 139, startPoint y: 187, endPoint x: 272, endPoint y: 148, distance: 138.4
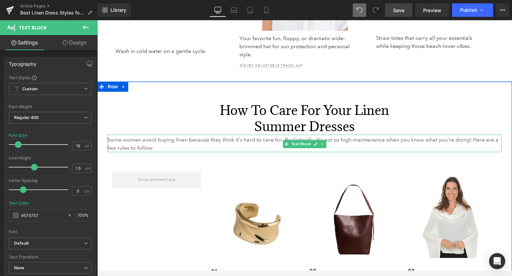
click at [123, 149] on p "Some women avoid buying linen because they think it’s hard to care for. Realist…" at bounding box center [304, 144] width 394 height 16
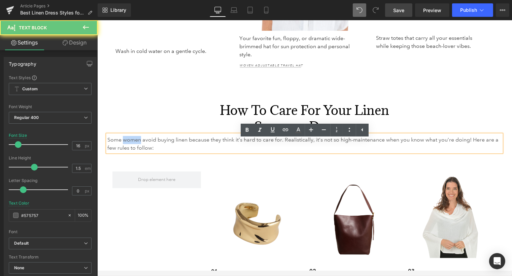
click at [123, 149] on p "Some women avoid buying linen because they think it’s hard to care for. Realist…" at bounding box center [304, 144] width 394 height 16
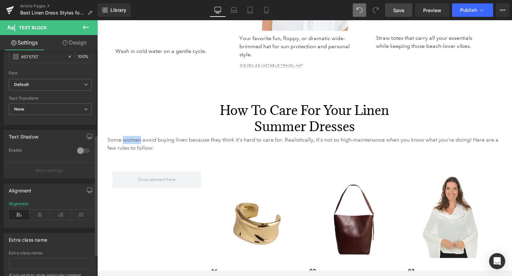
scroll to position [164, 0]
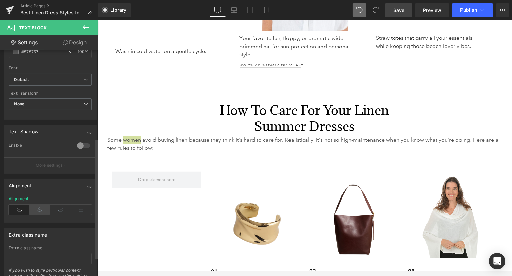
click at [39, 206] on icon at bounding box center [40, 209] width 21 height 10
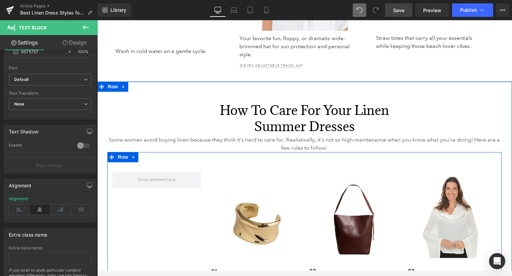
click at [176, 225] on div "Image 01. Heading Wash in cold water on a gentle cycle. Text Block Image 02. He…" at bounding box center [304, 236] width 394 height 169
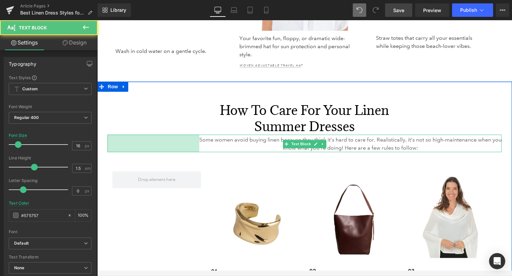
drag, startPoint x: 108, startPoint y: 149, endPoint x: 200, endPoint y: 148, distance: 92.0
click at [200, 148] on div "Some women avoid buying linen because they think it’s hard to care for. Realist…" at bounding box center [304, 144] width 394 height 18
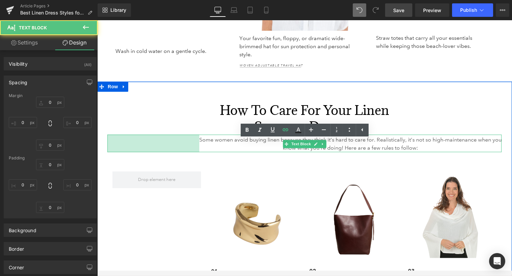
type input "0"
type input "4"
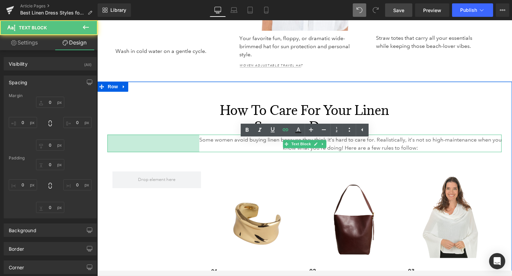
type input "0"
type input "273"
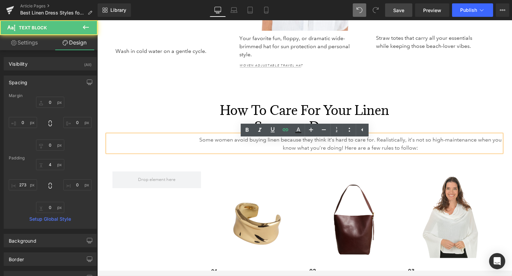
click at [197, 222] on div "Image 01. Heading Wash in cold water on a gentle cycle. Text Block Image 02. He…" at bounding box center [304, 236] width 394 height 169
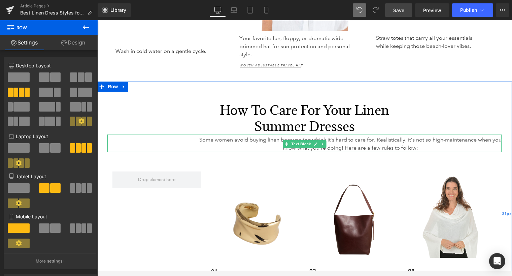
scroll to position [2303, 0]
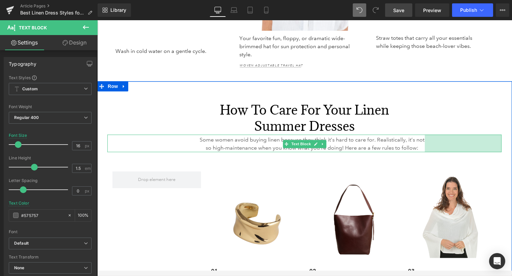
drag, startPoint x: 501, startPoint y: 153, endPoint x: 424, endPoint y: 156, distance: 76.9
click at [424, 152] on div "Some women avoid buying linen because they think it’s hard to care for. Realist…" at bounding box center [304, 144] width 394 height 18
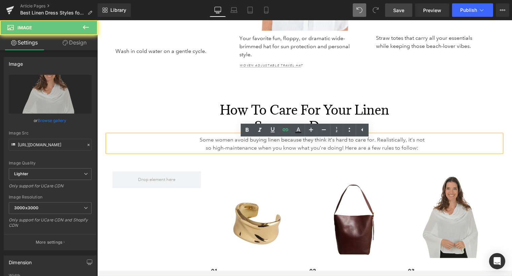
click at [421, 179] on div "Image" at bounding box center [452, 214] width 89 height 87
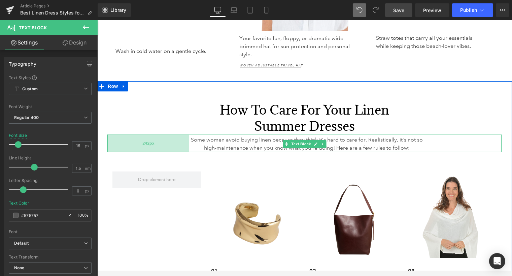
drag, startPoint x: 196, startPoint y: 149, endPoint x: 186, endPoint y: 149, distance: 10.4
click at [186, 149] on div "242px" at bounding box center [148, 144] width 82 height 18
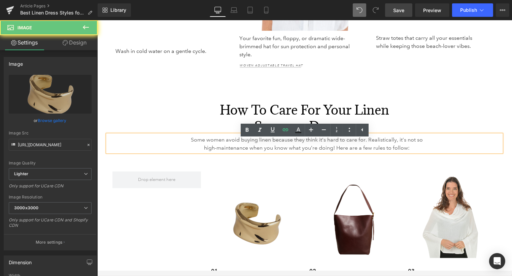
click at [218, 187] on img at bounding box center [255, 218] width 89 height 95
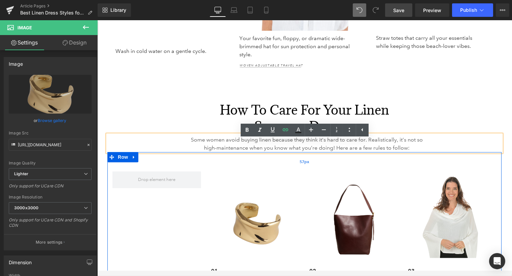
click at [440, 171] on div "57px" at bounding box center [304, 161] width 394 height 19
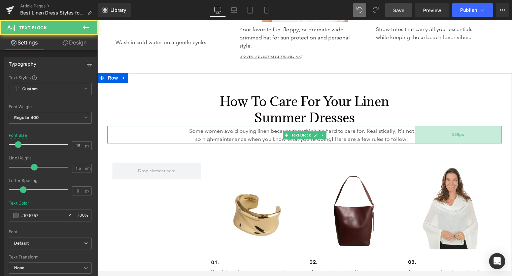
scroll to position [2294, 0]
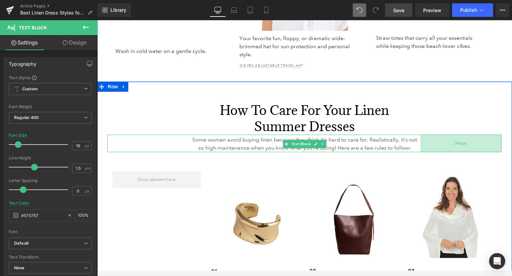
click at [457, 152] on div "241px" at bounding box center [460, 144] width 81 height 18
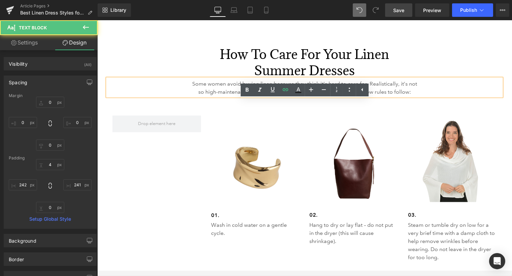
scroll to position [2351, 0]
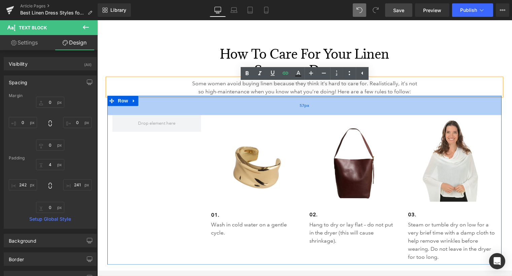
click at [221, 115] on div "57px" at bounding box center [304, 105] width 394 height 19
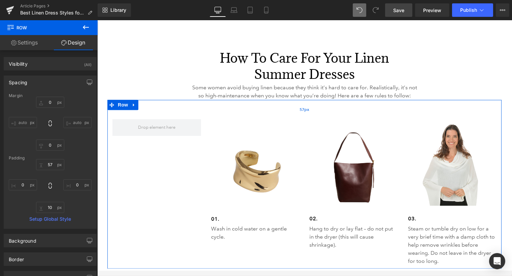
scroll to position [2347, 0]
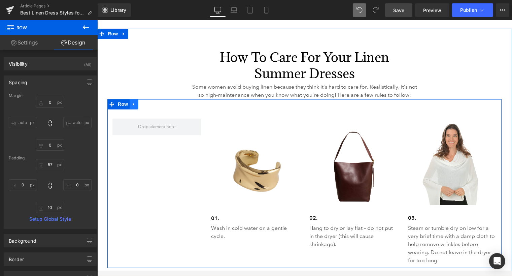
click at [133, 109] on link at bounding box center [133, 104] width 9 height 10
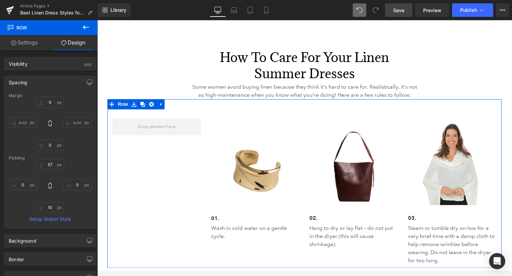
click at [36, 47] on link "Settings" at bounding box center [24, 42] width 49 height 15
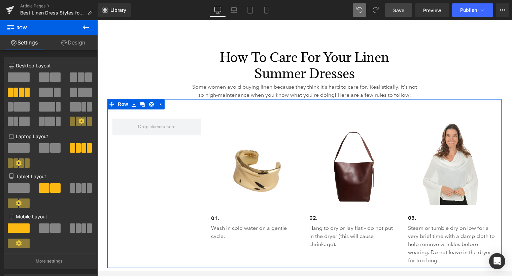
scroll to position [2356, 0]
click at [24, 75] on span at bounding box center [19, 76] width 22 height 9
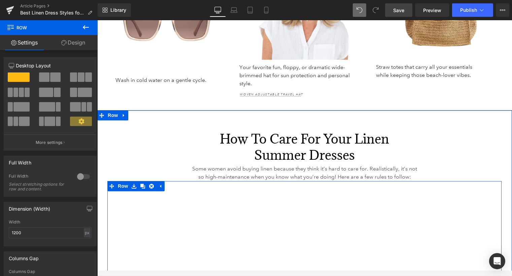
scroll to position [2233, 0]
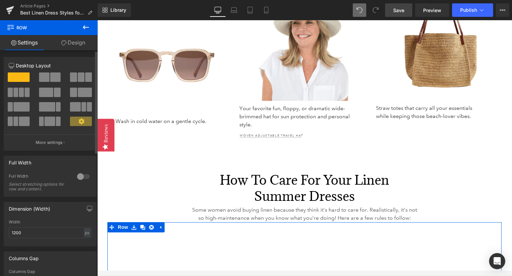
click at [19, 94] on span at bounding box center [21, 92] width 5 height 9
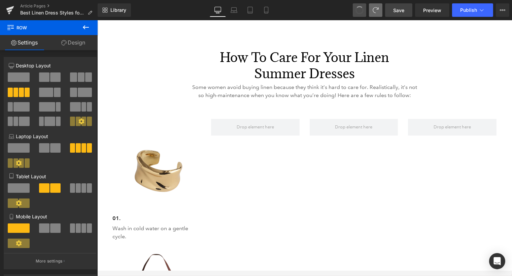
scroll to position [2355, 0]
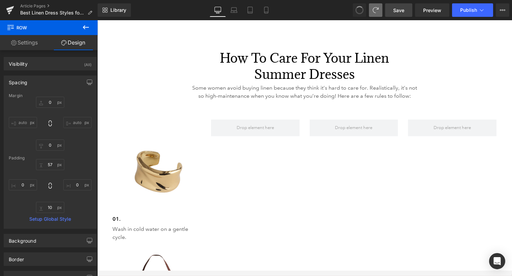
type input "0"
type input "57"
type input "0"
type input "10"
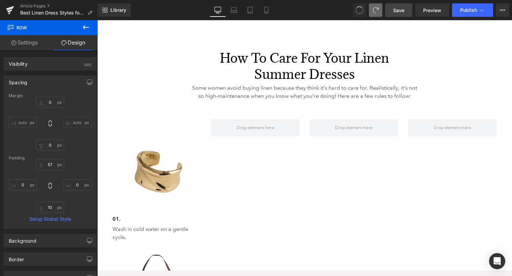
type input "0"
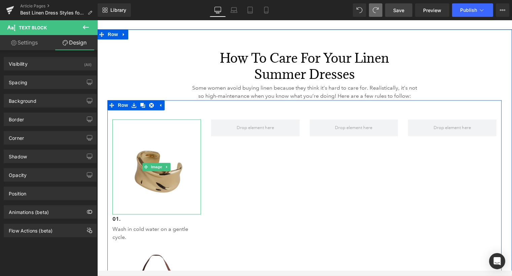
scroll to position [2346, 0]
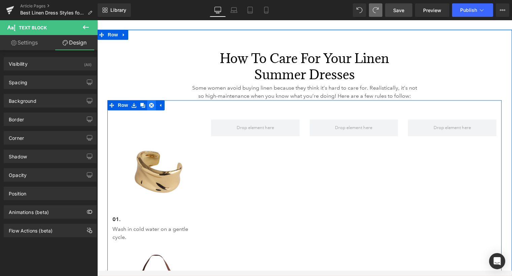
click at [152, 107] on icon at bounding box center [151, 105] width 5 height 5
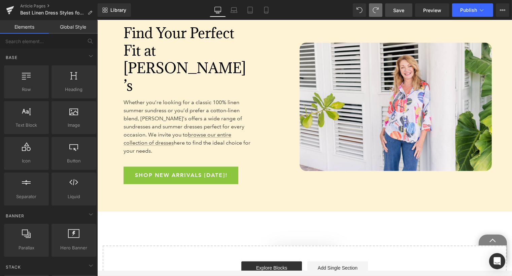
scroll to position [2518, 0]
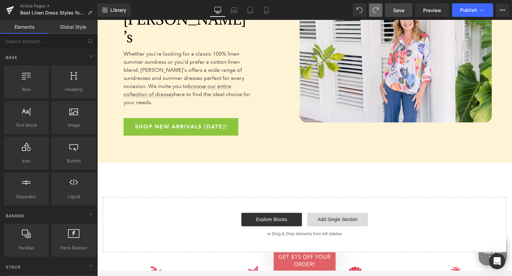
click at [329, 213] on link "Add Single Section" at bounding box center [337, 219] width 61 height 13
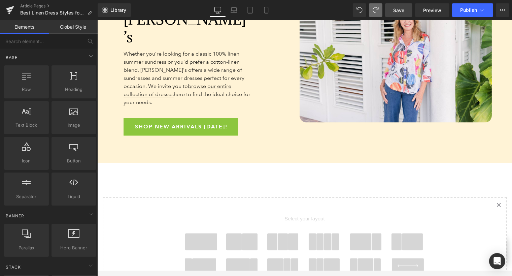
scroll to position [2597, 0]
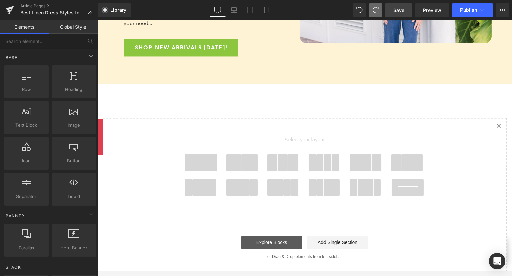
click at [261, 235] on link "Explore Blocks" at bounding box center [271, 241] width 61 height 13
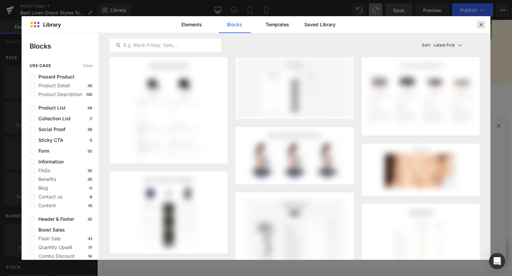
click at [481, 25] on icon at bounding box center [481, 25] width 6 height 6
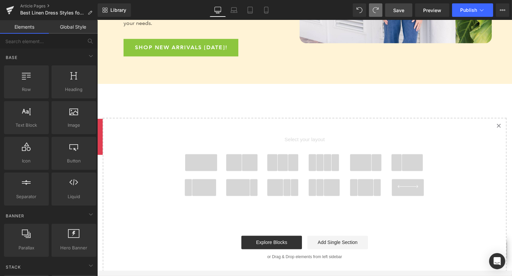
click at [228, 154] on span at bounding box center [234, 162] width 16 height 17
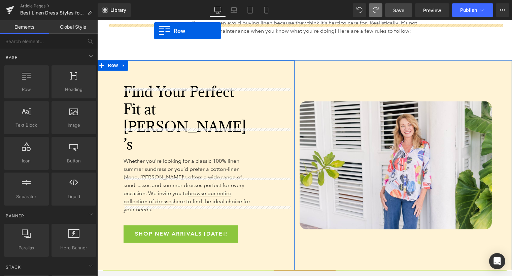
scroll to position [2373, 0]
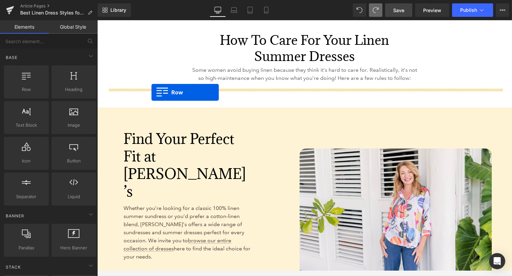
drag, startPoint x: 106, startPoint y: 220, endPoint x: 151, endPoint y: 92, distance: 135.5
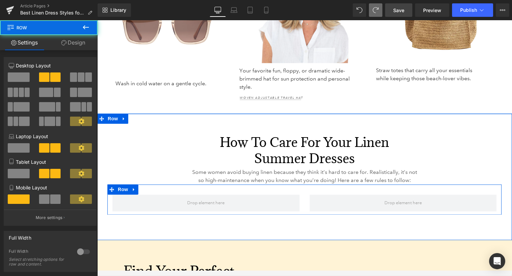
scroll to position [2269, 0]
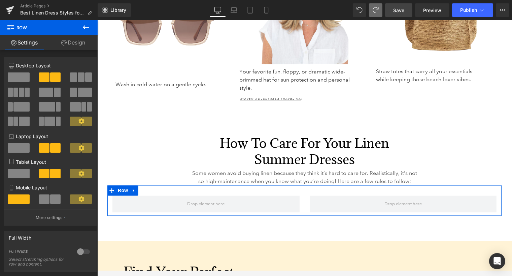
click at [74, 44] on link "Design" at bounding box center [73, 42] width 49 height 15
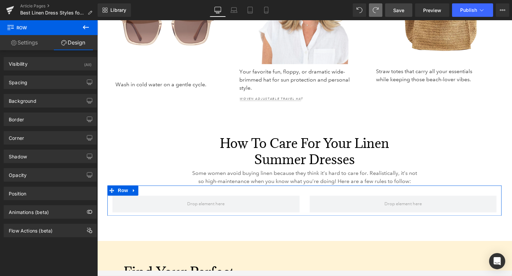
click at [32, 40] on link "Settings" at bounding box center [24, 42] width 49 height 15
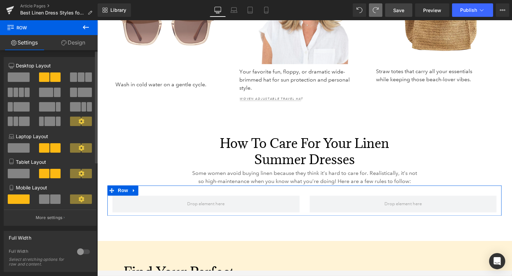
click at [17, 86] on div at bounding box center [18, 79] width 31 height 15
click at [19, 77] on span at bounding box center [19, 76] width 22 height 9
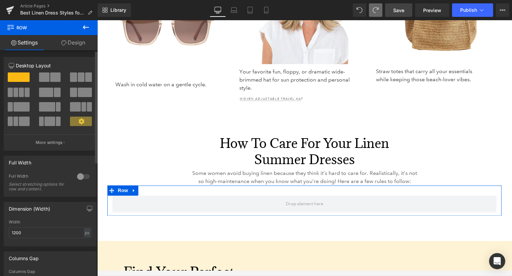
scroll to position [2261, 0]
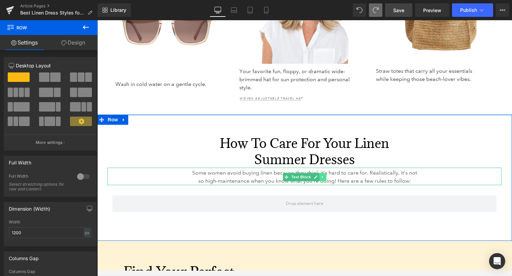
click at [324, 181] on link at bounding box center [322, 177] width 7 height 8
click at [320, 179] on icon at bounding box center [319, 177] width 4 height 4
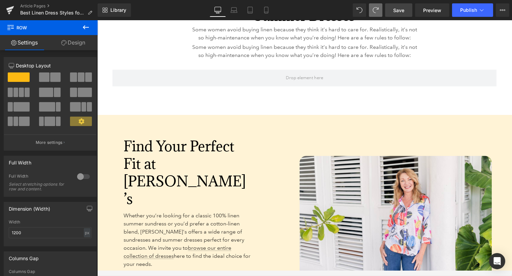
scroll to position [2405, 0]
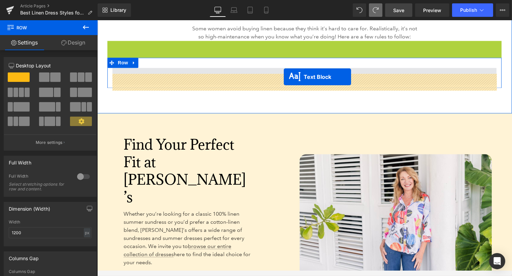
drag, startPoint x: 287, startPoint y: 58, endPoint x: 284, endPoint y: 77, distance: 18.8
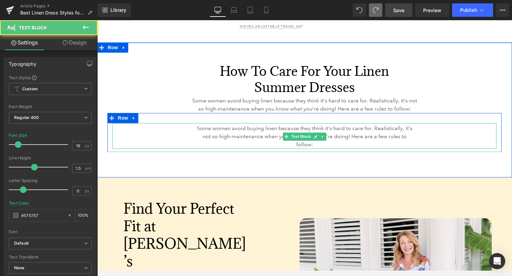
scroll to position [2329, 0]
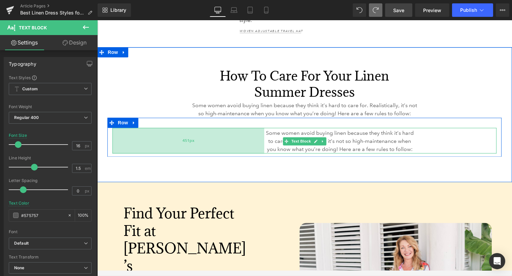
drag, startPoint x: 113, startPoint y: 145, endPoint x: 183, endPoint y: 146, distance: 70.4
click at [183, 146] on div "451px" at bounding box center [188, 141] width 152 height 26
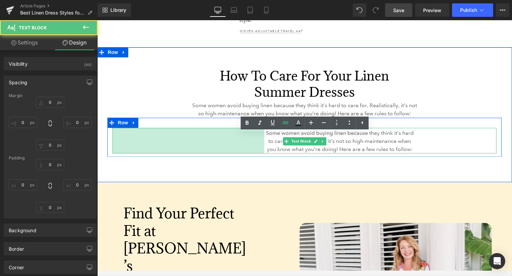
type input "0"
type input "4"
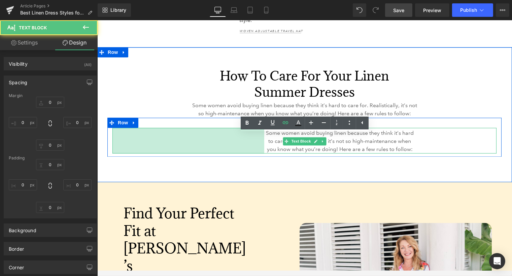
type input "241"
type input "0"
type input "451"
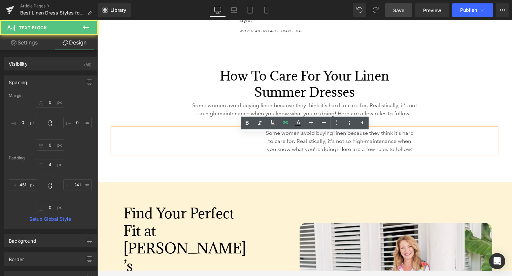
scroll to position [2337, 0]
click at [464, 57] on div "How to Care for Your Linen Summer Dresses Heading 56px 294px 294px" at bounding box center [304, 74] width 394 height 51
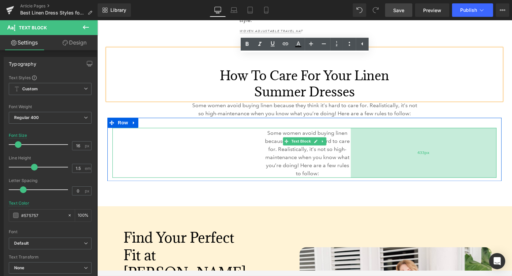
drag, startPoint x: 495, startPoint y: 148, endPoint x: 431, endPoint y: 150, distance: 64.7
click at [431, 150] on div "433px" at bounding box center [424, 153] width 146 height 50
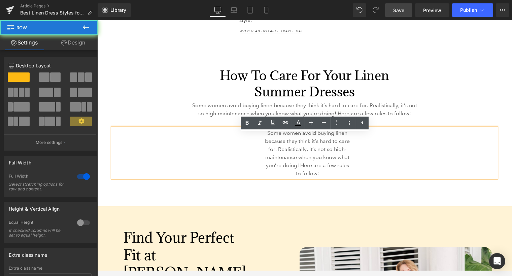
click at [419, 206] on div "How to Care for Your Linen Summer Dresses Heading 56px 294px 294px Some women a…" at bounding box center [304, 126] width 415 height 159
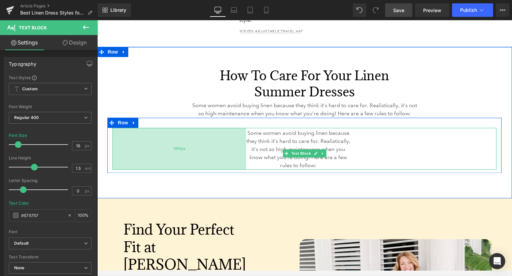
drag, startPoint x: 253, startPoint y: 160, endPoint x: 234, endPoint y: 159, distance: 18.3
click at [234, 159] on div "397px" at bounding box center [179, 149] width 134 height 42
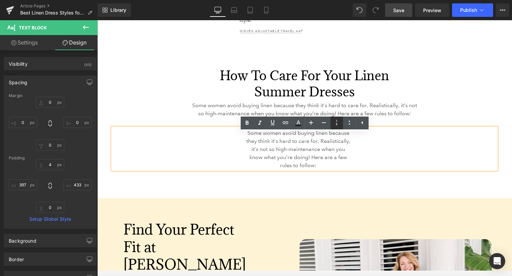
click at [283, 166] on p "Some women avoid buying linen because they think it’s hard to care for. Realist…" at bounding box center [298, 149] width 105 height 40
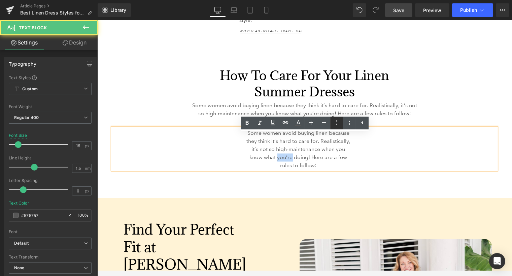
click at [283, 166] on p "Some women avoid buying linen because they think it’s hard to care for. Realist…" at bounding box center [298, 149] width 105 height 40
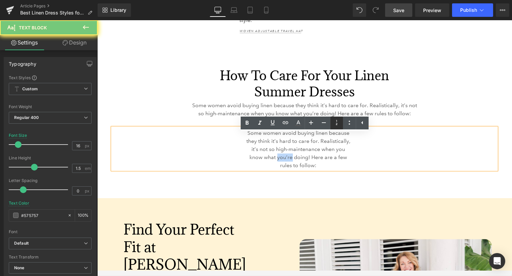
click at [283, 166] on p "Some women avoid buying linen because they think it’s hard to care for. Realist…" at bounding box center [298, 149] width 105 height 40
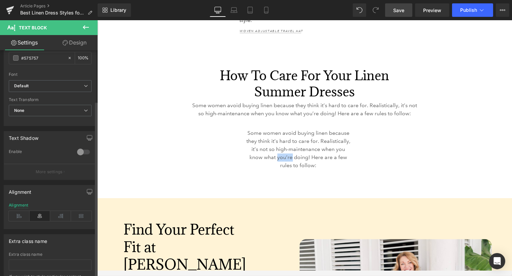
scroll to position [172, 0]
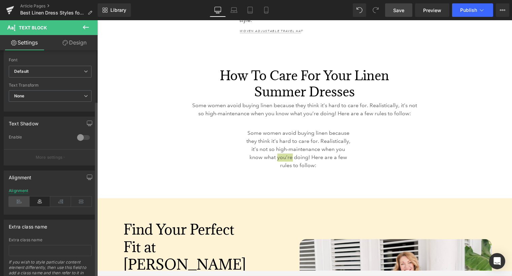
click at [25, 199] on icon at bounding box center [19, 201] width 21 height 10
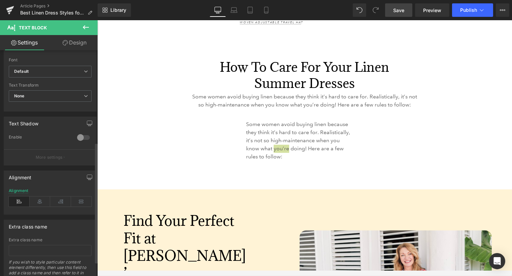
scroll to position [2329, 0]
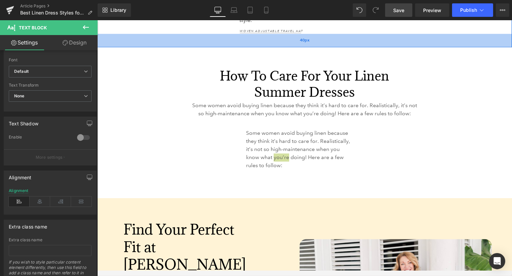
click at [412, 46] on div "40px" at bounding box center [304, 40] width 415 height 13
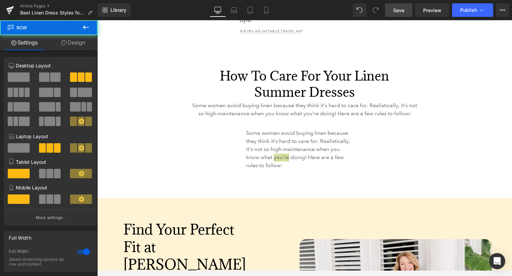
click at [406, 9] on link "Save" at bounding box center [398, 9] width 27 height 13
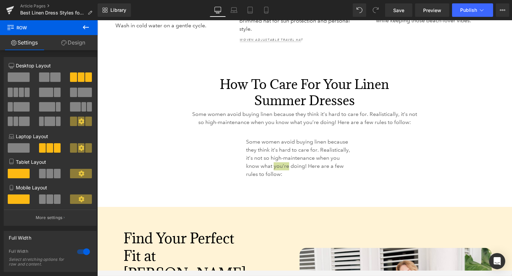
scroll to position [2337, 0]
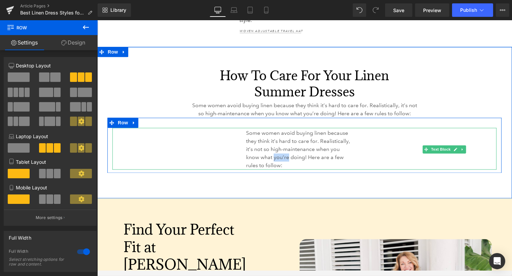
click at [286, 169] on p "Some women avoid buying linen because they think it’s hard to care for. Realist…" at bounding box center [298, 149] width 105 height 40
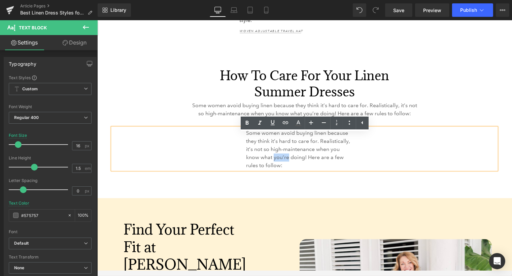
drag, startPoint x: 291, startPoint y: 171, endPoint x: 245, endPoint y: 138, distance: 56.5
click at [245, 138] on div "Some women avoid buying linen because they think it’s hard to care for. Realist…" at bounding box center [304, 149] width 384 height 42
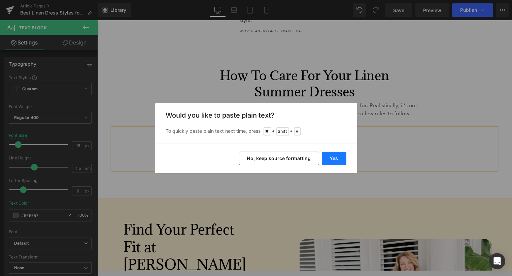
click at [338, 153] on button "Yes" at bounding box center [334, 158] width 25 height 13
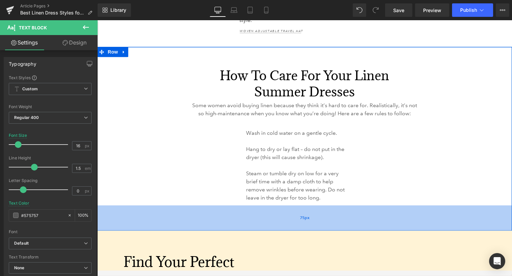
click at [250, 219] on div "75px" at bounding box center [304, 217] width 415 height 25
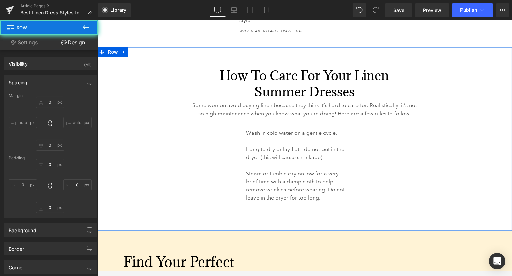
type input "0"
type input "5"
type input "31"
type input "75"
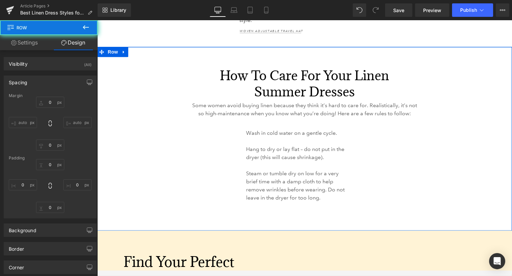
type input "30"
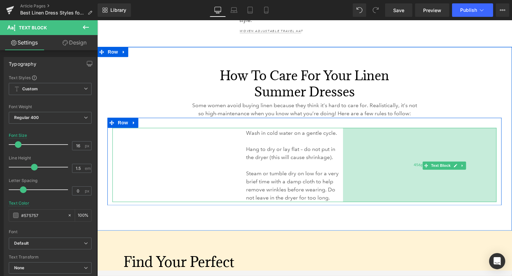
drag, startPoint x: 359, startPoint y: 181, endPoint x: 351, endPoint y: 181, distance: 7.8
click at [351, 181] on div "456px" at bounding box center [420, 165] width 154 height 74
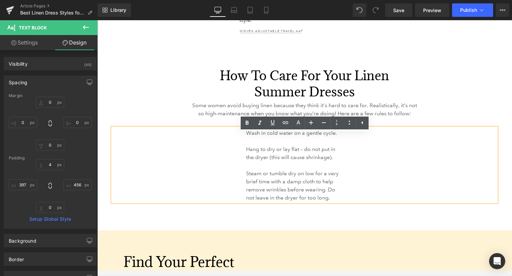
click at [247, 137] on p "Wash in cold water on a gentle cycle." at bounding box center [294, 133] width 97 height 8
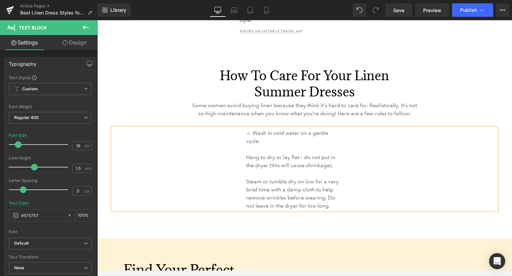
click at [246, 162] on p "Hang to dry or lay flat – do not put in the dryer (this will cause shrinkage)." at bounding box center [294, 161] width 97 height 16
click at [245, 187] on div "☼ Wash in cold water on a gentle cycle. ☼ Hang to dry or lay flat – do not put …" at bounding box center [304, 169] width 384 height 82
click at [269, 230] on div "How to Care for Your Linen Summer Dresses Heading 56px 294px 294px Some women a…" at bounding box center [304, 142] width 415 height 191
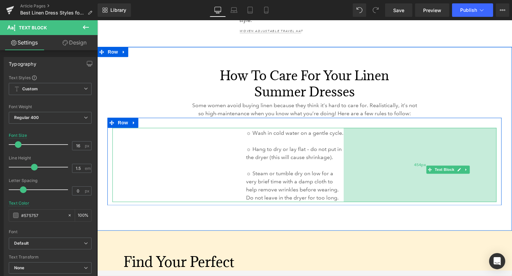
click at [349, 172] on div "454px" at bounding box center [420, 165] width 153 height 74
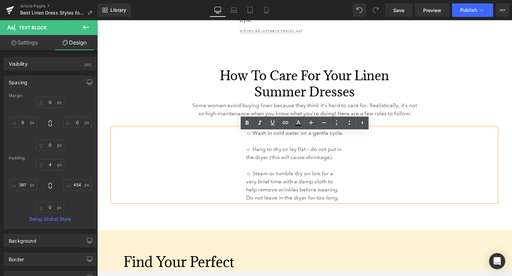
scroll to position [2329, 0]
click at [328, 220] on div "How to Care for Your Linen Summer Dresses Heading 56px 294px 294px Some women a…" at bounding box center [304, 138] width 415 height 183
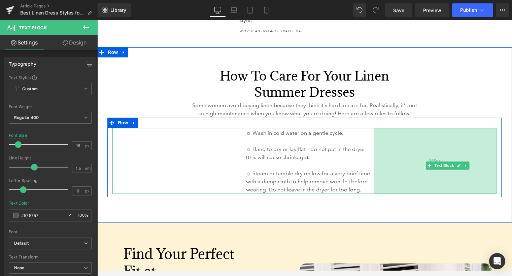
scroll to position [2337, 0]
drag, startPoint x: 349, startPoint y: 171, endPoint x: 379, endPoint y: 172, distance: 30.0
click at [379, 172] on div "365px" at bounding box center [435, 161] width 123 height 66
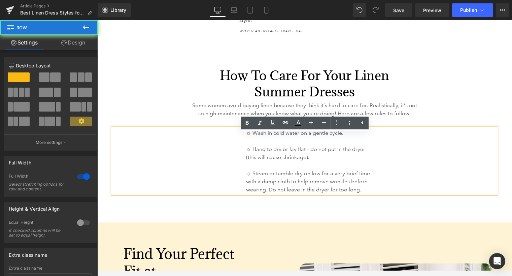
click at [357, 218] on div "How to Care for Your Linen Summer Dresses Heading 56px 294px 294px Some women a…" at bounding box center [304, 134] width 415 height 175
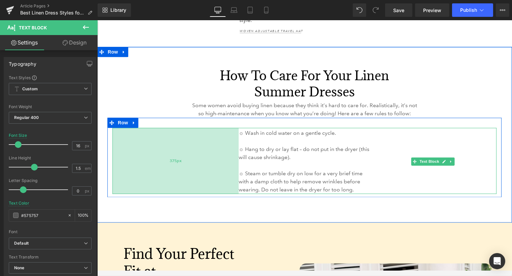
click at [233, 164] on div "375px" at bounding box center [175, 161] width 126 height 66
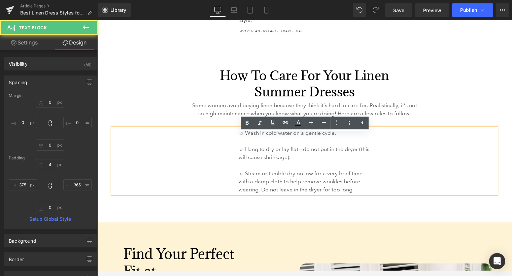
click at [250, 216] on div "How to Care for Your Linen Summer Dresses Heading 56px 294px 294px Some women a…" at bounding box center [304, 134] width 415 height 175
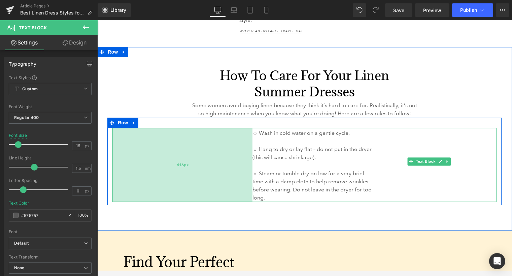
drag, startPoint x: 205, startPoint y: 169, endPoint x: 219, endPoint y: 169, distance: 13.8
click at [219, 169] on div "416px" at bounding box center [182, 165] width 140 height 74
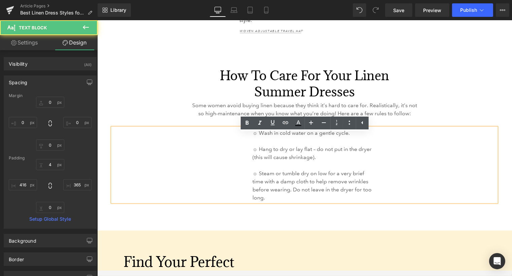
click at [235, 220] on div "How to Care for Your Linen Summer Dresses Heading 56px 294px 294px Some women a…" at bounding box center [304, 138] width 415 height 183
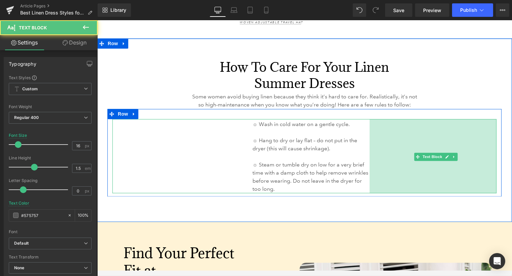
scroll to position [2329, 0]
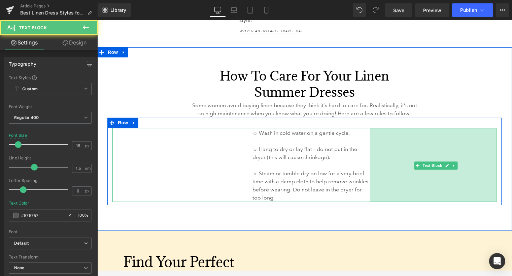
drag, startPoint x: 421, startPoint y: 187, endPoint x: 417, endPoint y: 186, distance: 3.7
click at [417, 186] on div "376px" at bounding box center [433, 165] width 127 height 74
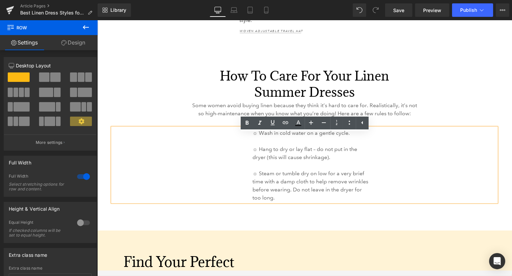
click at [417, 213] on div "How to Care for Your Linen Summer Dresses Heading 56px 294px 294px Some women a…" at bounding box center [304, 138] width 415 height 183
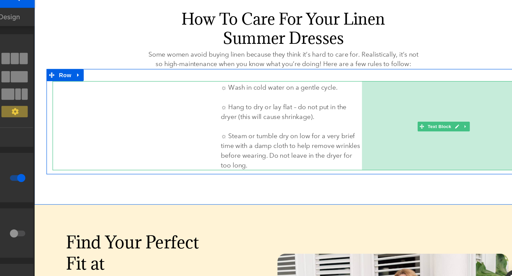
scroll to position [2361, 0]
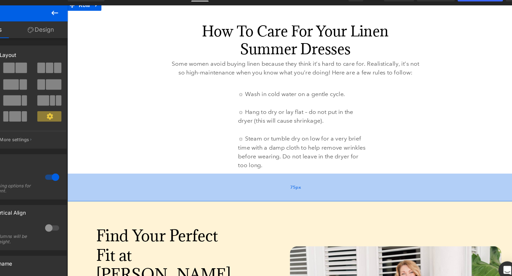
click at [361, 183] on div "75px" at bounding box center [274, 170] width 415 height 25
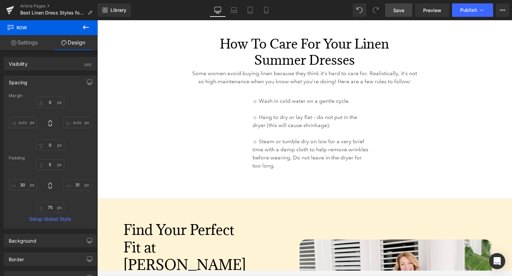
click at [396, 11] on span "Save" at bounding box center [398, 10] width 11 height 7
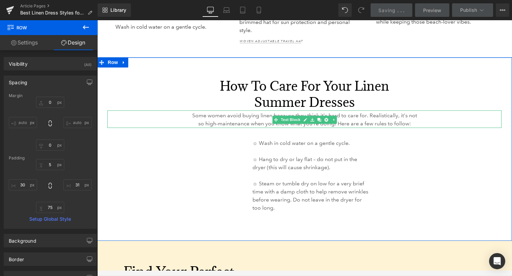
scroll to position [2317, 0]
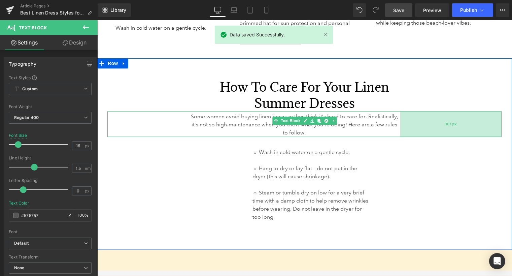
drag, startPoint x: 501, startPoint y: 127, endPoint x: 481, endPoint y: 127, distance: 20.2
click at [481, 127] on div "301px" at bounding box center [450, 124] width 101 height 26
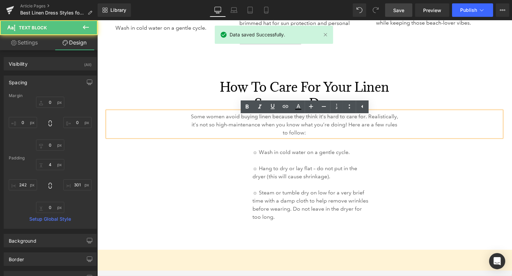
click at [97, 20] on div "376px" at bounding box center [97, 20] width 0 height 0
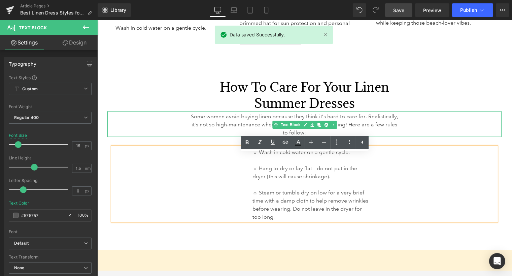
click at [150, 129] on div "Some women avoid buying linen because they think it’s hard to care for. Realist…" at bounding box center [304, 124] width 394 height 26
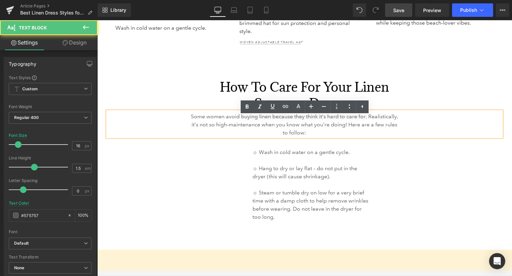
click at [97, 20] on span "294px" at bounding box center [97, 20] width 0 height 0
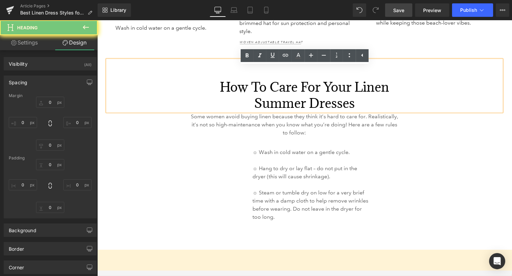
type input "0"
type input "56"
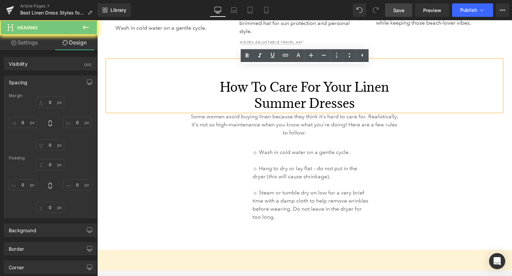
type input "294"
type input "0"
type input "294"
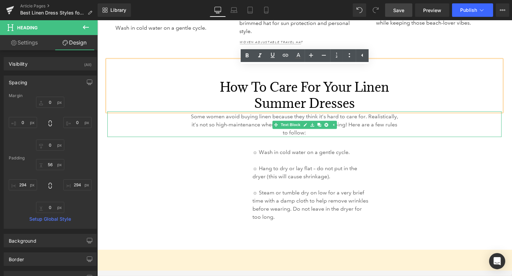
click at [140, 164] on div "☼ Wash in cold water on a gentle cycle. ☼ Hang to dry or lay flat – do not put …" at bounding box center [304, 184] width 384 height 74
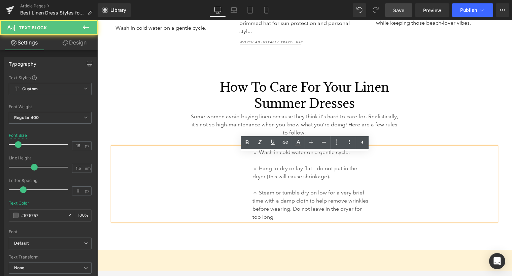
scroll to position [2326, 0]
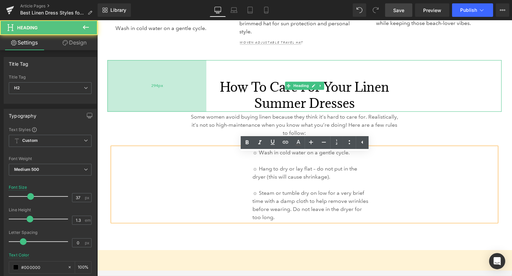
click at [131, 84] on div "294px" at bounding box center [156, 85] width 99 height 51
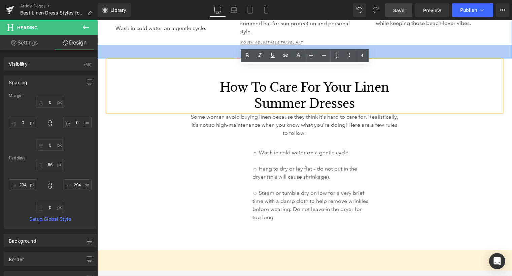
click at [171, 52] on div "40px" at bounding box center [304, 51] width 415 height 13
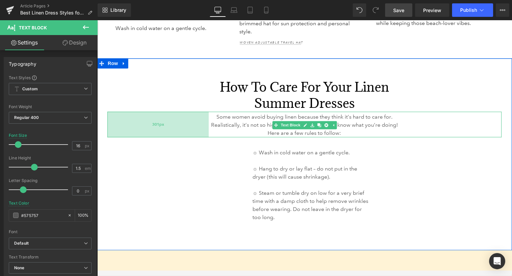
drag, startPoint x: 108, startPoint y: 132, endPoint x: 128, endPoint y: 134, distance: 20.0
click at [128, 134] on div "301px" at bounding box center [157, 124] width 101 height 26
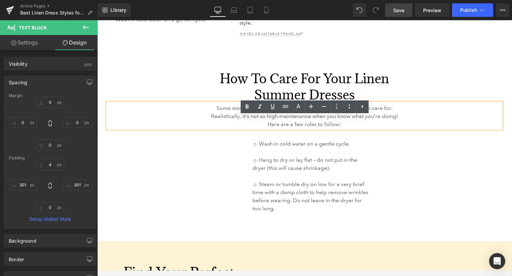
scroll to position [2317, 0]
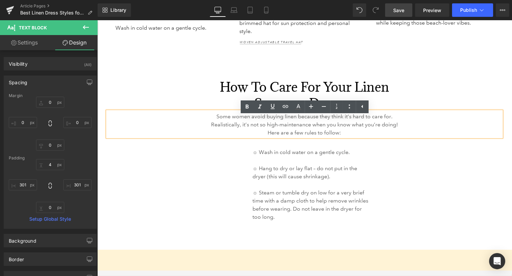
click at [404, 131] on div "Some women avoid buying linen because they think it’s hard to care for. Realist…" at bounding box center [304, 124] width 394 height 26
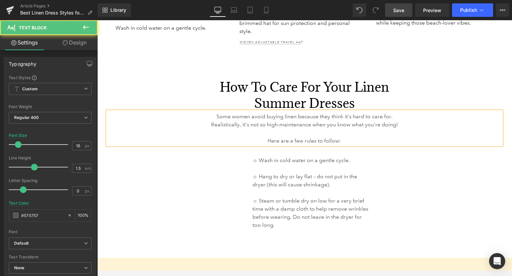
drag, startPoint x: 345, startPoint y: 148, endPoint x: 262, endPoint y: 148, distance: 82.9
click at [262, 145] on p "Here are a few rules to follow:" at bounding box center [305, 141] width 192 height 8
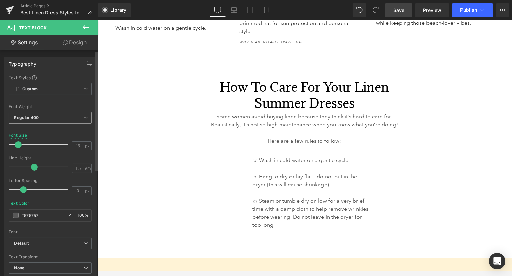
click at [66, 119] on span "Regular 400" at bounding box center [50, 118] width 83 height 12
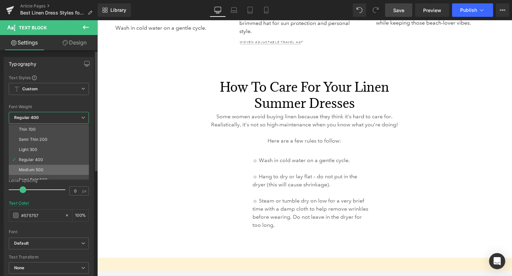
click at [49, 168] on li "Medium 500" at bounding box center [50, 170] width 83 height 10
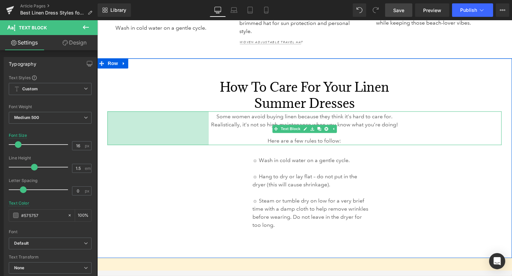
click at [212, 145] on p "Here are a few rules to follow:" at bounding box center [305, 141] width 192 height 8
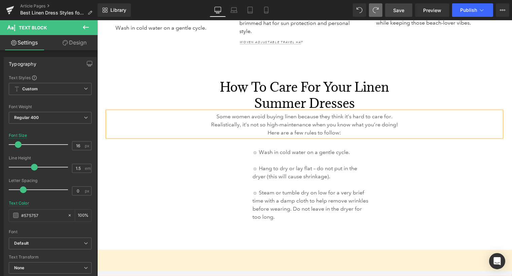
click at [398, 132] on p "Some women avoid buying linen because they think it’s hard to care for. Realist…" at bounding box center [305, 125] width 192 height 24
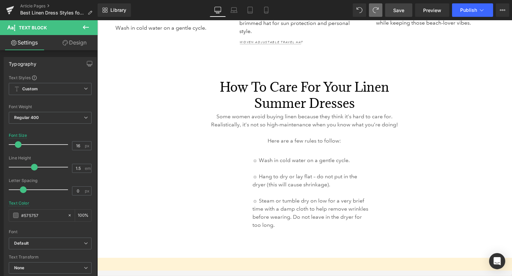
click at [403, 11] on span "Save" at bounding box center [398, 10] width 11 height 7
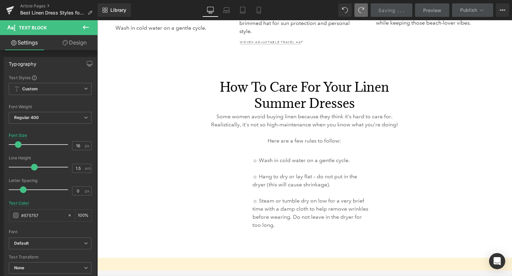
scroll to position [2326, 0]
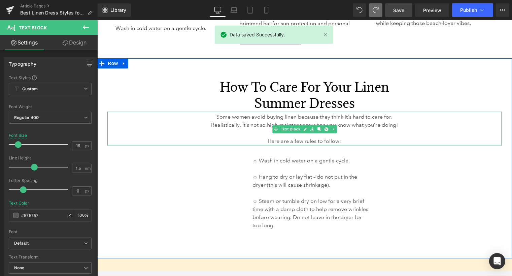
click at [319, 145] on p "Some women avoid buying linen because they think it’s hard to care for. Realist…" at bounding box center [305, 129] width 192 height 32
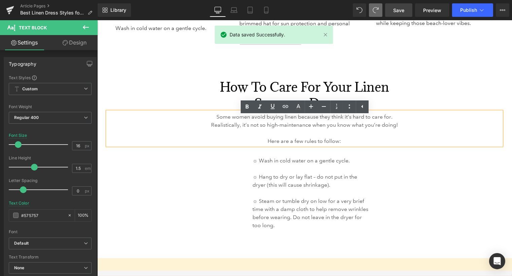
drag, startPoint x: 346, startPoint y: 148, endPoint x: 257, endPoint y: 147, distance: 89.6
click at [257, 145] on p "Some women avoid buying linen because they think it’s hard to care for. Realist…" at bounding box center [305, 129] width 192 height 32
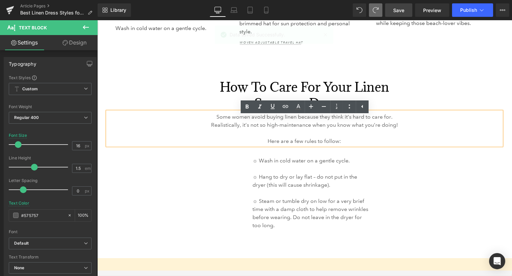
click at [97, 20] on div "376px" at bounding box center [97, 20] width 0 height 0
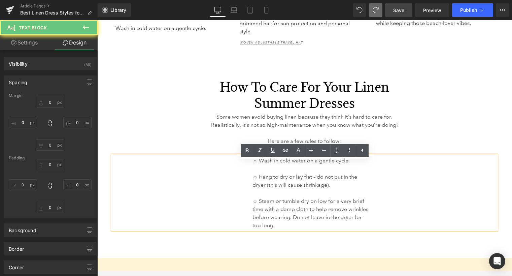
type input "0"
type input "4"
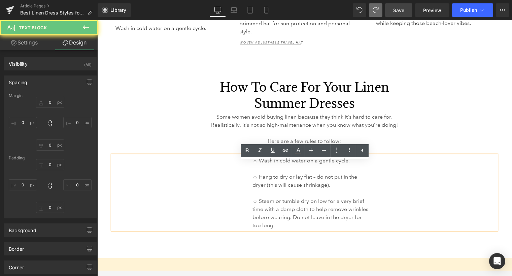
type input "376"
type input "0"
type input "416"
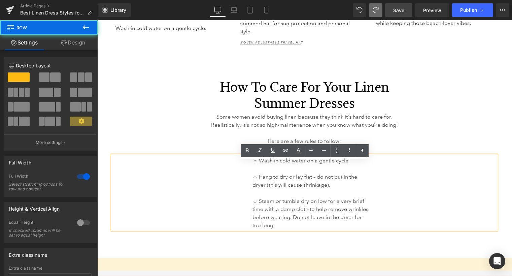
click at [310, 250] on div "How to Care for Your Linen Summer Dresses Heading 56px 294px 294px Some women a…" at bounding box center [304, 157] width 415 height 199
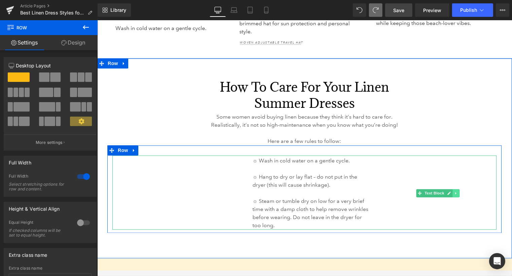
click at [454, 195] on icon at bounding box center [456, 193] width 4 height 4
click at [452, 195] on icon at bounding box center [453, 193] width 4 height 4
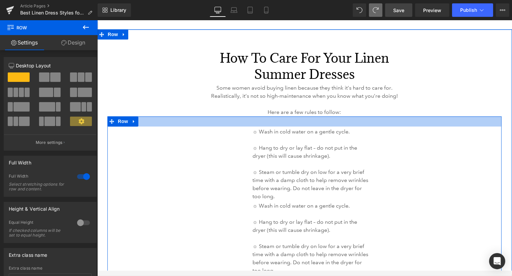
scroll to position [2346, 0]
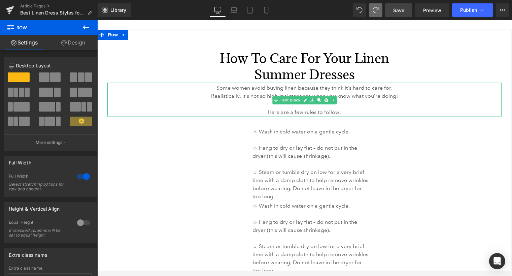
click at [290, 116] on div "Some women avoid buying linen because they think it’s hard to care for. Realist…" at bounding box center [304, 100] width 394 height 34
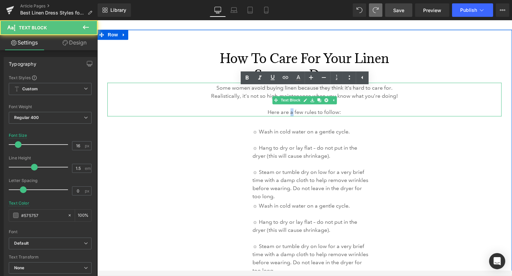
click at [290, 116] on p "Some women avoid buying linen because they think it’s hard to care for. Realist…" at bounding box center [305, 100] width 192 height 32
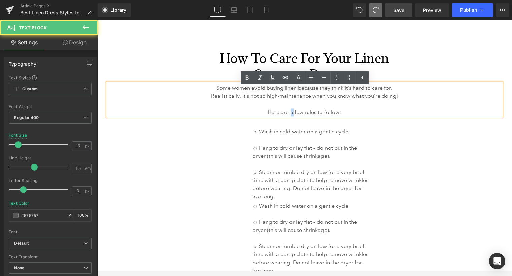
click at [290, 116] on p "Some women avoid buying linen because they think it’s hard to care for. Realist…" at bounding box center [305, 100] width 192 height 32
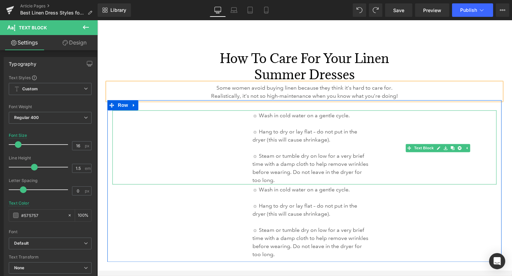
click at [285, 137] on p "☼ Hang to dry or lay flat – do not put in the dryer (this will cause shrinkage)." at bounding box center [311, 136] width 118 height 16
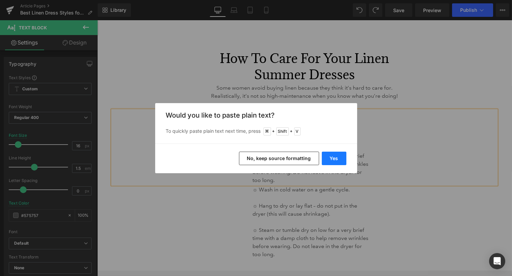
click at [331, 156] on button "Yes" at bounding box center [334, 158] width 25 height 13
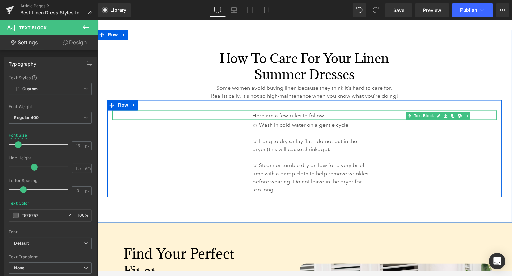
click at [290, 120] on p "Here are a few rules to follow:" at bounding box center [311, 115] width 118 height 8
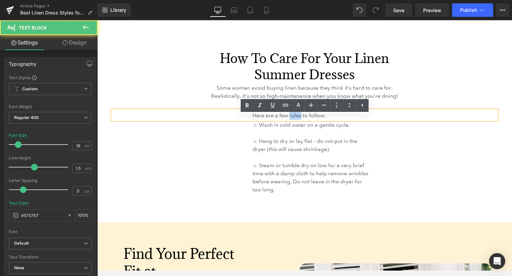
click at [290, 120] on p "Here are a few rules to follow:" at bounding box center [311, 115] width 118 height 8
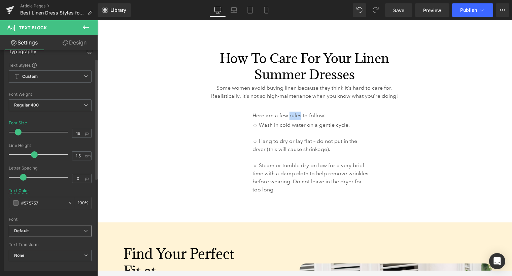
scroll to position [11, 0]
click at [50, 108] on span "Regular 400" at bounding box center [50, 107] width 83 height 12
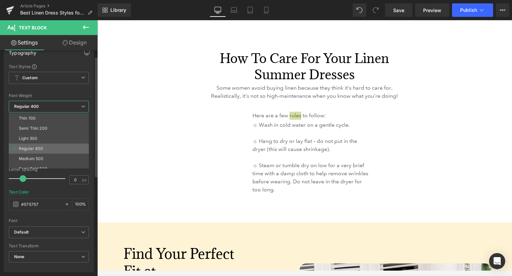
scroll to position [18, 0]
click at [45, 150] on div "Semi Bold 600" at bounding box center [33, 150] width 29 height 5
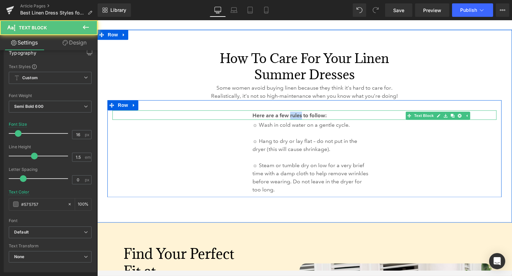
click at [332, 120] on p "Here are a few rules to follow:" at bounding box center [311, 115] width 118 height 8
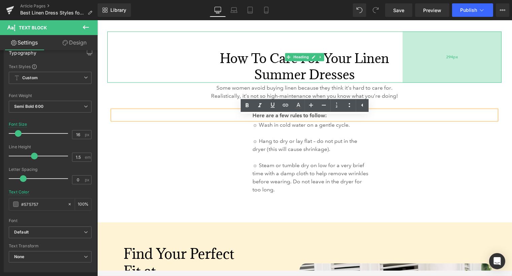
scroll to position [2355, 0]
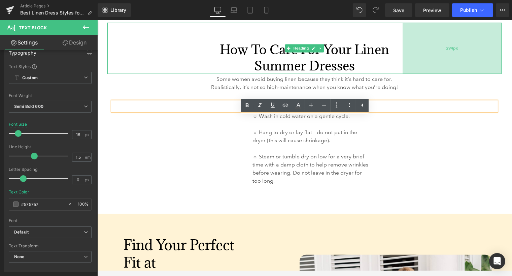
click at [448, 73] on div "294px" at bounding box center [452, 48] width 99 height 51
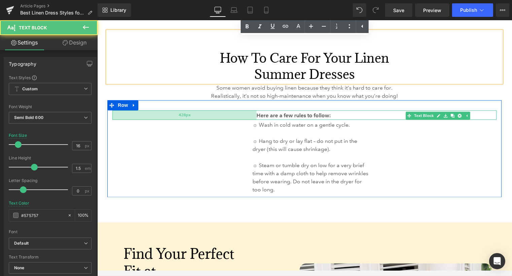
drag, startPoint x: 188, startPoint y: 122, endPoint x: 192, endPoint y: 122, distance: 4.0
click at [192, 120] on div "428px" at bounding box center [184, 114] width 144 height 9
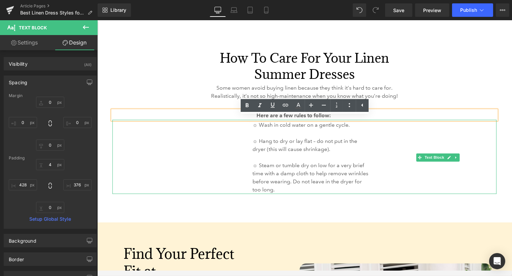
click at [472, 186] on div "☼ Wash in cold water on a gentle cycle. ☼ Hang to dry or lay flat – do not put …" at bounding box center [304, 157] width 384 height 74
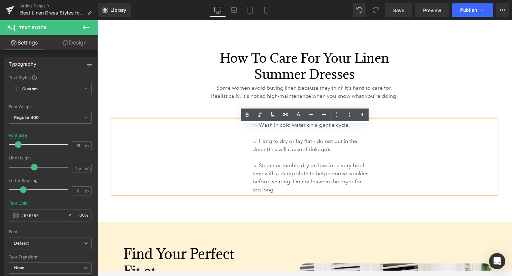
click at [97, 20] on div "294px" at bounding box center [97, 20] width 0 height 0
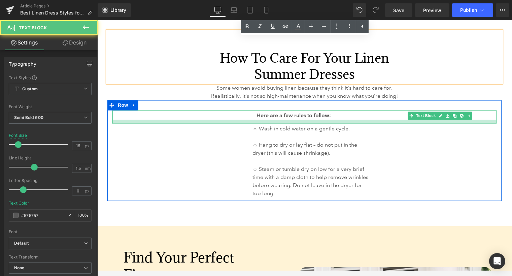
drag, startPoint x: 348, startPoint y: 125, endPoint x: 348, endPoint y: 128, distance: 3.7
click at [348, 123] on div at bounding box center [304, 122] width 384 height 4
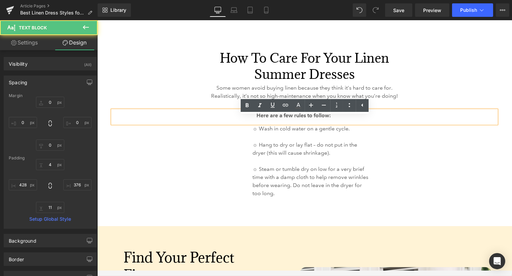
click at [310, 120] on p "Here are a few rules to follow:" at bounding box center [313, 115] width 114 height 8
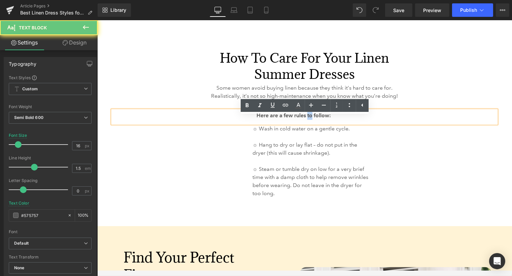
click at [310, 120] on p "Here are a few rules to follow:" at bounding box center [313, 115] width 114 height 8
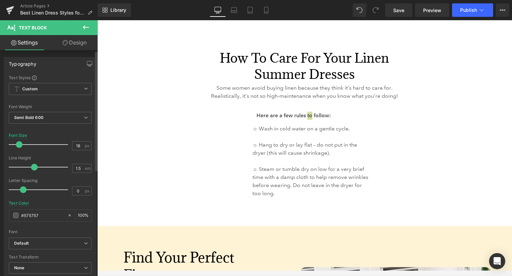
scroll to position [2346, 0]
click at [18, 142] on span at bounding box center [17, 144] width 7 height 7
type input "16"
click at [18, 143] on span at bounding box center [18, 144] width 7 height 7
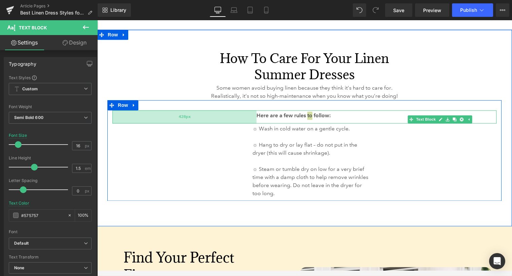
click at [153, 118] on div "428px" at bounding box center [184, 116] width 144 height 13
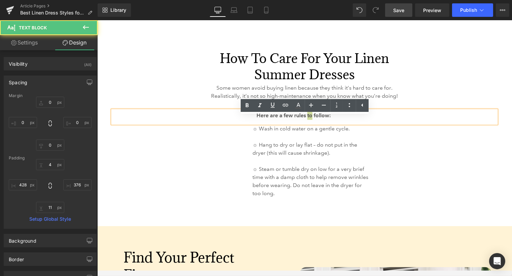
click at [398, 12] on span "Save" at bounding box center [398, 10] width 11 height 7
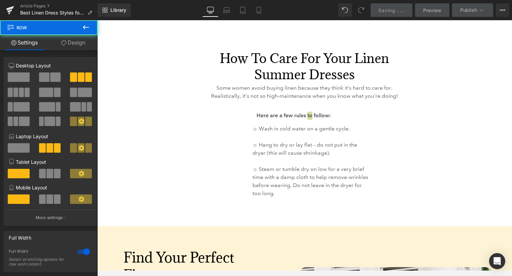
click at [97, 20] on div "40px" at bounding box center [97, 20] width 0 height 0
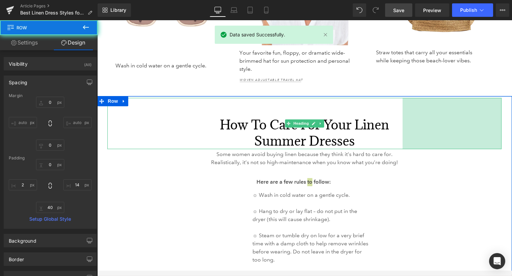
scroll to position [2277, 0]
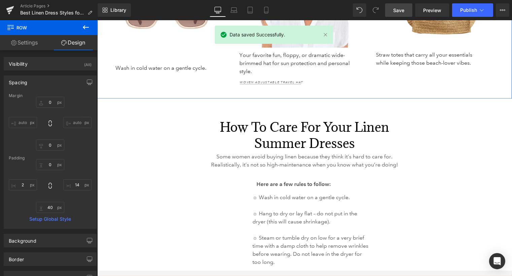
click at [415, 85] on div "Image Straw totes that carry all your essentials while keeping those beach-love…" at bounding box center [439, 7] width 136 height 157
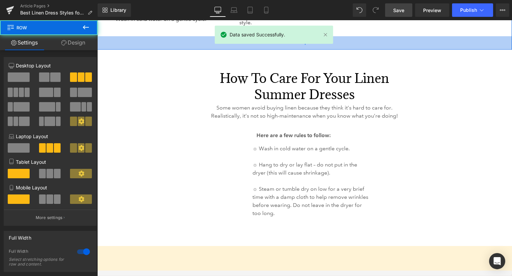
scroll to position [2333, 0]
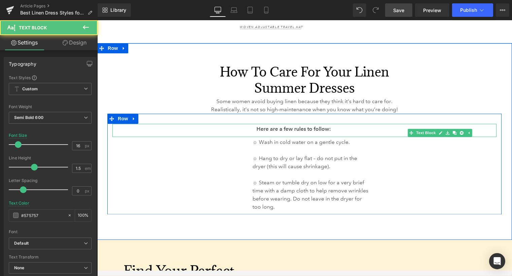
click at [319, 133] on p "Here are a few rules to follow:" at bounding box center [313, 129] width 114 height 8
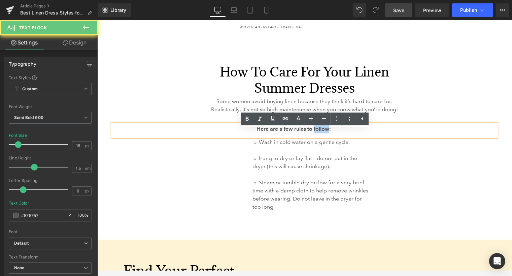
click at [319, 133] on p "Here are a few rules to follow:" at bounding box center [313, 129] width 114 height 8
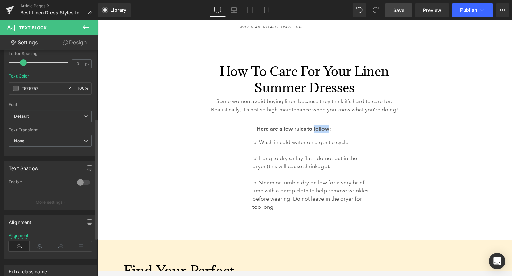
scroll to position [127, 0]
click at [48, 115] on b "Default" at bounding box center [49, 117] width 70 height 6
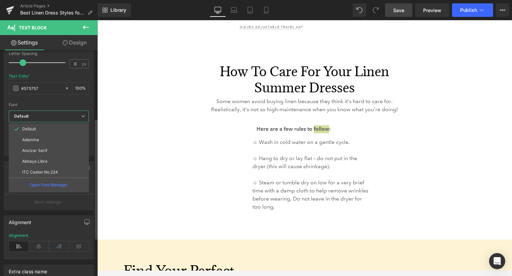
click at [48, 115] on b "Default" at bounding box center [47, 117] width 67 height 6
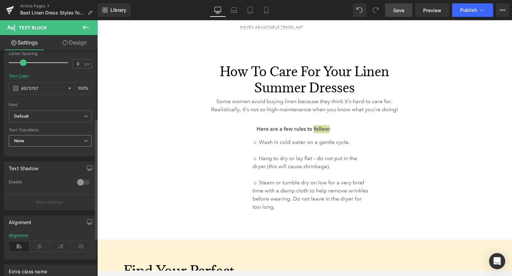
click at [45, 141] on span "None" at bounding box center [50, 141] width 83 height 12
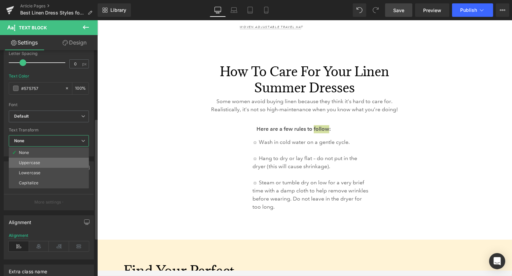
click at [39, 161] on div "Uppercase" at bounding box center [29, 162] width 21 height 5
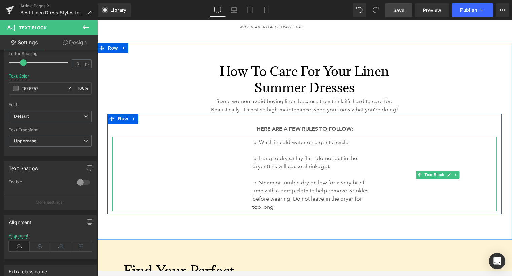
click at [200, 169] on div "☼ Wash in cold water on a gentle cycle. ☼ Hang to dry or lay flat – do not put …" at bounding box center [304, 174] width 384 height 74
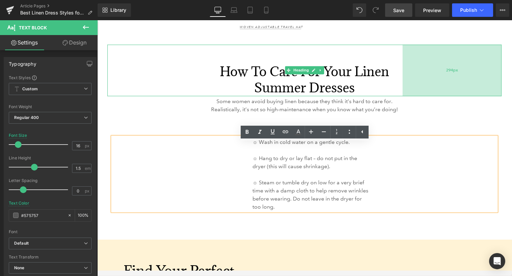
click at [476, 60] on div "294px" at bounding box center [452, 69] width 99 height 51
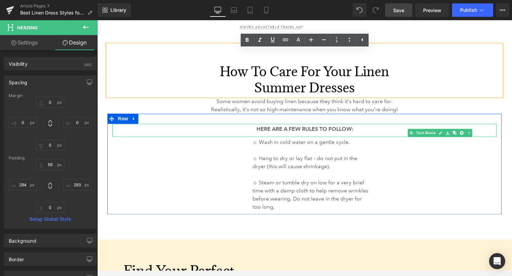
click at [346, 133] on p "Here are a few rules to follow:" at bounding box center [313, 129] width 114 height 8
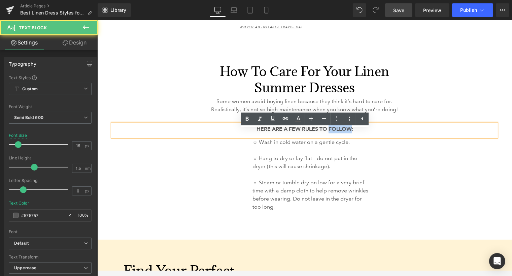
click at [346, 133] on p "Here are a few rules to follow:" at bounding box center [313, 129] width 114 height 8
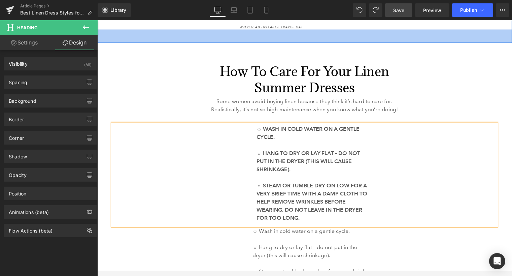
scroll to position [2333, 0]
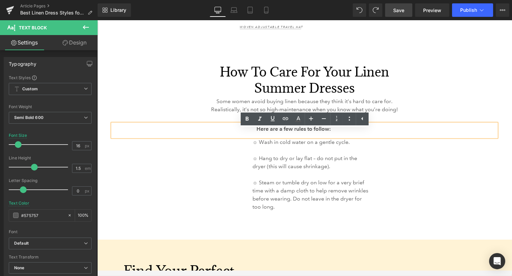
click at [275, 133] on p "Here are a few rules to follow:" at bounding box center [313, 129] width 114 height 8
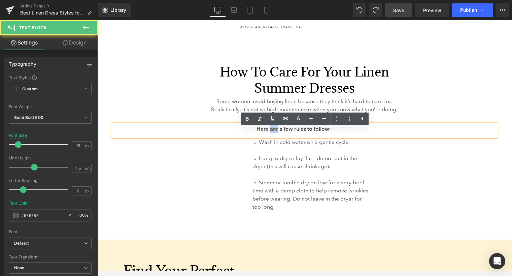
click at [275, 133] on p "Here are a few rules to follow:" at bounding box center [313, 129] width 114 height 8
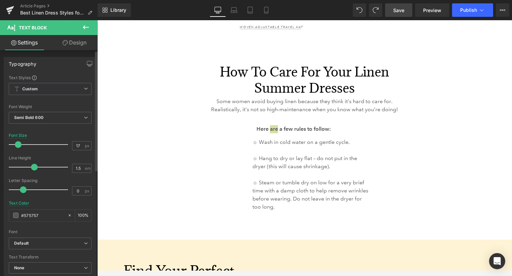
type input "18"
click at [19, 145] on span at bounding box center [19, 144] width 7 height 7
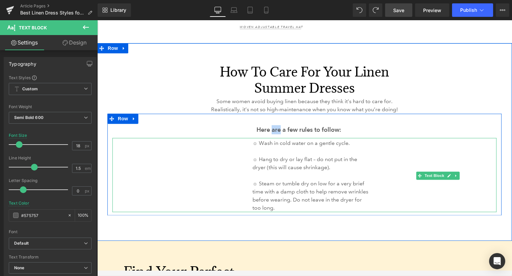
click at [140, 155] on div "☼ Wash in cold water on a gentle cycle. ☼ Hang to dry or lay flat – do not put …" at bounding box center [304, 175] width 384 height 74
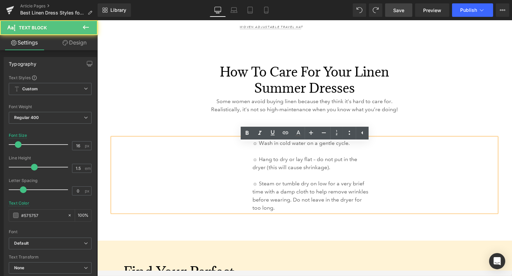
click at [421, 64] on div "How to Care for Your Linen Summer Dresses" at bounding box center [304, 70] width 394 height 51
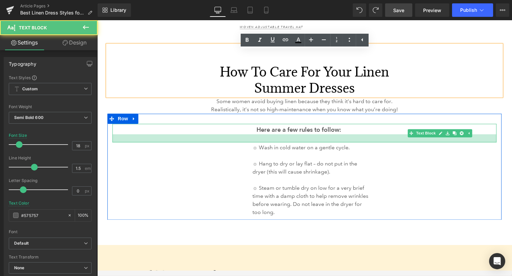
drag, startPoint x: 315, startPoint y: 142, endPoint x: 315, endPoint y: 147, distance: 4.7
click at [315, 142] on div at bounding box center [304, 138] width 384 height 8
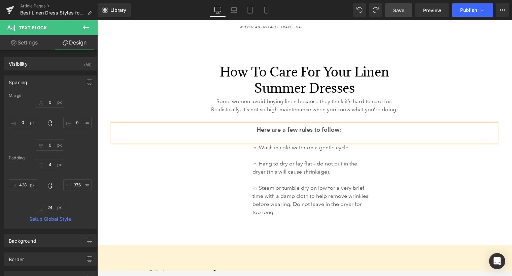
click at [392, 11] on link "Save" at bounding box center [398, 9] width 27 height 13
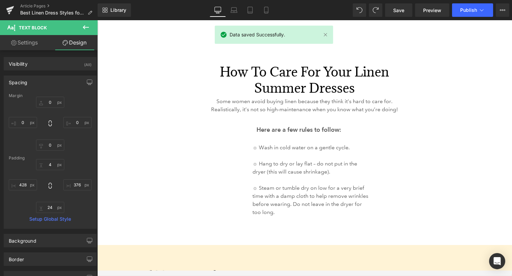
scroll to position [2341, 0]
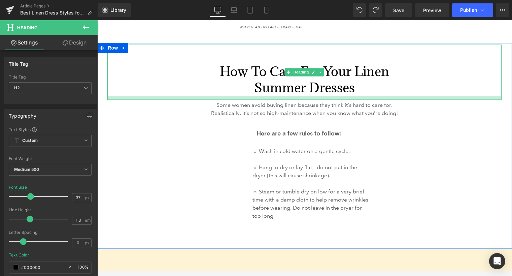
drag, startPoint x: 344, startPoint y: 101, endPoint x: 344, endPoint y: 105, distance: 4.1
click at [344, 100] on div at bounding box center [304, 98] width 394 height 4
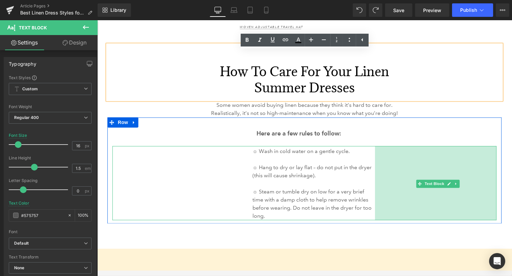
drag, startPoint x: 496, startPoint y: 186, endPoint x: 501, endPoint y: 186, distance: 5.1
click at [501, 186] on div "Here are a few rules to follow: Text Block 428px 376px ☼ Wash in cold water on …" at bounding box center [304, 170] width 394 height 106
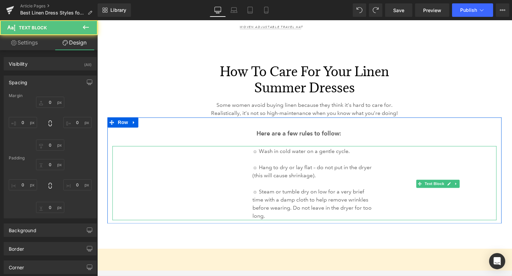
type input "0"
type input "4"
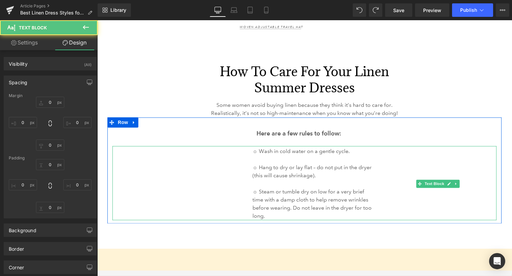
type input "361"
type input "0"
type input "416"
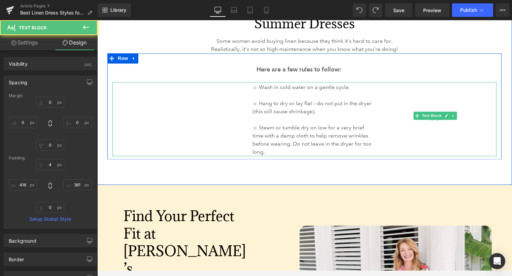
scroll to position [2410, 0]
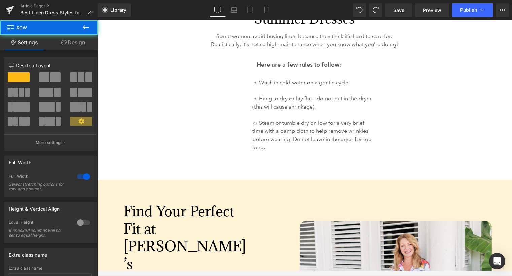
click at [379, 175] on div "How to Care for Your Linen Summer Dresses Heading Some women avoid buying linen…" at bounding box center [304, 76] width 415 height 205
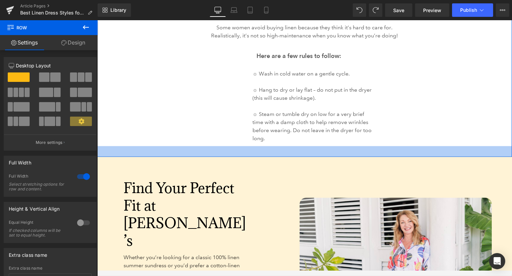
scroll to position [2402, 0]
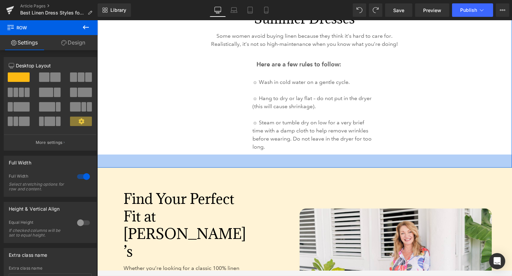
drag, startPoint x: 371, startPoint y: 173, endPoint x: 371, endPoint y: 170, distance: 3.8
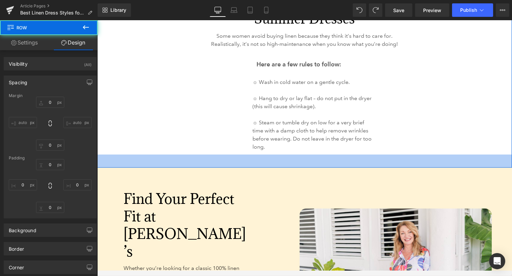
type input "0"
type input "5"
type input "31"
type input "39"
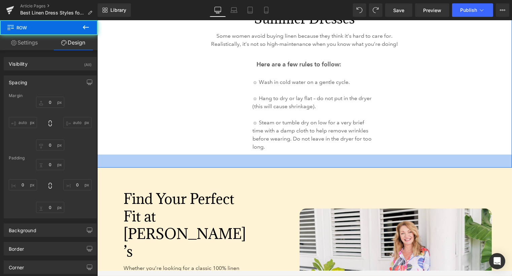
type input "30"
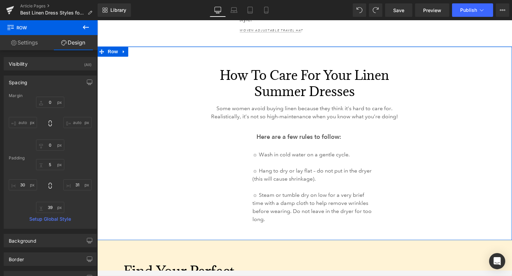
scroll to position [2326, 0]
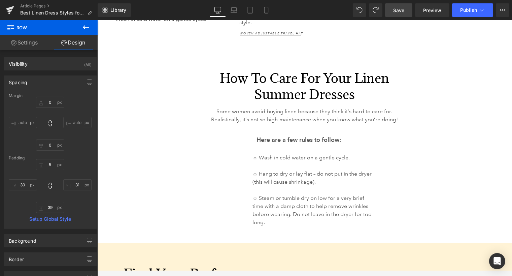
click at [407, 10] on link "Save" at bounding box center [398, 9] width 27 height 13
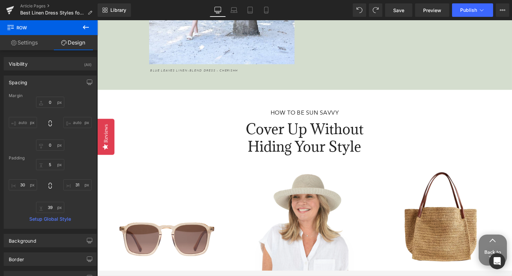
scroll to position [2096, 0]
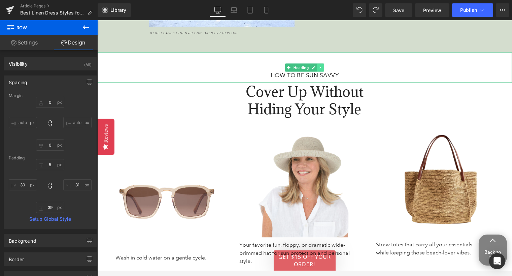
click at [323, 72] on link at bounding box center [320, 68] width 7 height 8
click at [325, 70] on icon at bounding box center [324, 68] width 4 height 4
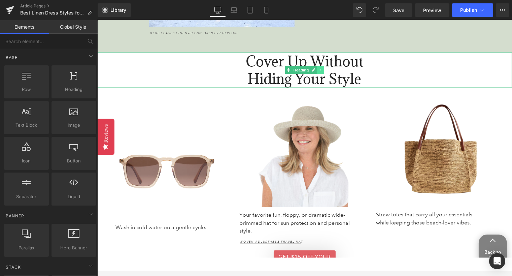
click at [318, 74] on link at bounding box center [320, 70] width 7 height 8
click at [322, 74] on link at bounding box center [324, 70] width 7 height 8
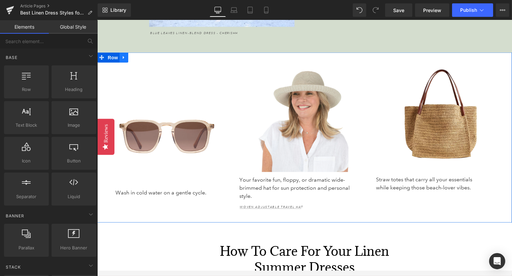
click at [126, 60] on icon at bounding box center [123, 57] width 5 height 5
click at [141, 60] on icon at bounding box center [141, 57] width 5 height 5
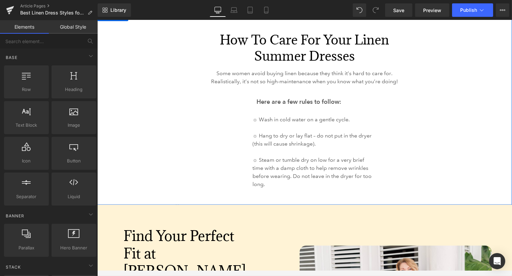
scroll to position [2154, 0]
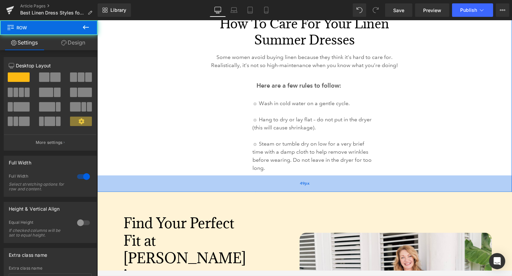
drag, startPoint x: 265, startPoint y: 184, endPoint x: 265, endPoint y: 187, distance: 3.7
click at [265, 187] on div "49px" at bounding box center [304, 184] width 415 height 17
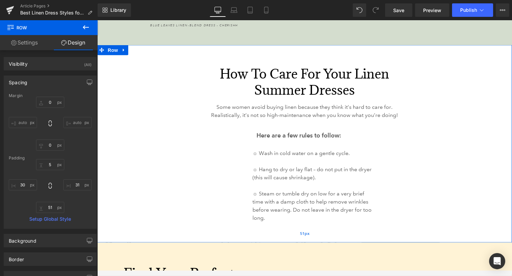
scroll to position [2089, 0]
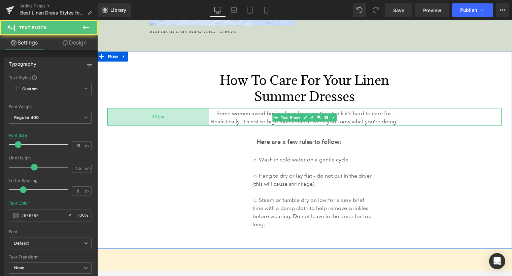
click at [189, 123] on div "301px" at bounding box center [157, 117] width 101 height 18
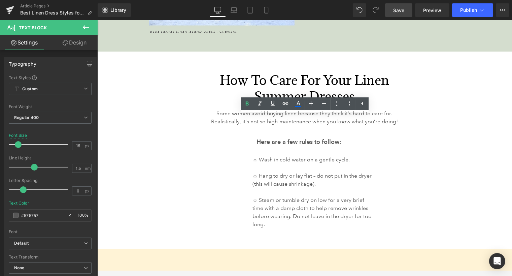
click at [401, 12] on span "Save" at bounding box center [398, 10] width 11 height 7
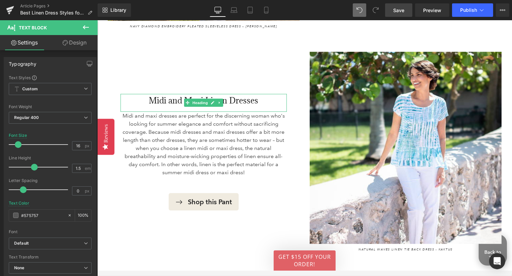
scroll to position [1373, 0]
